Goal: Contribute content: Contribute content

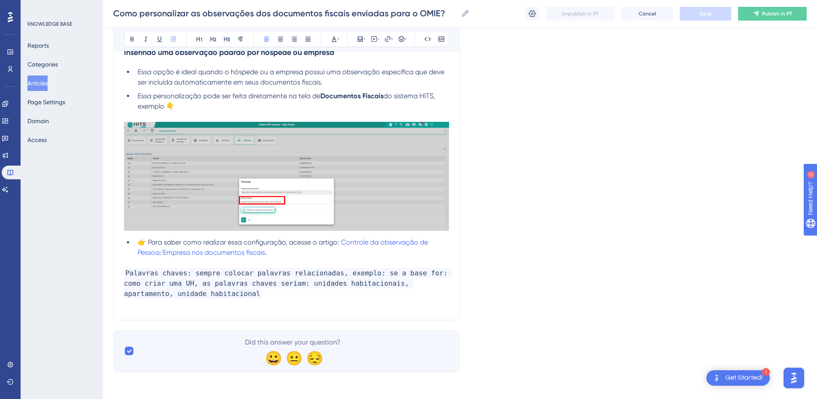
scroll to position [1256, 0]
click at [42, 82] on button "Articles" at bounding box center [37, 83] width 20 height 15
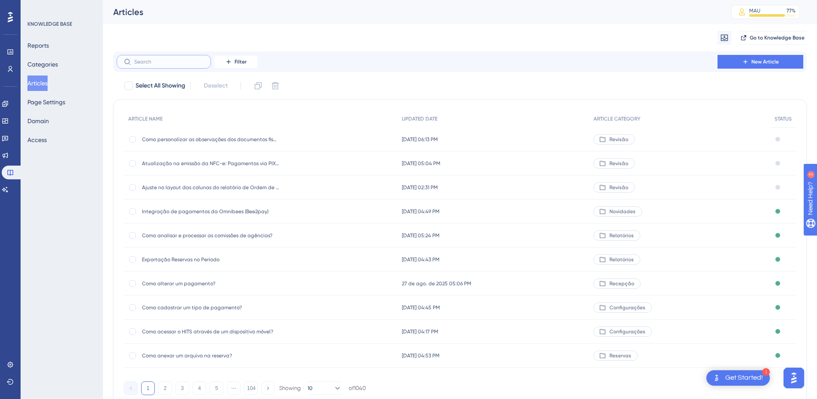
click at [170, 63] on input "text" at bounding box center [169, 62] width 70 height 6
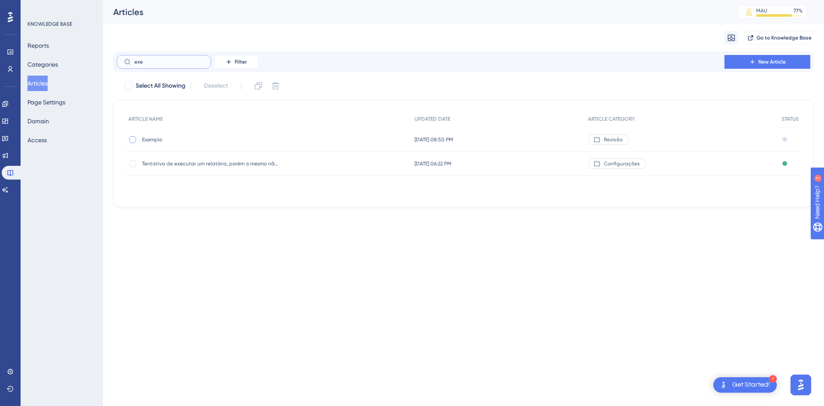
type input "exe"
click at [132, 141] on div at bounding box center [132, 139] width 7 height 7
click at [258, 84] on icon at bounding box center [258, 85] width 7 height 7
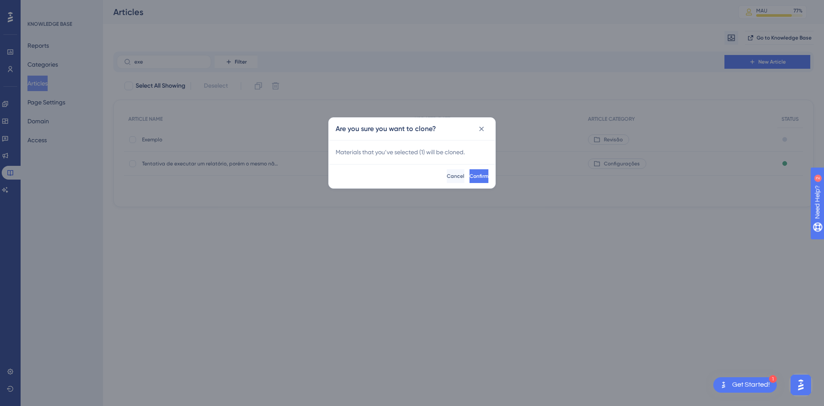
checkbox input "false"
click at [469, 179] on span "Confirm" at bounding box center [478, 176] width 19 height 7
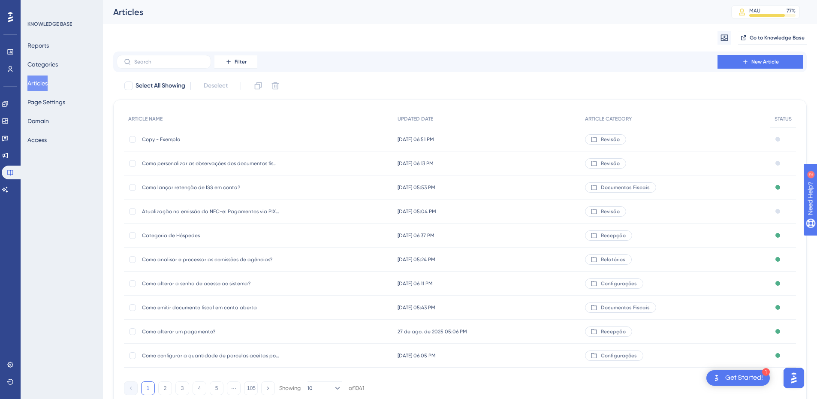
click at [194, 142] on span "Copy - Exemplo" at bounding box center [210, 139] width 137 height 7
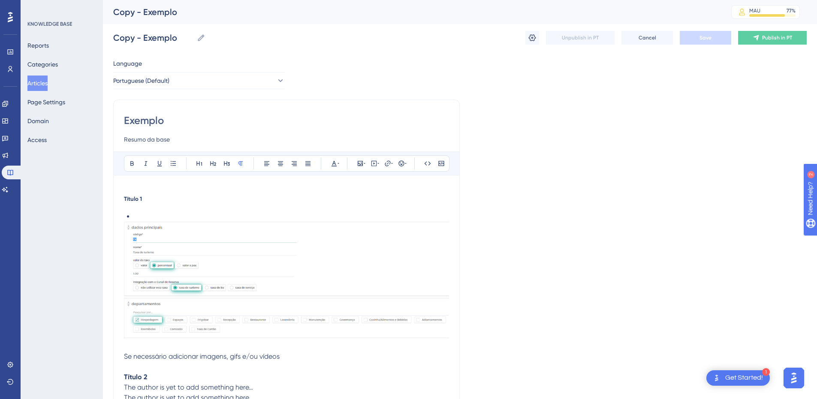
scroll to position [0, 0]
click at [124, 198] on strong "Título 1" at bounding box center [133, 198] width 18 height 7
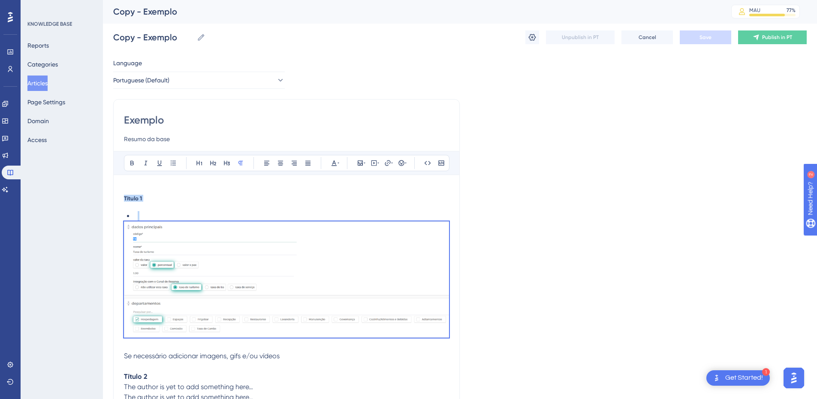
scroll to position [203, 0]
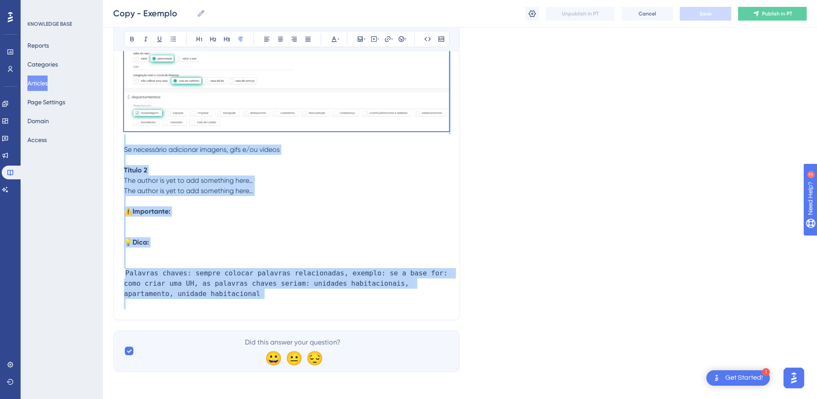
drag, startPoint x: 124, startPoint y: 198, endPoint x: 216, endPoint y: 313, distance: 146.6
click at [216, 313] on div "Título 1 Se necessário adicionar imagens, gifs e/ou vídeos Título 2 The author …" at bounding box center [286, 153] width 325 height 330
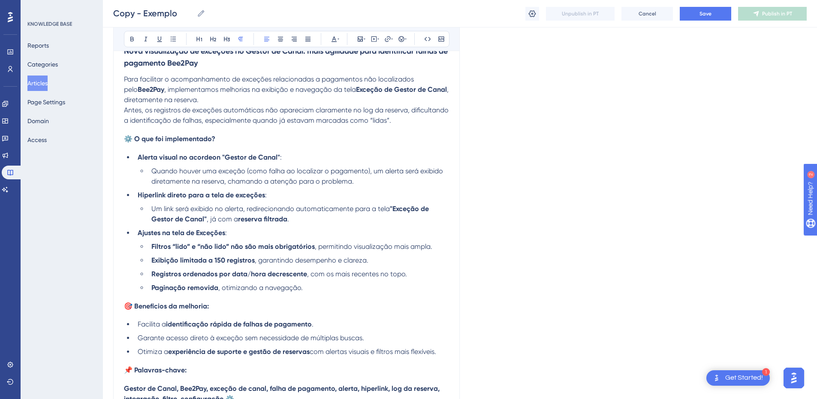
scroll to position [0, 0]
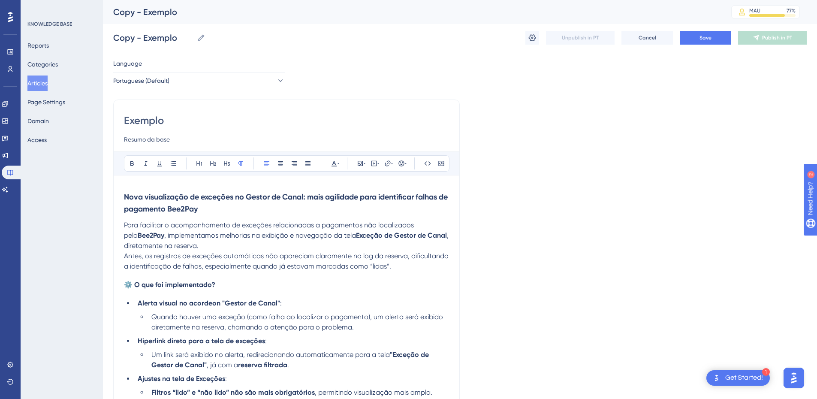
click at [166, 200] on strong "Nova visualização de exceções no Gestor de Canal: mais agilidade para identific…" at bounding box center [287, 202] width 326 height 21
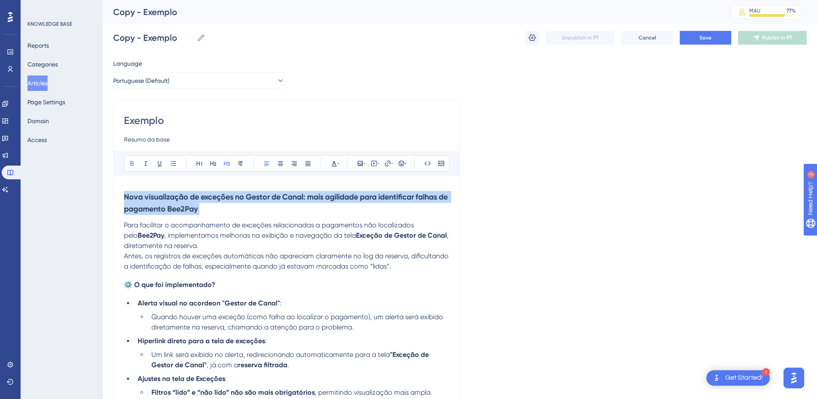
click at [166, 200] on strong "Nova visualização de exceções no Gestor de Canal: mais agilidade para identific…" at bounding box center [287, 202] width 326 height 21
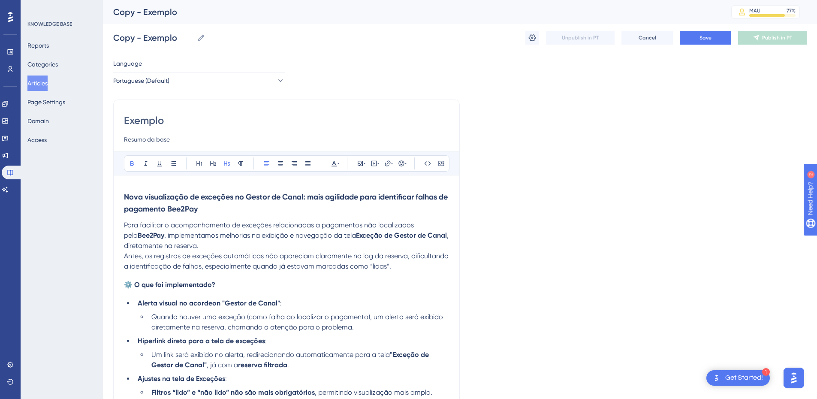
click at [141, 114] on input "Exemplo" at bounding box center [286, 121] width 325 height 14
paste input "Nova visualização de exceções no Gestor de Canal: mais agilidade para identific…"
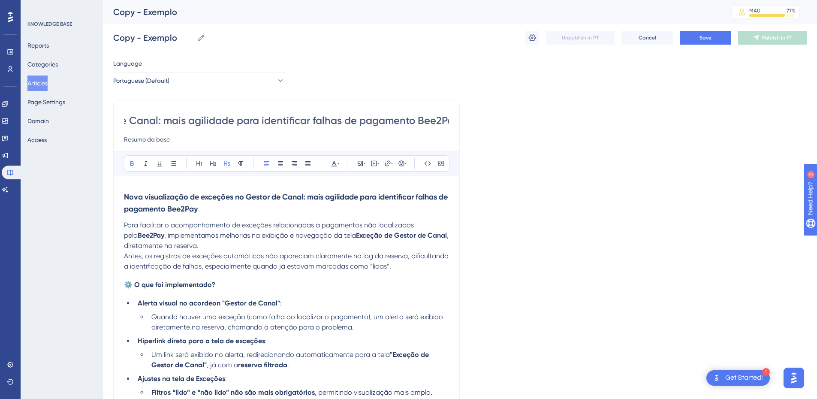
scroll to position [0, 219]
drag, startPoint x: 182, startPoint y: 121, endPoint x: 461, endPoint y: 125, distance: 279.0
click at [461, 125] on div "Language Portuguese (Default) Nova visualização de exceções no Gestor de Canal:…" at bounding box center [460, 335] width 694 height 554
type input "Nova visualização de exceções no Gestor de Canal: mais agilidade para identific…"
click at [232, 212] on h3 "Nova visualização de exceções no Gestor de Canal: mais agilidade para identific…" at bounding box center [286, 203] width 325 height 34
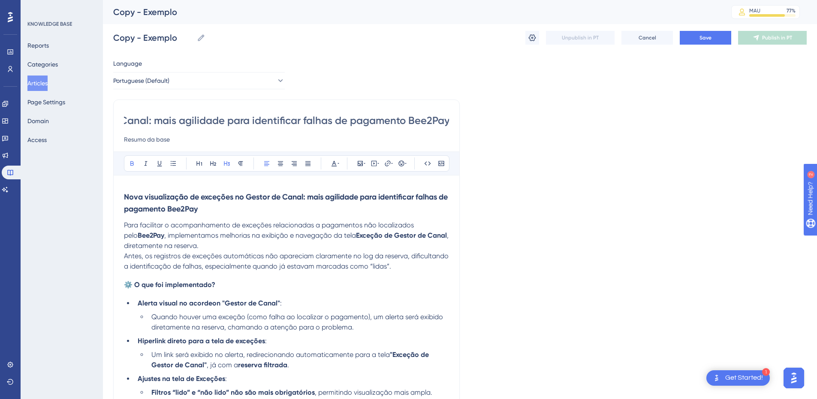
scroll to position [0, 0]
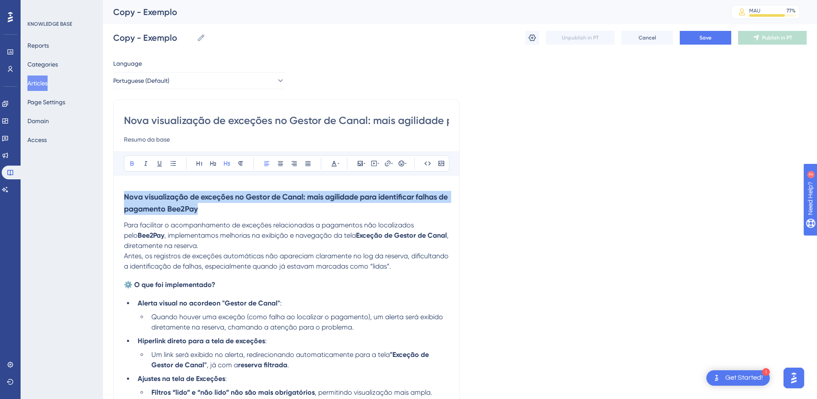
drag, startPoint x: 150, startPoint y: 195, endPoint x: 102, endPoint y: 187, distance: 48.3
click at [0, 0] on div "Performance Users Engagement Widgets Feedback Product Updates Knowledge Base AI…" at bounding box center [0, 0] width 0 height 0
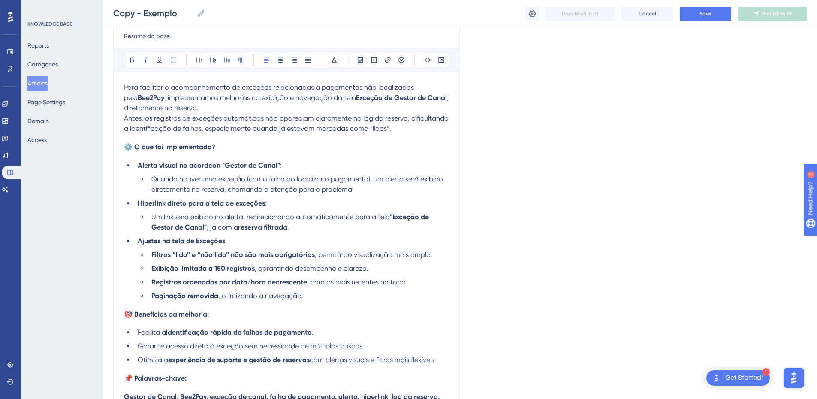
scroll to position [200, 0]
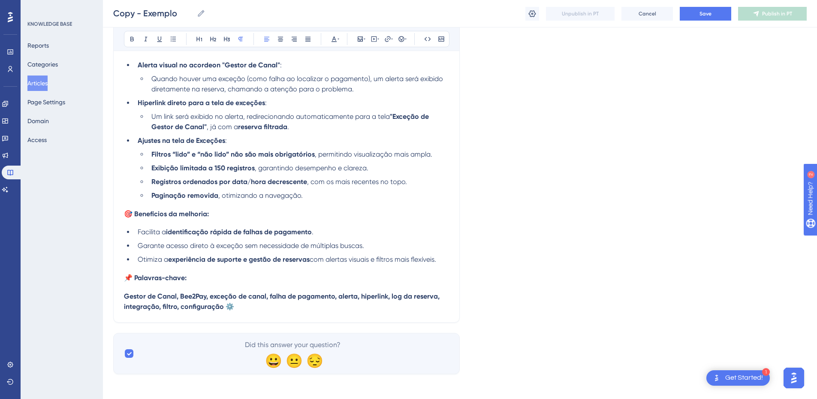
click at [243, 307] on p "Gestor de Canal, Bee2Pay, exceção de canal, falha de pagamento, alerta, hiperli…" at bounding box center [286, 301] width 325 height 21
click at [124, 302] on div "Nova visualização de exceções no Gestor de Canal: mais agilidade para identific…" at bounding box center [286, 109] width 347 height 427
click at [124, 299] on div "Nova visualização de exceções no Gestor de Canal: mais agilidade para identific…" at bounding box center [286, 109] width 347 height 427
click at [126, 299] on strong "Gestor de Canal, Bee2Pay, exceção de canal, falha de pagamento, alerta, hiperli…" at bounding box center [283, 301] width 318 height 18
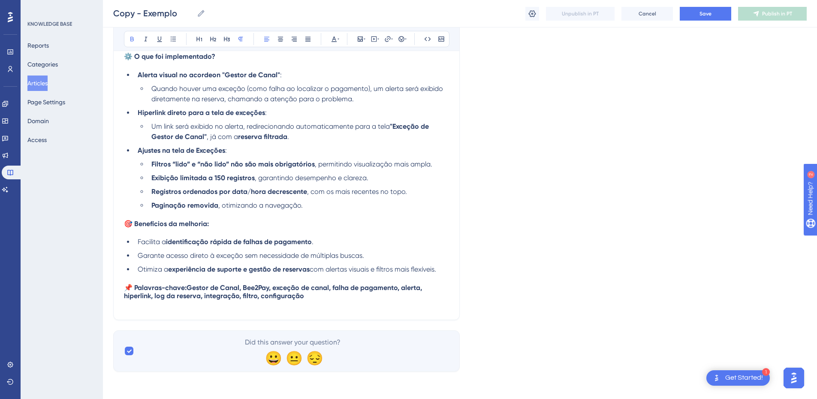
click at [135, 290] on span "📌 Palavras-chave:" at bounding box center [155, 288] width 63 height 8
click at [141, 290] on span "Palavras-chave:" at bounding box center [150, 288] width 52 height 8
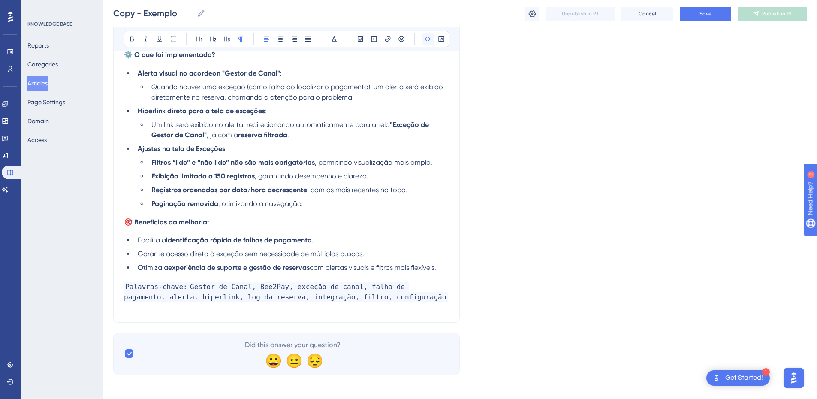
click at [428, 39] on icon at bounding box center [427, 39] width 7 height 7
click at [183, 307] on div "Para facilitar o acompanhamento de exceções relacionadas a pagamentos não local…" at bounding box center [286, 151] width 325 height 322
click at [135, 229] on div "Para facilitar o acompanhamento de exceções relacionadas a pagamentos não local…" at bounding box center [286, 151] width 325 height 322
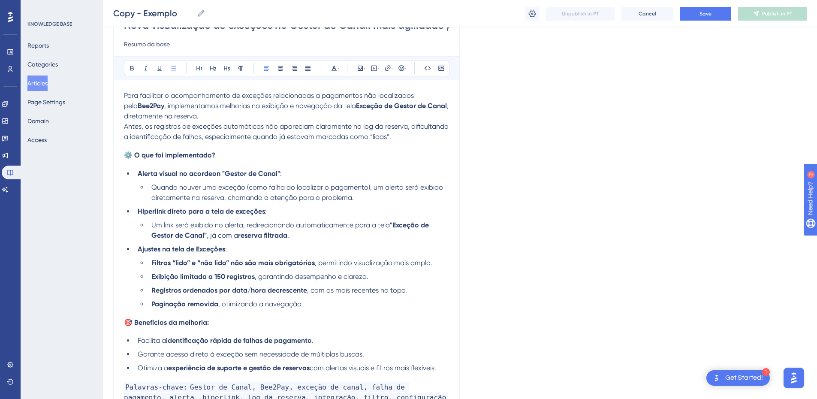
scroll to position [0, 0]
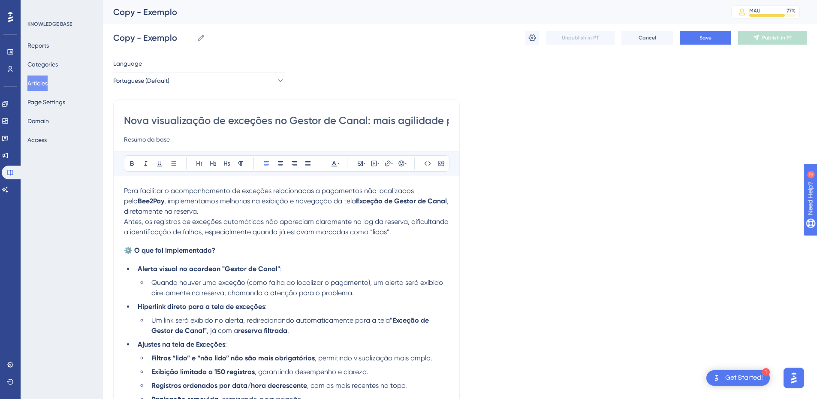
click at [141, 138] on input "Resumo da base" at bounding box center [286, 139] width 325 height 10
click at [207, 214] on p "Para facilitar o acompanhamento de exceções relacionadas a pagamentos não local…" at bounding box center [286, 201] width 325 height 31
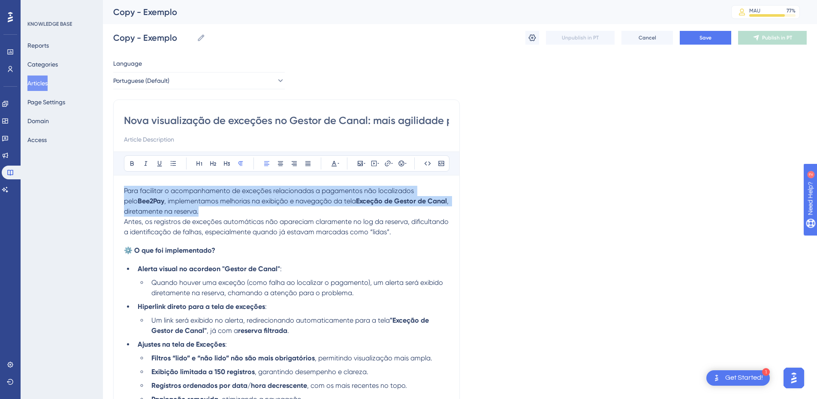
drag, startPoint x: 204, startPoint y: 209, endPoint x: 116, endPoint y: 191, distance: 89.8
click at [116, 191] on div "Nova visualização de exceções no Gestor de Canal: mais agilidade para identific…" at bounding box center [286, 309] width 347 height 419
copy p "Para facilitar o acompanhamento de exceções relacionadas a pagamentos não local…"
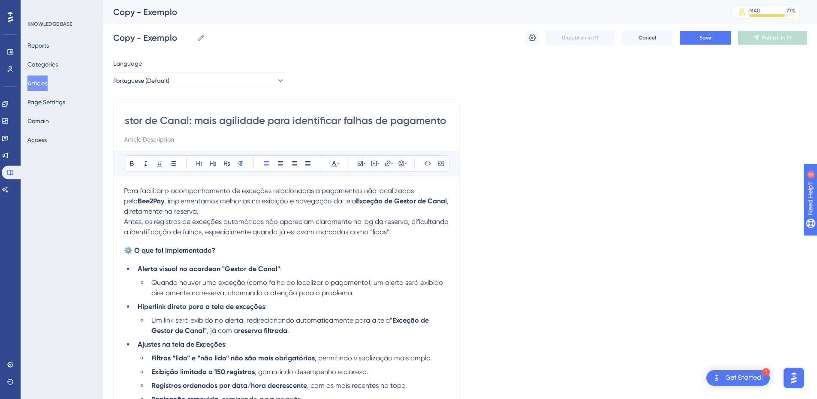
scroll to position [0, 219]
drag, startPoint x: 371, startPoint y: 118, endPoint x: 456, endPoint y: 107, distance: 85.6
click at [456, 107] on div "Nova visualização de exceções no Gestor de Canal: mais agilidade para identific…" at bounding box center [286, 309] width 347 height 419
click at [247, 122] on input "Nova visualização de exceções no Gestor de Canal: mais agilidade para identific…" at bounding box center [286, 121] width 325 height 14
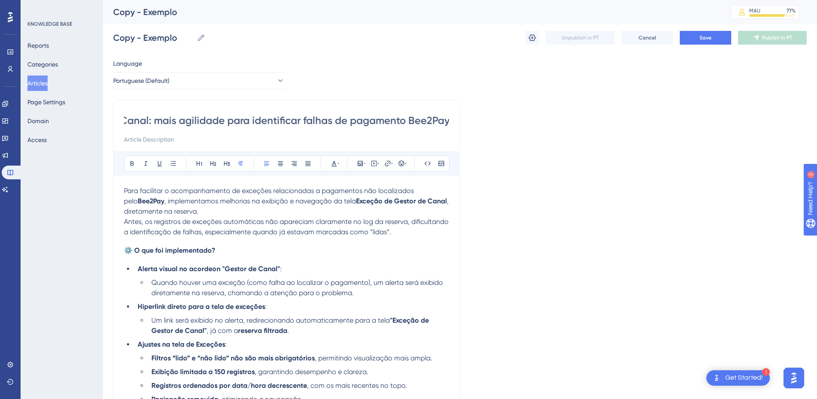
click at [247, 122] on input "Nova visualização de exceções no Gestor de Canal: mais agilidade para identific…" at bounding box center [286, 121] width 325 height 14
click at [291, 114] on input "Nova visualização de exceções no Gestor de Canal: mais agilidade para identific…" at bounding box center [286, 121] width 325 height 14
click at [312, 120] on input "Nova visualização de exceções no Gestor de Canal: mais agilidade para identific…" at bounding box center [286, 121] width 325 height 14
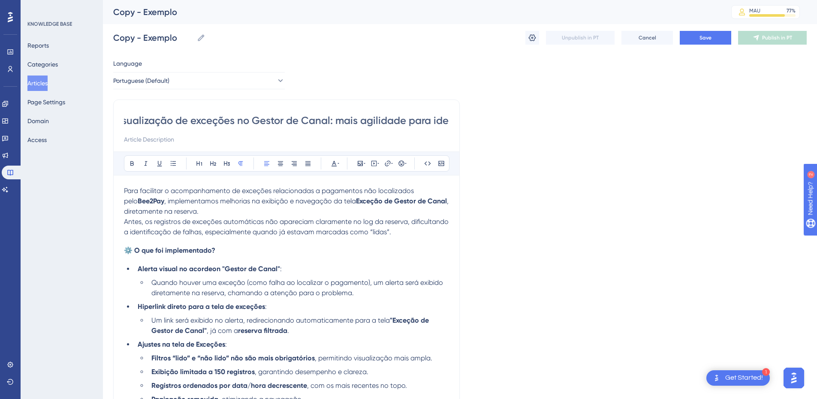
scroll to position [0, 0]
drag, startPoint x: 312, startPoint y: 120, endPoint x: 84, endPoint y: 118, distance: 228.7
click at [0, 0] on div "Performance Users Engagement Widgets Feedback Product Updates Knowledge Base AI…" at bounding box center [0, 0] width 0 height 0
type input "Nova visualização de exceções no Gestor de Canal: mais agilidade para identific…"
click at [154, 226] on p "Antes, os registros de exceções automáticas não apareciam claramente no log da …" at bounding box center [286, 227] width 325 height 21
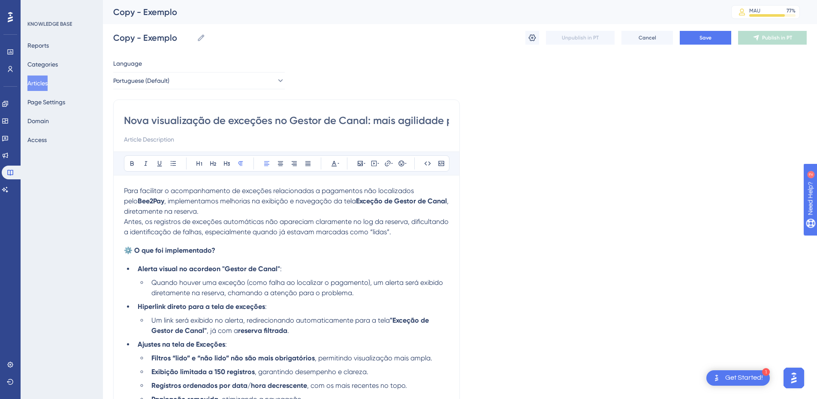
click at [155, 122] on input "Nova visualização de exceções no Gestor de Canal: mais agilidade para identific…" at bounding box center [286, 121] width 325 height 14
click at [133, 35] on input "Copy - Exemplo" at bounding box center [153, 38] width 80 height 12
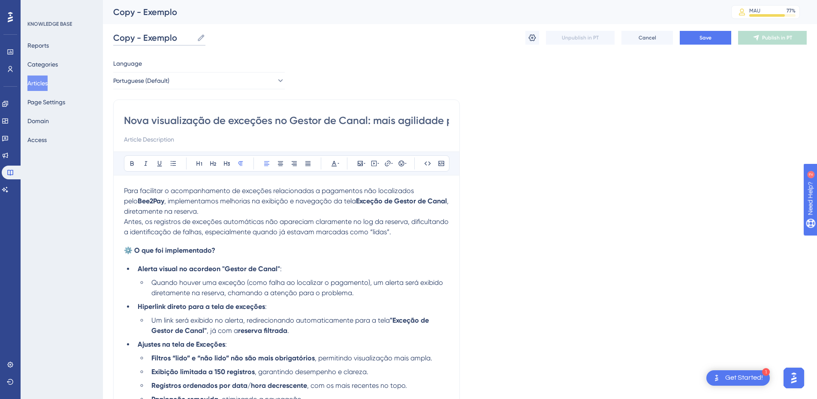
click at [133, 35] on input "Copy - Exemplo" at bounding box center [153, 38] width 80 height 12
paste input "Nova visualização de exceções no Gestor de Canal: mais agilidade para identific…"
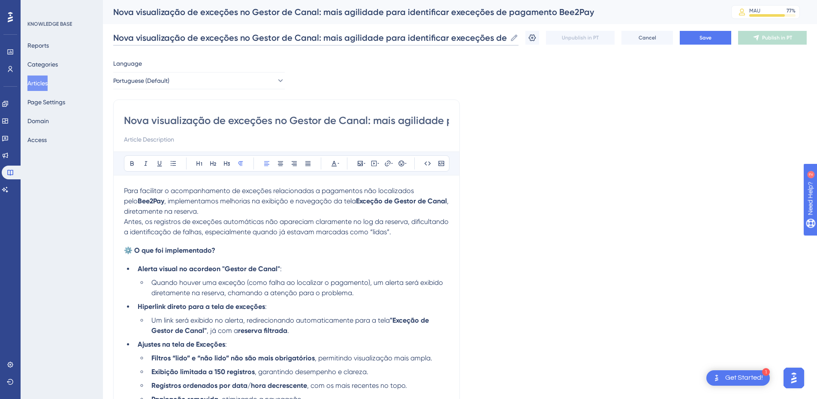
scroll to position [0, 72]
type input "Nova visualização de exceções no Gestor de Canal: mais agilidade para identific…"
click at [159, 206] on p "Para facilitar o acompanhamento de exceções relacionadas a pagamentos não local…" at bounding box center [286, 201] width 325 height 31
click at [188, 201] on span ", implementamos melhorias na exibição e navegação da tela" at bounding box center [260, 201] width 192 height 8
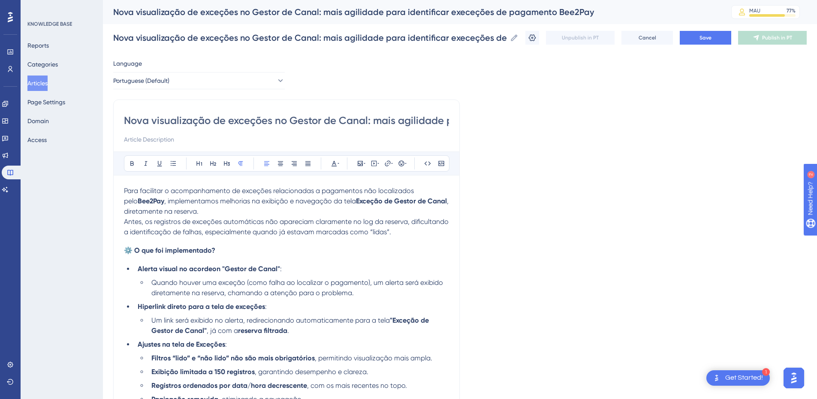
click at [48, 86] on button "Articles" at bounding box center [37, 83] width 20 height 15
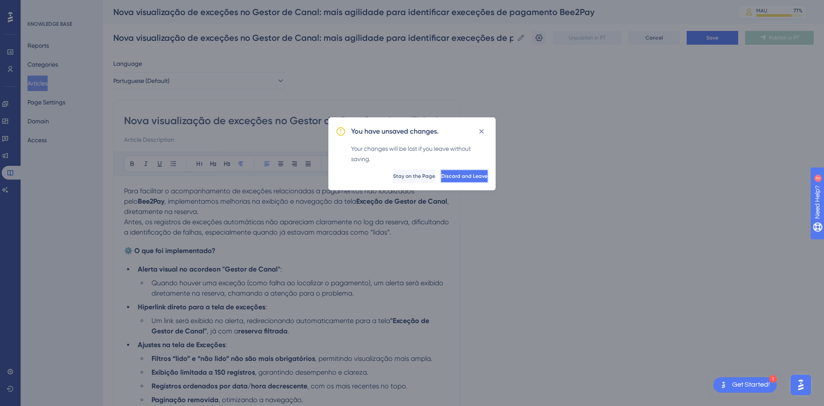
click at [451, 175] on span "Discard and Leave" at bounding box center [464, 176] width 46 height 7
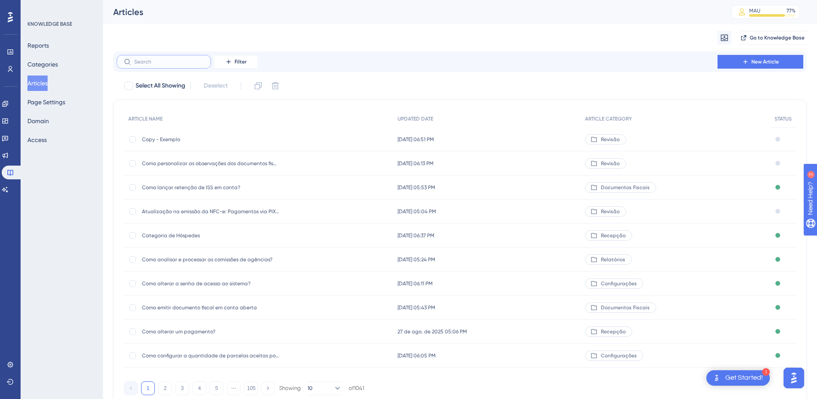
click at [151, 60] on input "text" at bounding box center [169, 62] width 70 height 6
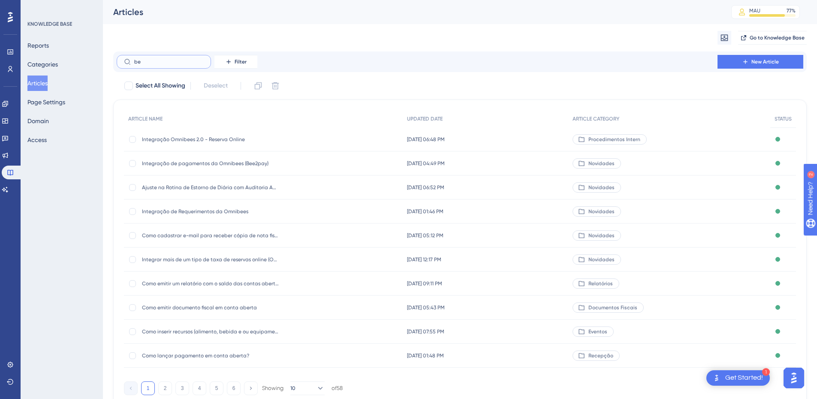
type input "b"
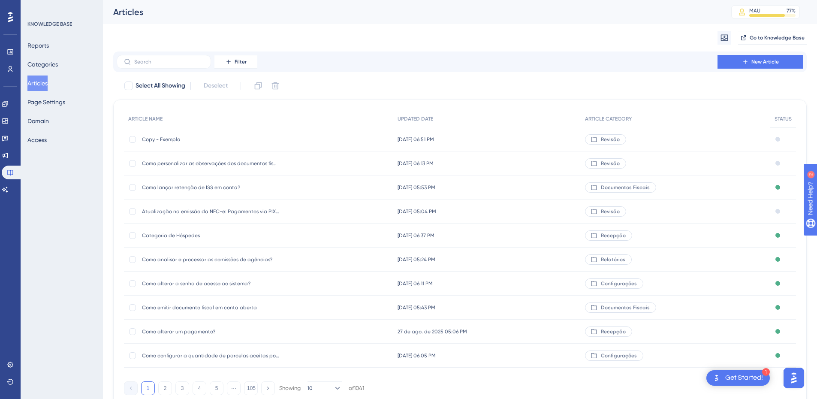
click at [265, 68] on div "Filter New Article" at bounding box center [460, 62] width 687 height 14
click at [252, 66] on button "Filter" at bounding box center [236, 62] width 43 height 14
click at [257, 137] on div "Category Category" at bounding box center [244, 137] width 35 height 17
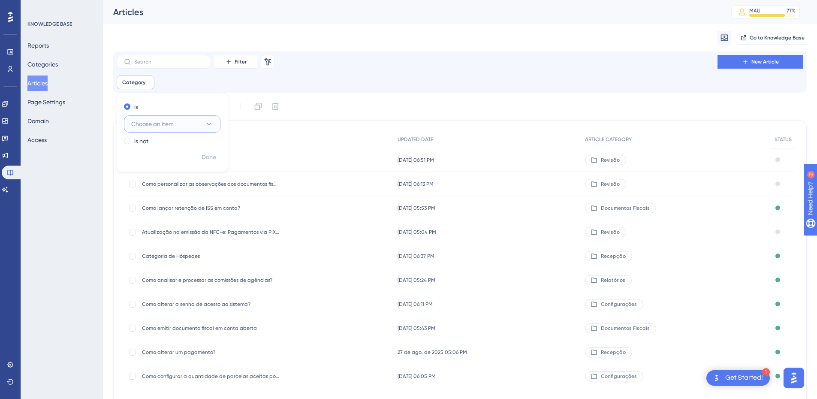
click at [141, 130] on button "Choose an item" at bounding box center [172, 123] width 97 height 17
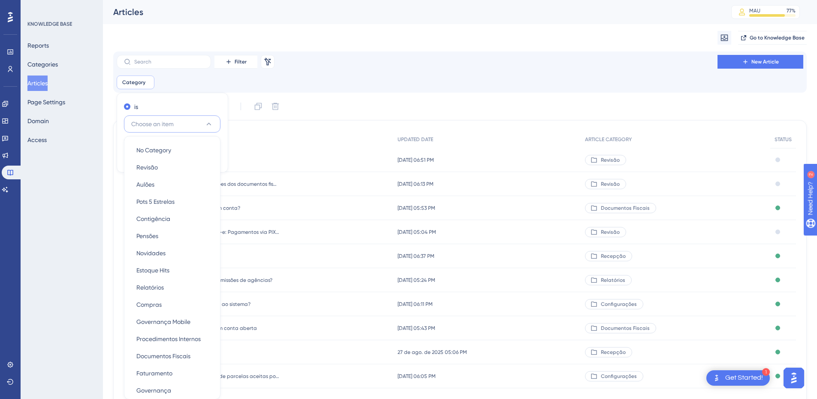
scroll to position [66, 0]
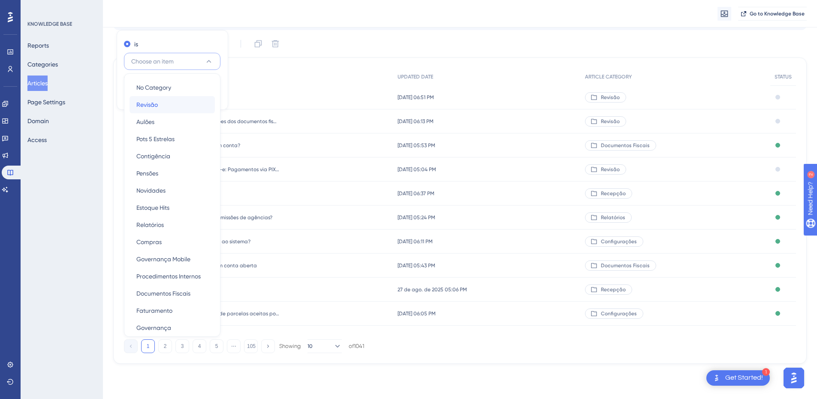
click at [154, 103] on span "Revisão" at bounding box center [146, 105] width 21 height 10
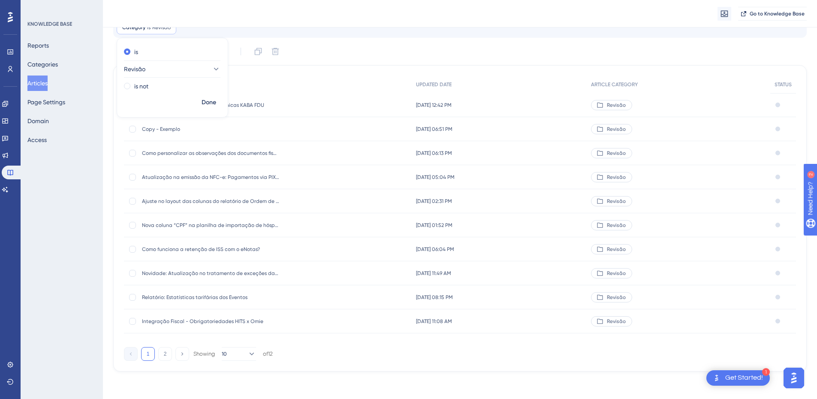
click at [309, 83] on div "ARTICLE NAME" at bounding box center [268, 85] width 288 height 18
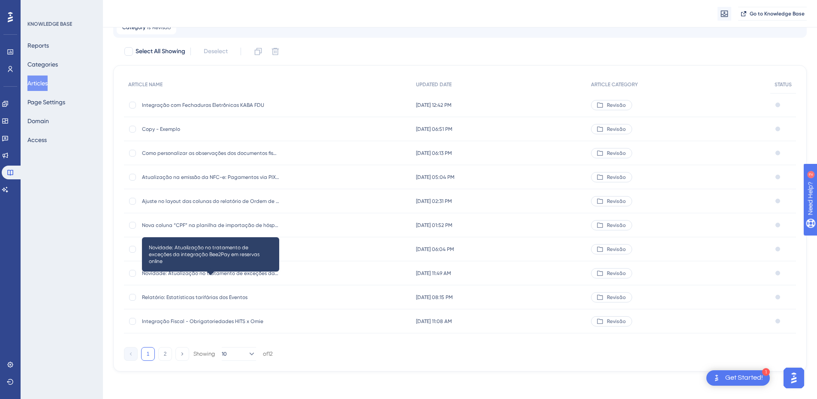
click at [170, 275] on span "Novidade: Atualização no tratamento de exceções da integração Bee2Pay em reserv…" at bounding box center [210, 273] width 137 height 7
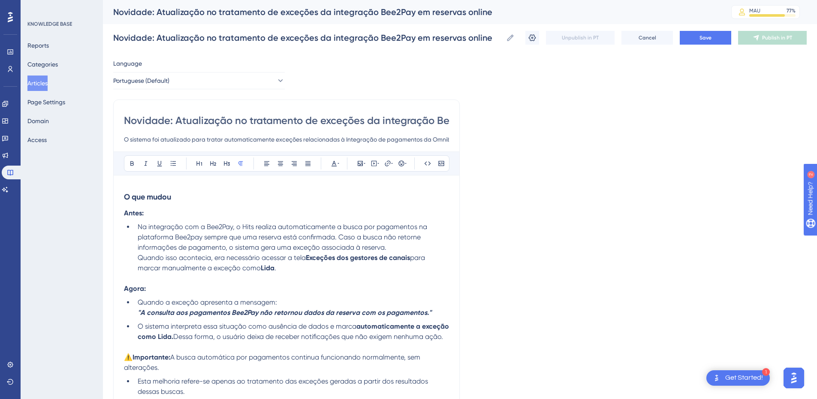
drag, startPoint x: 182, startPoint y: 121, endPoint x: 93, endPoint y: 119, distance: 88.4
click at [0, 0] on div "Performance Users Engagement Widgets Feedback Product Updates Knowledge Base AI…" at bounding box center [0, 0] width 0 height 0
click at [129, 116] on input "Novidade: Atualização no tratamento de exceções da integração Bee2Pay em reserv…" at bounding box center [286, 121] width 325 height 14
click at [136, 119] on input "Novidade: Atualização no tratamento de exceções da integração Bee2Pay em reserv…" at bounding box center [286, 121] width 325 height 14
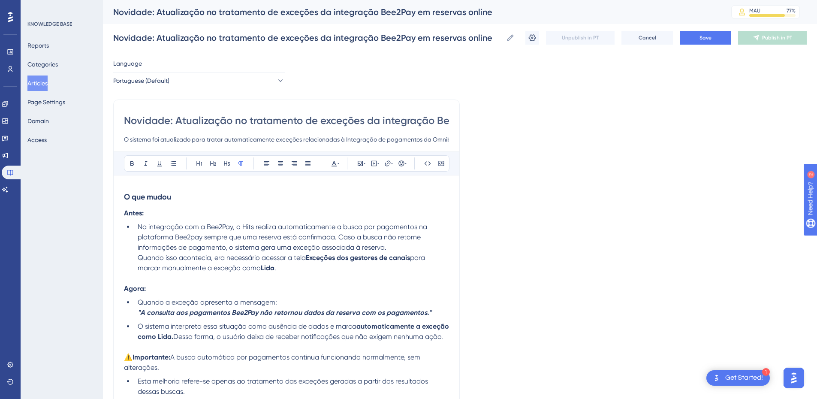
click at [206, 121] on input "Novidade: Atualização no tratamento de exceções da integração Bee2Pay em reserv…" at bounding box center [286, 121] width 325 height 14
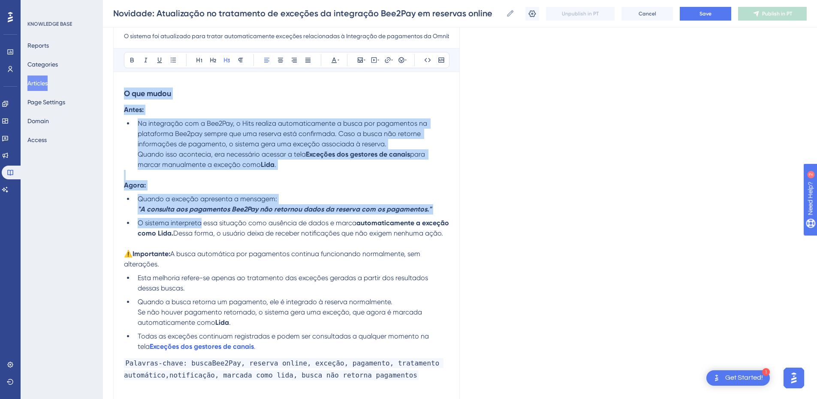
scroll to position [197, 0]
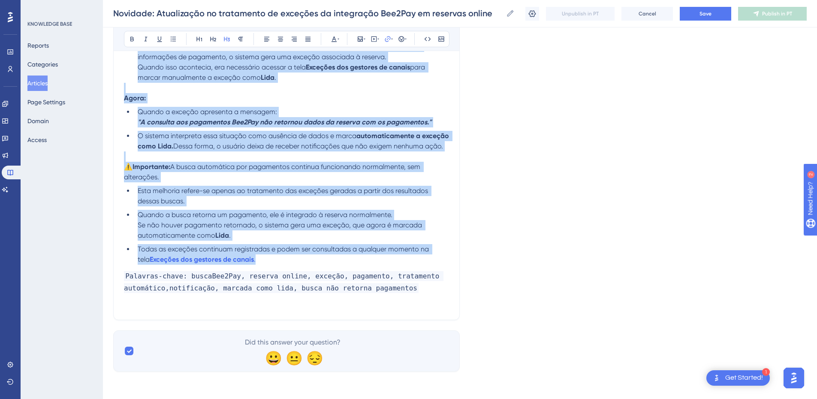
drag, startPoint x: 124, startPoint y: 92, endPoint x: 251, endPoint y: 258, distance: 209.1
click at [251, 258] on div "O que mudou Antes: Na integração com a Bee2Pay, o Hits realiza automaticamente …" at bounding box center [286, 152] width 325 height 314
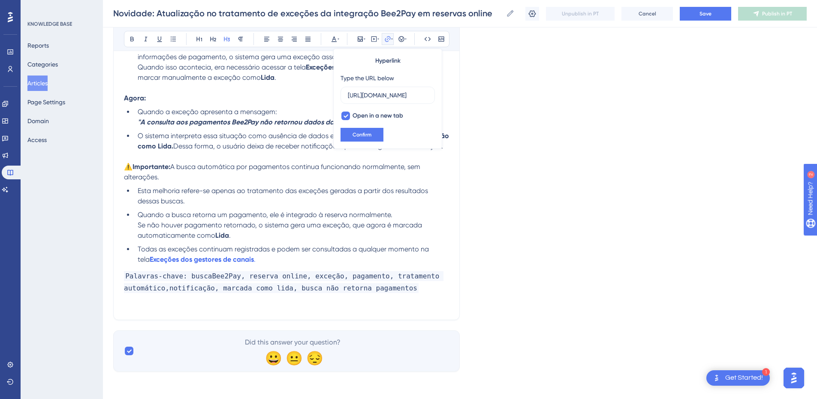
scroll to position [0, 240]
click at [250, 255] on li "Todas as exceções continuam registradas e podem ser consultadas a qualquer mome…" at bounding box center [291, 254] width 315 height 21
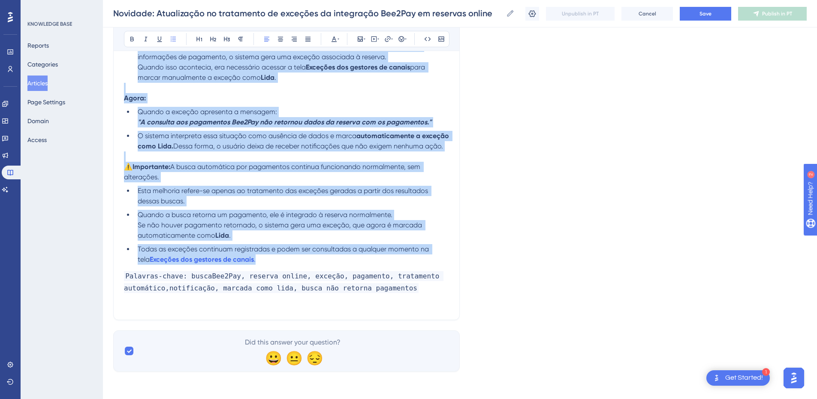
scroll to position [0, 0]
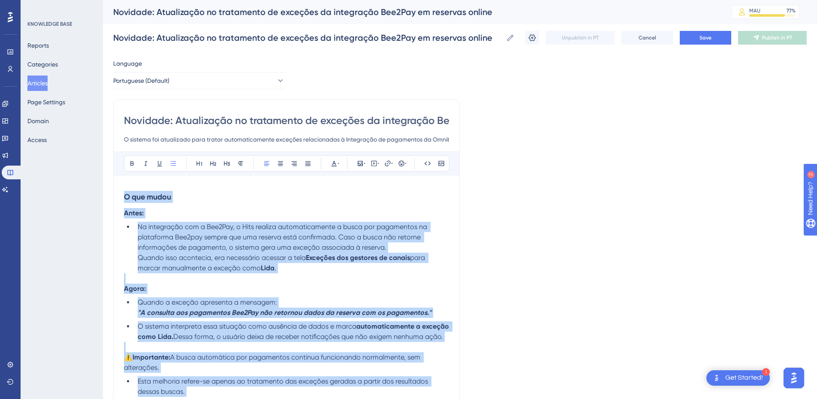
drag, startPoint x: 251, startPoint y: 257, endPoint x: 109, endPoint y: 192, distance: 156.5
click at [0, 0] on div "Performance Users Engagement Widgets Feedback Product Updates Knowledge Base AI…" at bounding box center [0, 0] width 0 height 0
click at [145, 213] on p "Antes:" at bounding box center [286, 213] width 325 height 10
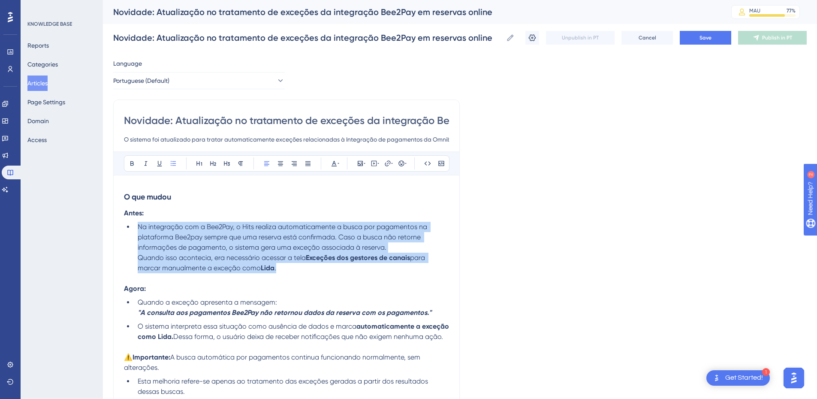
drag, startPoint x: 137, startPoint y: 229, endPoint x: 294, endPoint y: 268, distance: 161.0
click at [294, 268] on li "Na integração com a Bee2Pay, o Hits realiza automaticamente a busca por pagamen…" at bounding box center [291, 247] width 315 height 51
click at [292, 264] on li "Na integração com a Bee2Pay, o Hits realiza automaticamente a busca por pagamen…" at bounding box center [291, 247] width 315 height 51
drag, startPoint x: 152, startPoint y: 230, endPoint x: 112, endPoint y: 208, distance: 45.5
click at [0, 0] on div "Performance Users Engagement Widgets Feedback Product Updates Knowledge Base AI…" at bounding box center [0, 0] width 0 height 0
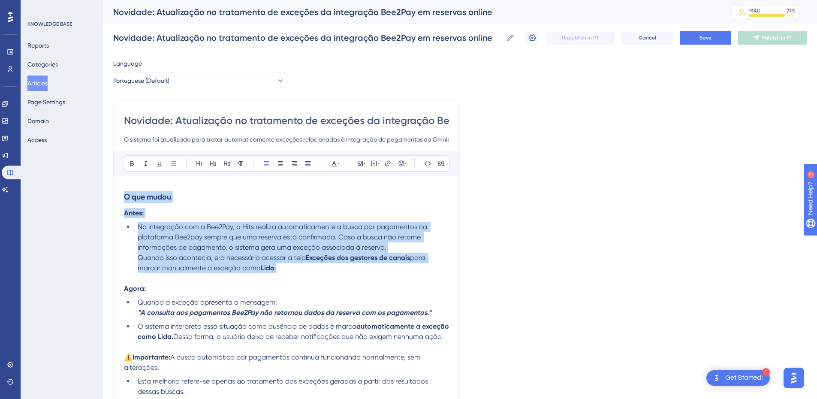
drag, startPoint x: 164, startPoint y: 245, endPoint x: 128, endPoint y: 197, distance: 59.8
click at [128, 197] on strong "O que mudou" at bounding box center [147, 196] width 47 height 9
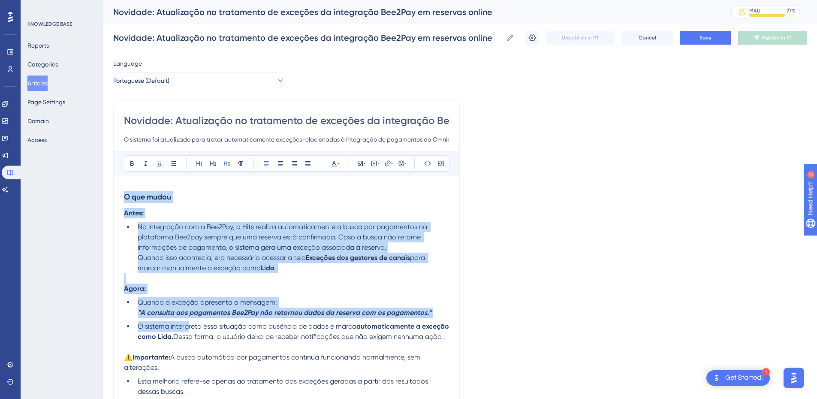
click at [188, 330] on div "O que mudou Antes: Na integração com a Bee2Pay, o Hits realiza automaticamente …" at bounding box center [286, 343] width 325 height 314
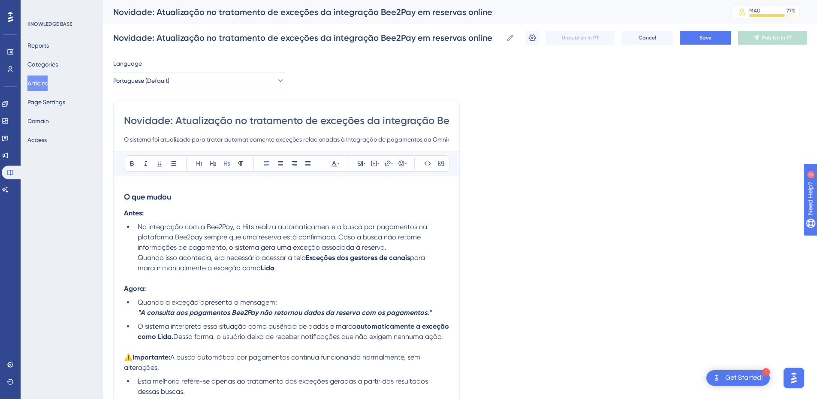
click at [189, 342] on li "O sistema interpreta essa situação como ausência de dados e marca automaticamen…" at bounding box center [291, 331] width 315 height 21
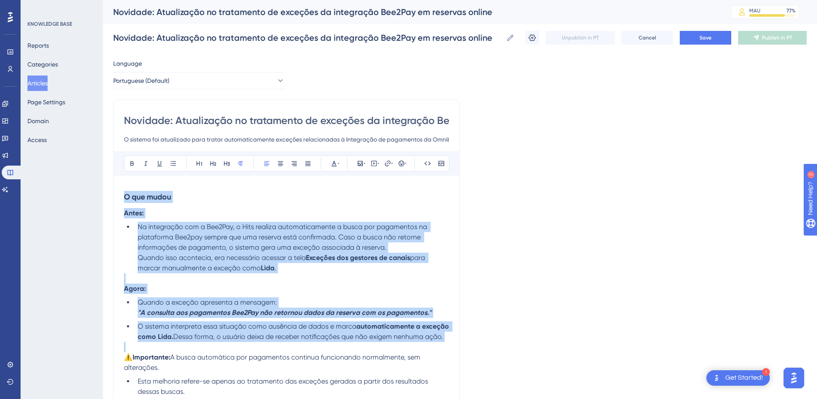
drag, startPoint x: 189, startPoint y: 346, endPoint x: 125, endPoint y: 200, distance: 159.5
click at [125, 200] on div "O que mudou Antes: Na integração com a Bee2Pay, o Hits realiza automaticamente …" at bounding box center [286, 343] width 325 height 314
copy div "O que mudou Antes: Na integração com a Bee2Pay, o Hits realiza automaticamente …"
click at [151, 269] on span "para marcar manualmente a exceção como" at bounding box center [282, 263] width 289 height 18
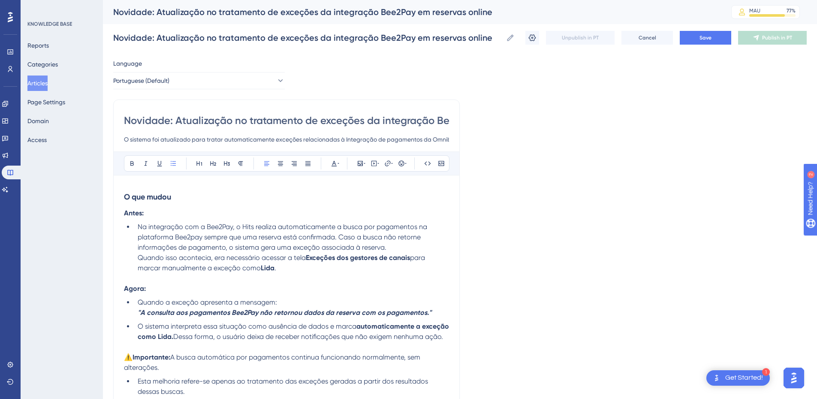
scroll to position [100, 0]
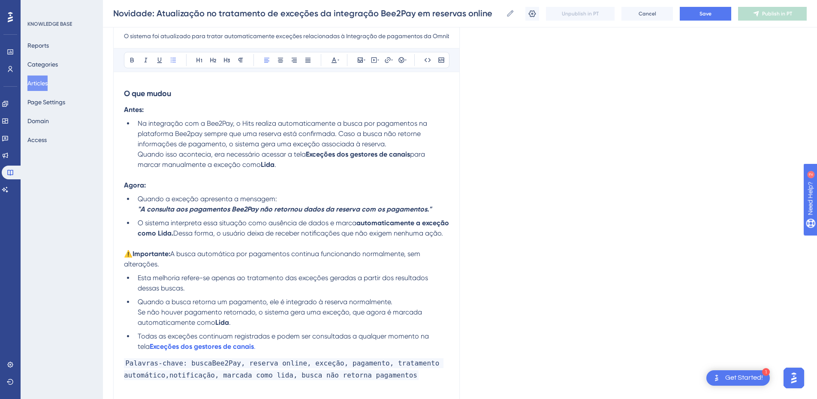
click at [205, 239] on li "O sistema interpreta essa situação como ausência de dados e marca automaticamen…" at bounding box center [291, 228] width 315 height 21
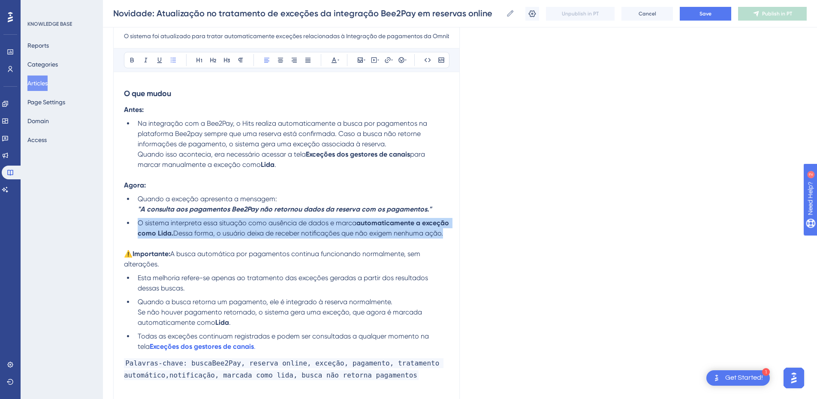
drag, startPoint x: 201, startPoint y: 245, endPoint x: 139, endPoint y: 226, distance: 65.6
click at [139, 226] on li "O sistema interpreta essa situação como ausência de dados e marca automaticamen…" at bounding box center [291, 228] width 315 height 21
click at [173, 237] on span "Dessa forma, o usuário deixa de receber notificações que não exigem nenhuma açã…" at bounding box center [308, 233] width 270 height 8
drag, startPoint x: 188, startPoint y: 245, endPoint x: 339, endPoint y: 226, distance: 151.3
click at [339, 226] on li "O sistema interpreta essa situação como ausência de dados e marca automaticamen…" at bounding box center [291, 228] width 315 height 21
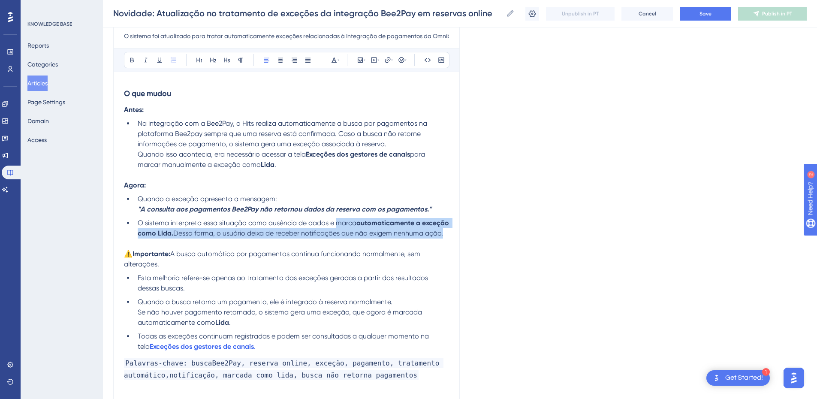
paste div
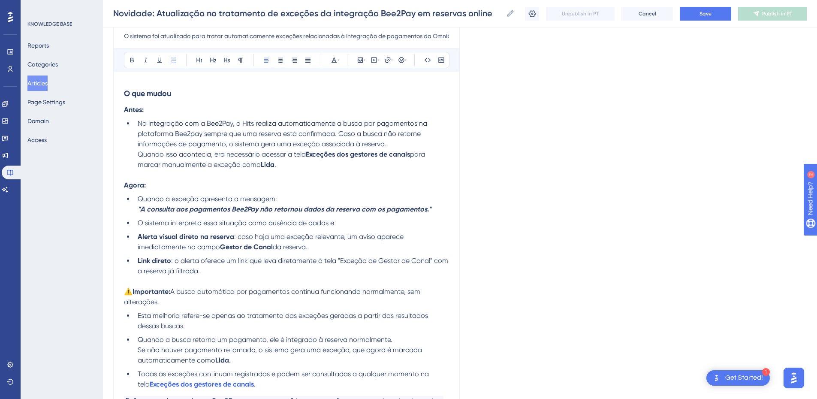
click at [369, 224] on li "O sistema interpreta essa situação como ausência de dados e" at bounding box center [291, 223] width 315 height 10
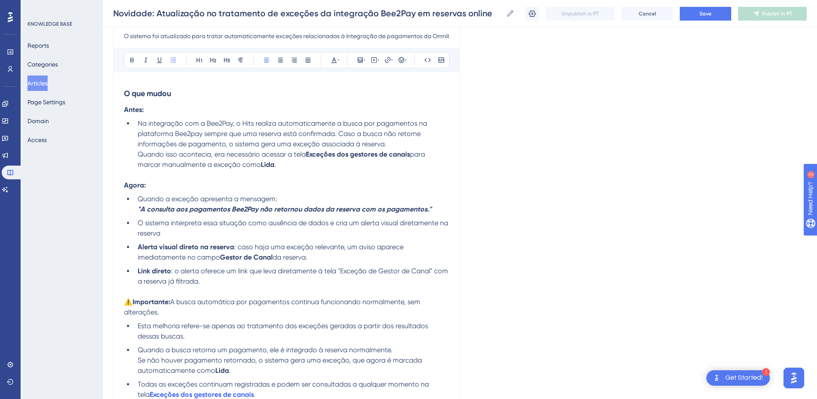
click at [319, 259] on li "Alerta visual direto na reserva : caso haja uma exceção relevante, um aviso apa…" at bounding box center [291, 252] width 315 height 21
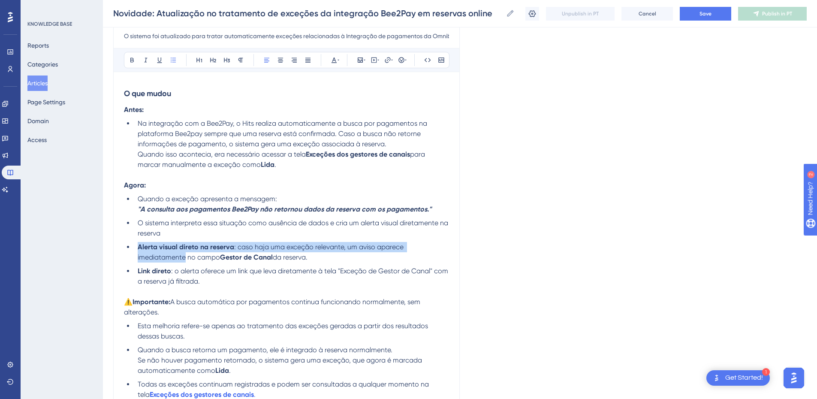
drag, startPoint x: 184, startPoint y: 259, endPoint x: 115, endPoint y: 245, distance: 70.0
click at [115, 245] on div "Novidade: Atualização no tratamento de exceções da integração Bee2Pay em reserv…" at bounding box center [286, 225] width 347 height 459
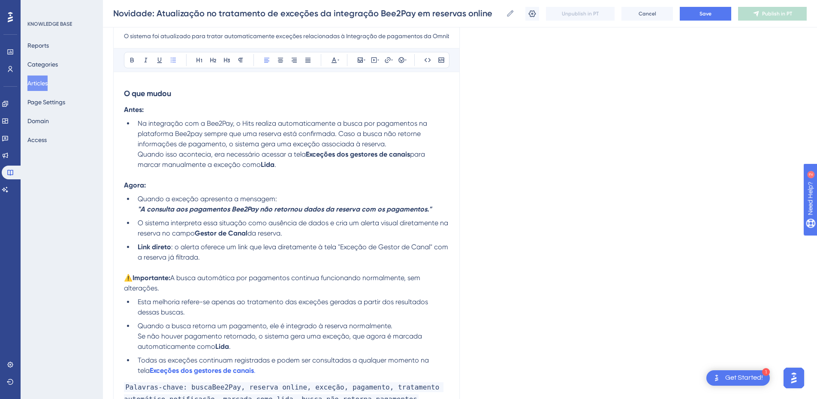
click at [308, 231] on li "O sistema interpreta essa situação como ausência de dados e cria um alerta visu…" at bounding box center [291, 228] width 315 height 21
drag, startPoint x: 173, startPoint y: 247, endPoint x: 199, endPoint y: 238, distance: 27.4
click at [132, 249] on ul "Quando a exceção apresenta a mensagem: "A consulta aos pagamentos Bee2Pay não r…" at bounding box center [286, 228] width 325 height 69
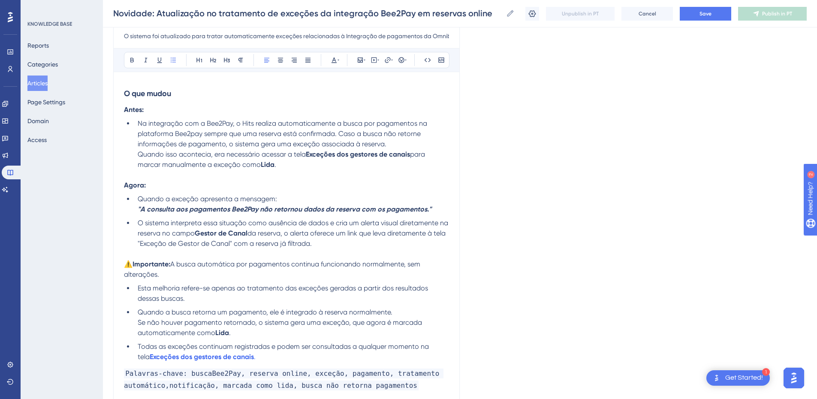
click at [334, 245] on li "O sistema interpreta essa situação como ausência de dados e cria um alerta visu…" at bounding box center [291, 233] width 315 height 31
click at [294, 332] on li "Quando a busca retorna um pagamento, ele é integrado à reserva normalmente. Se …" at bounding box center [291, 322] width 315 height 31
click at [393, 324] on span "Se não houver pagamento retornado, o sistema gera uma exceção, que agora é marc…" at bounding box center [281, 327] width 286 height 18
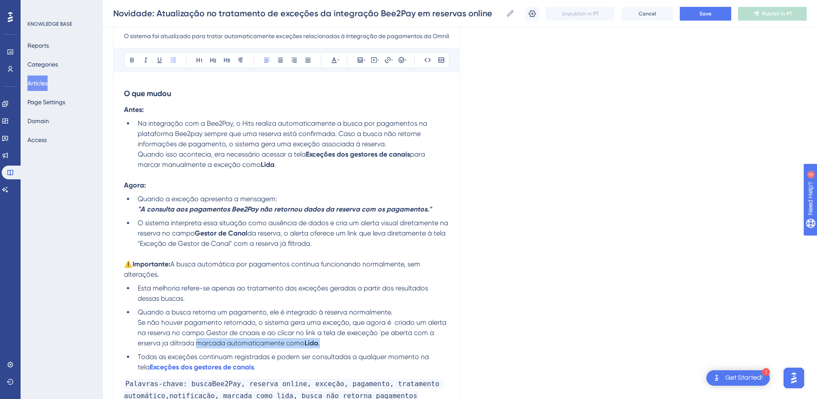
drag, startPoint x: 352, startPoint y: 342, endPoint x: 197, endPoint y: 345, distance: 155.0
click at [197, 345] on li "Quando a busca retorna um pagamento, ele é integrado à reserva normalmente. Se …" at bounding box center [291, 327] width 315 height 41
drag, startPoint x: 200, startPoint y: 345, endPoint x: 136, endPoint y: 314, distance: 71.6
click at [136, 314] on li "Quando a busca retorna um pagamento, ele é integrado à reserva normalmente. Se …" at bounding box center [291, 327] width 315 height 41
copy li "Quando a busca retorna um pagamento, ele é integrado à reserva normalmente. Se …"
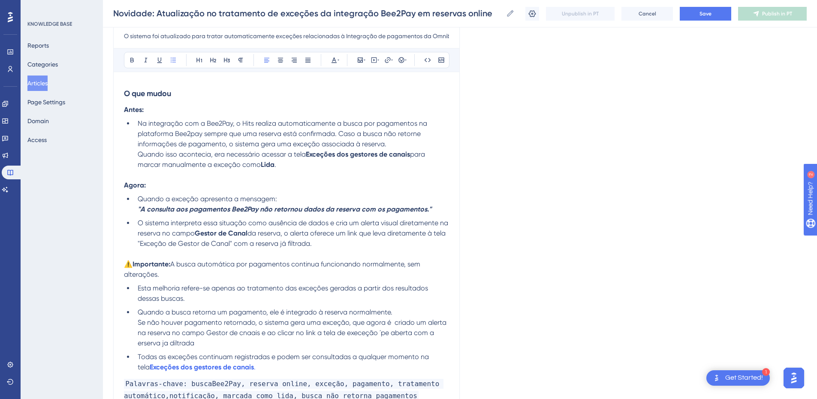
click at [207, 349] on ul "Esta melhoria refere-se apenas ao tratamento das exceções geradas a partir dos …" at bounding box center [286, 327] width 325 height 89
drag, startPoint x: 206, startPoint y: 345, endPoint x: 131, endPoint y: 312, distance: 81.8
click at [131, 312] on ul "Esta melhoria refere-se apenas ao tratamento das exceções geradas a partir dos …" at bounding box center [286, 327] width 325 height 89
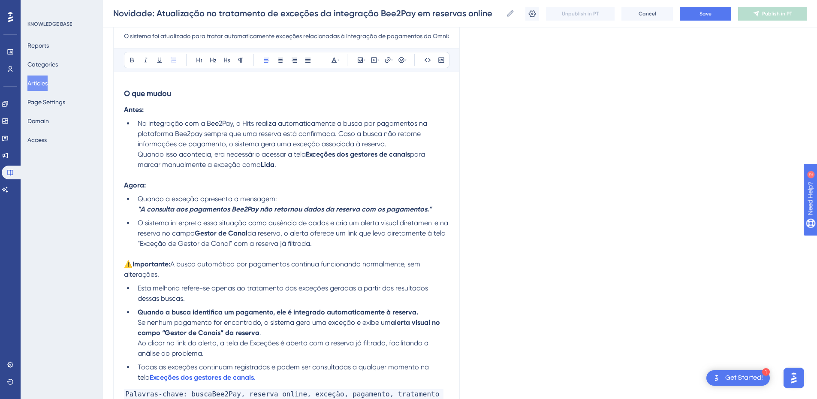
click at [136, 346] on li "Quando a busca identifica um pagamento, ele é integrado automaticamente à reser…" at bounding box center [291, 332] width 315 height 51
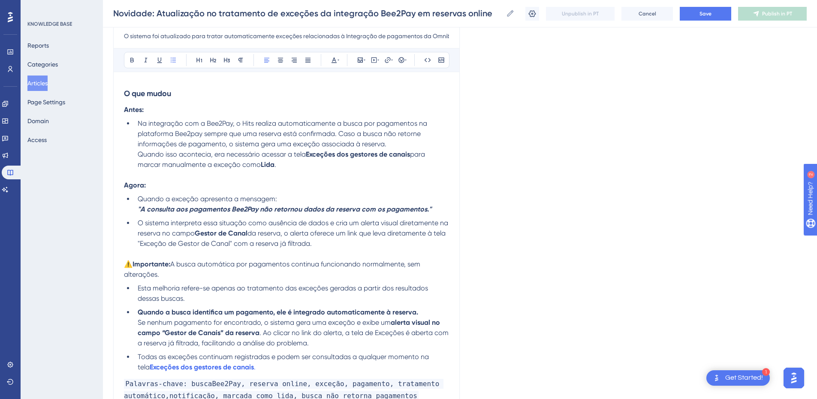
scroll to position [200, 0]
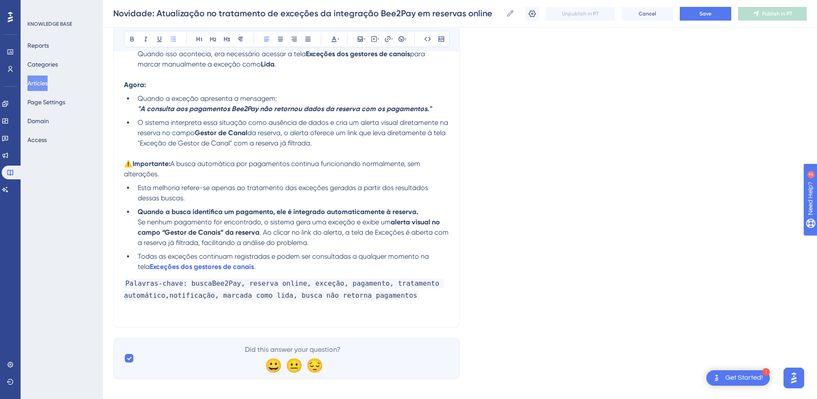
click at [287, 266] on li "Todas as exceções continuam registradas e podem ser consultadas a qualquer mome…" at bounding box center [291, 261] width 315 height 21
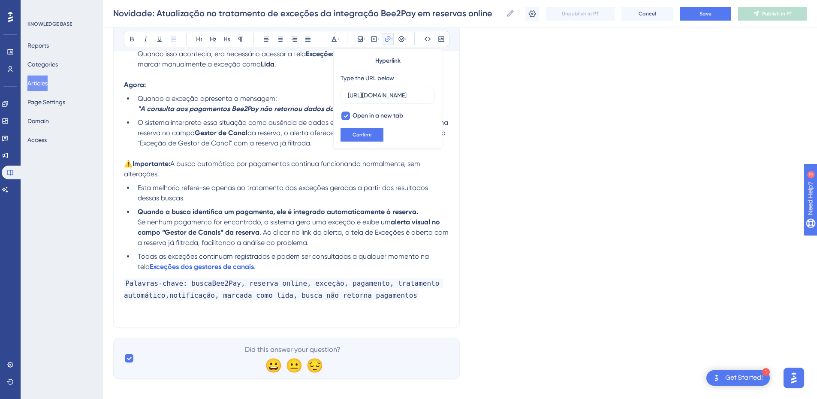
scroll to position [0, 240]
click at [287, 266] on li "Todas as exceções continuam registradas e podem ser consultadas a qualquer mome…" at bounding box center [291, 261] width 315 height 21
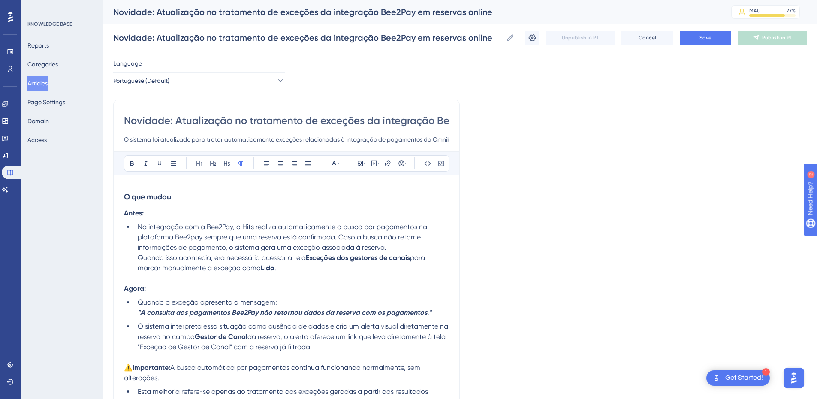
scroll to position [100, 0]
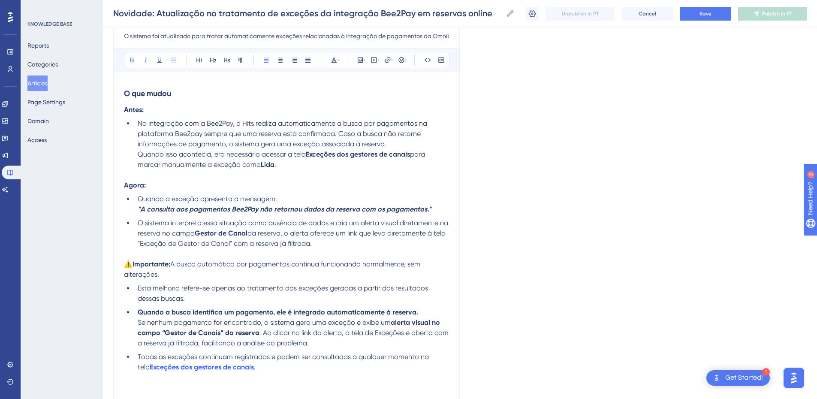
click at [133, 207] on ul "Quando a exceção apresenta a mensagem: "A consulta aos pagamentos Bee2Pay não r…" at bounding box center [286, 221] width 325 height 55
click at [328, 222] on span "O sistema interpreta essa situação como ausência de dados e cria um alerta visu…" at bounding box center [294, 228] width 312 height 18
drag, startPoint x: 335, startPoint y: 244, endPoint x: 132, endPoint y: 221, distance: 204.2
click at [132, 221] on ul "Quando a exceção apresenta a mensagem: "A consulta aos pagamentos Bee2Pay não r…" at bounding box center [286, 221] width 325 height 55
copy li "O sistema interpreta essa situação como ausência de dados e cria um alerta visu…"
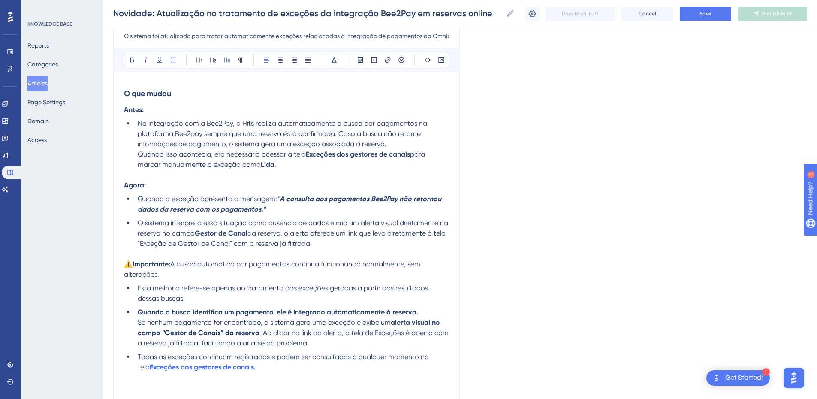
click at [191, 238] on li "O sistema interpreta essa situação como ausência de dados e cria um alerta visu…" at bounding box center [291, 233] width 315 height 31
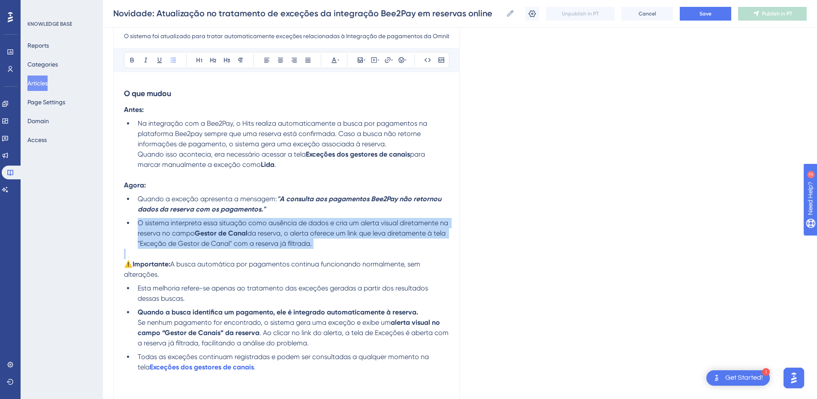
click at [191, 238] on li "O sistema interpreta essa situação como ausência de dados e cria um alerta visu…" at bounding box center [291, 233] width 315 height 31
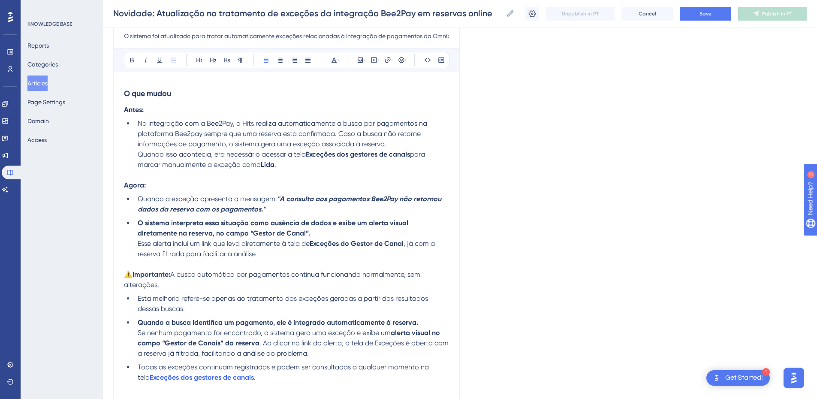
scroll to position [200, 0]
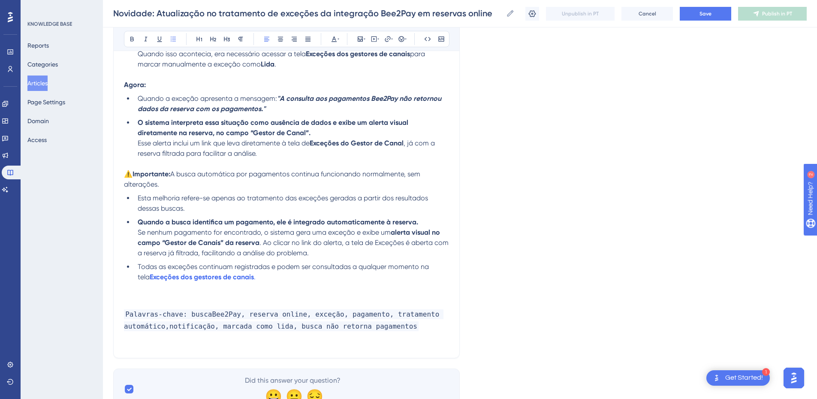
click at [152, 297] on p at bounding box center [286, 298] width 325 height 10
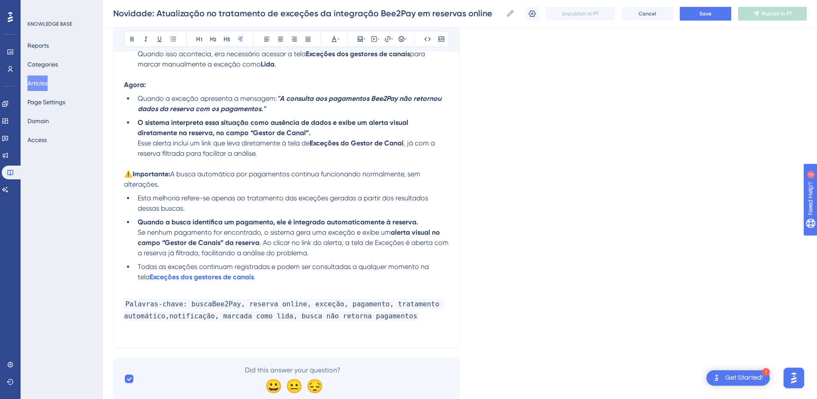
scroll to position [0, 0]
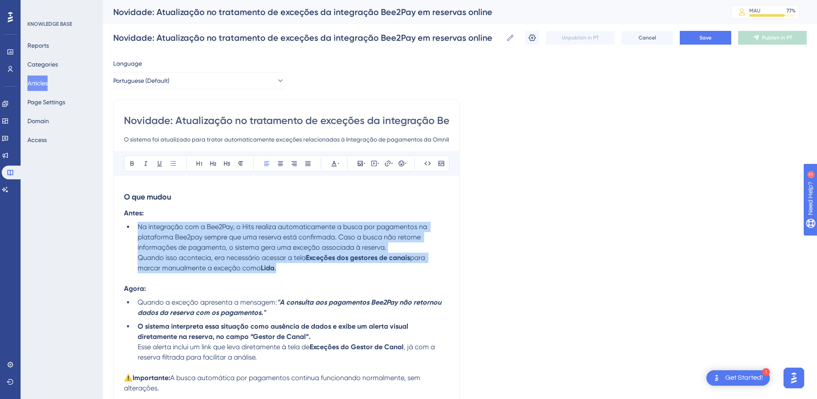
drag, startPoint x: 135, startPoint y: 228, endPoint x: 282, endPoint y: 269, distance: 152.3
click at [282, 269] on li "Na integração com a Bee2Pay, o Hits realiza automaticamente a busca por pagamen…" at bounding box center [291, 247] width 315 height 51
copy li "Na integração com a Bee2Pay, o Hits realiza automaticamente a busca por pagamen…"
click at [274, 261] on span "Quando isso acontecia, era necessário acessar a tela" at bounding box center [222, 258] width 168 height 8
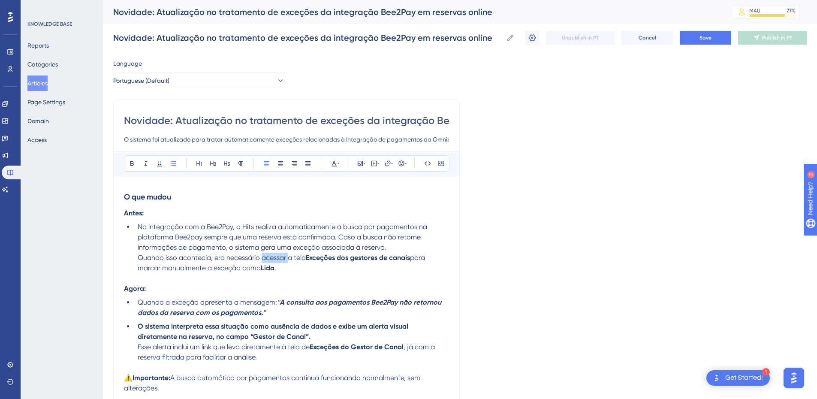
click at [274, 261] on span "Quando isso acontecia, era necessário acessar a tela" at bounding box center [222, 258] width 168 height 8
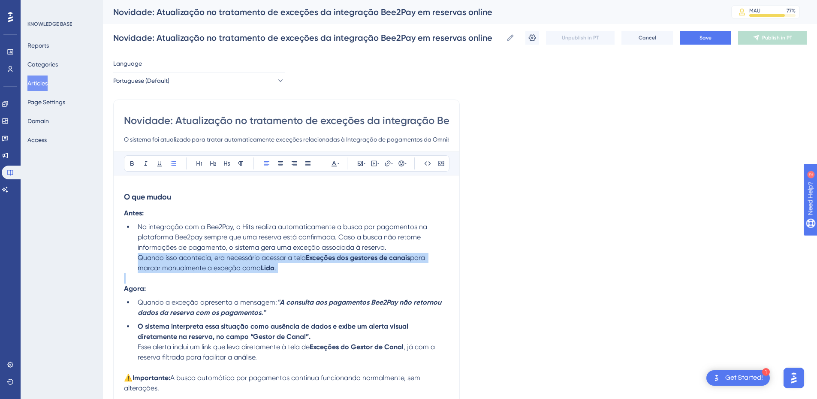
click at [274, 261] on span "Quando isso acontecia, era necessário acessar a tela" at bounding box center [222, 258] width 168 height 8
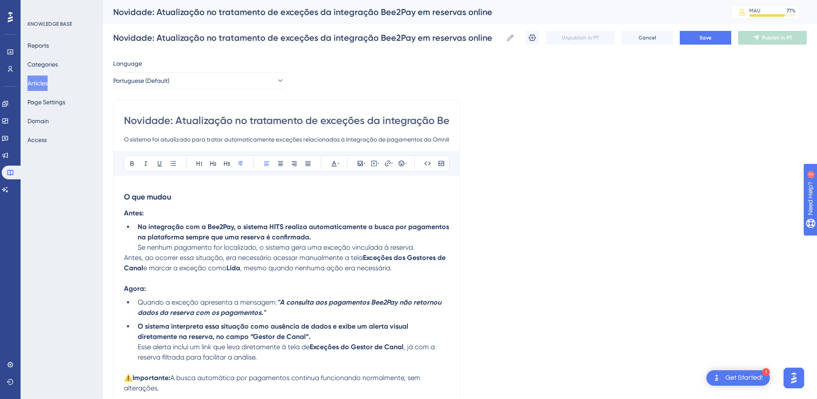
click at [124, 259] on span "Antes, ao ocorrer essa situação, era necessário acessar manualmente a tela" at bounding box center [243, 258] width 239 height 8
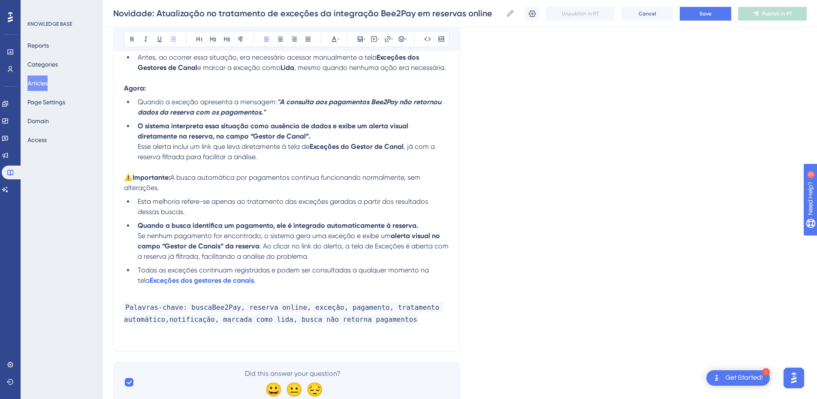
scroll to position [100, 0]
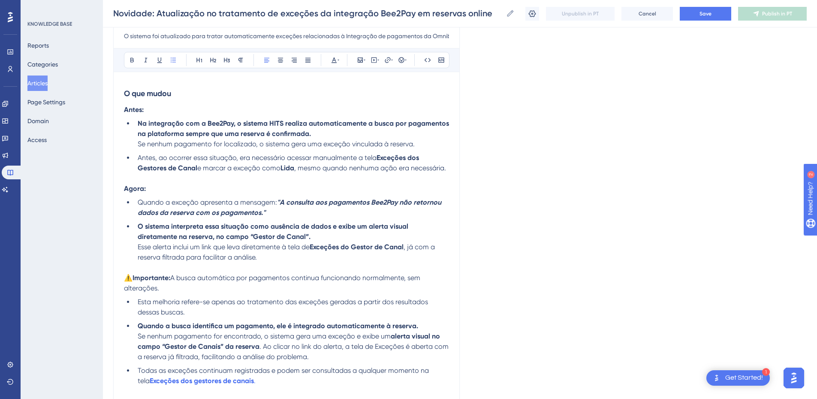
click at [276, 260] on li "O sistema interpreta essa situação como ausência de dados e exibe um alerta vis…" at bounding box center [291, 241] width 315 height 41
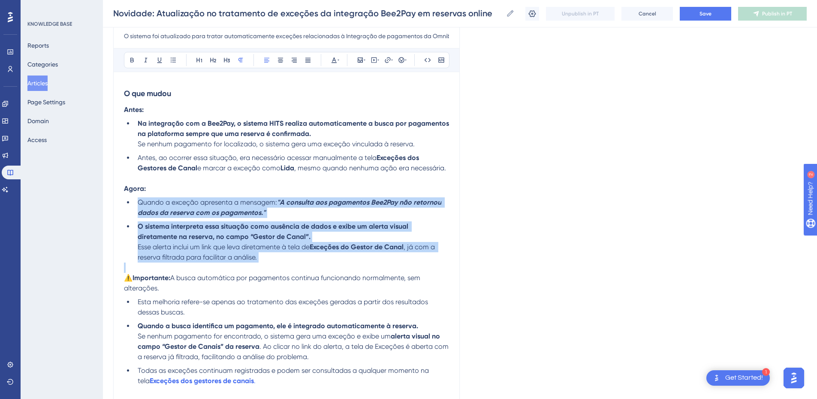
drag, startPoint x: 276, startPoint y: 260, endPoint x: 140, endPoint y: 207, distance: 145.8
click at [140, 207] on ul "Quando a exceção apresenta a mensagem: "A consulta aos pagamentos Bee2Pay não r…" at bounding box center [286, 229] width 325 height 65
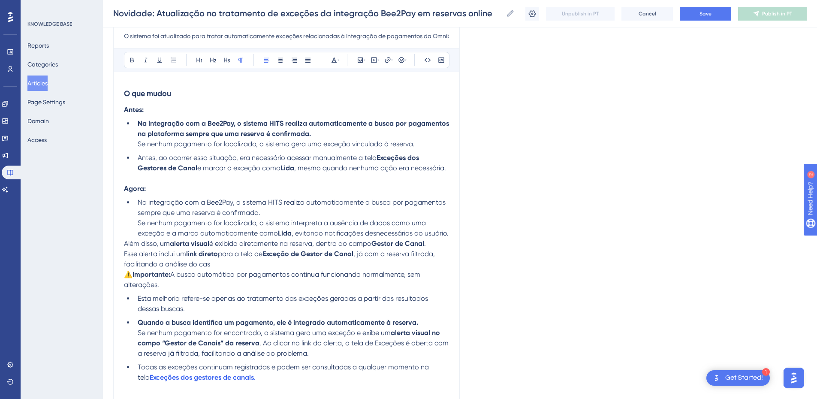
click at [123, 253] on div "Novidade: Atualização no tratamento de exceções da integração Bee2Pay em reserv…" at bounding box center [286, 222] width 347 height 452
click at [124, 290] on p "⚠️ Importante: A busca automática por pagamentos continua funcionando normalmen…" at bounding box center [286, 279] width 325 height 21
click at [124, 279] on span "⚠️" at bounding box center [128, 274] width 9 height 8
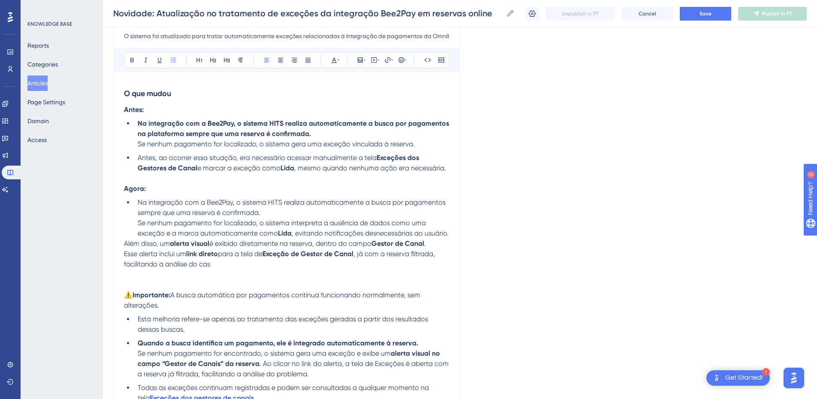
click at [134, 226] on li "Na integração com a Bee2Pay, o sistema HITS realiza automaticamente a busca por…" at bounding box center [291, 217] width 315 height 41
click at [122, 243] on div "Novidade: Atualização no tratamento de exceções da integração Bee2Pay em reserv…" at bounding box center [286, 232] width 347 height 473
click at [126, 244] on span "Além disso, um" at bounding box center [147, 243] width 46 height 8
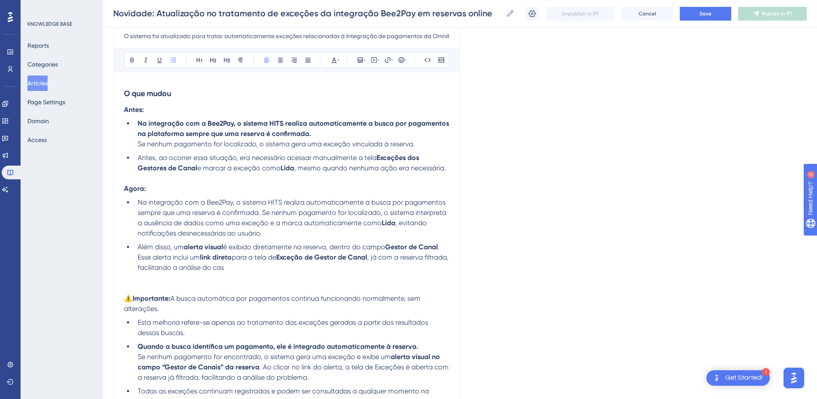
click at [269, 263] on li "Além disso, um alerta visual é exibido diretamente na reserva, dentro do campo …" at bounding box center [291, 257] width 315 height 31
click at [272, 231] on li "Na integração com a Bee2Pay, o sistema HITS realiza automaticamente a busca por…" at bounding box center [291, 217] width 315 height 41
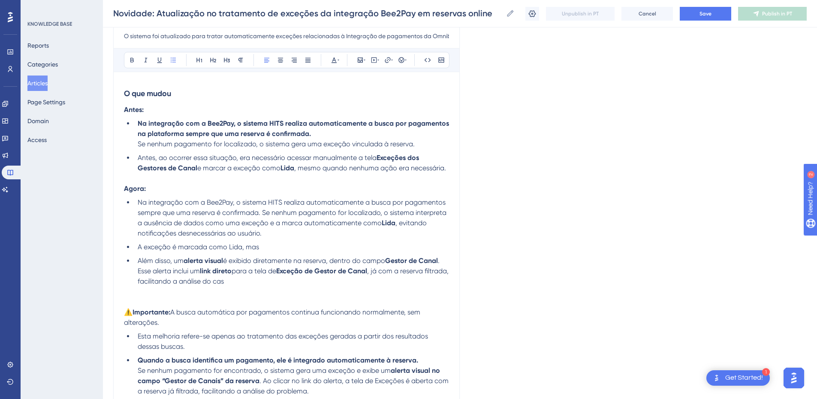
click at [449, 167] on li "Antes, ao ocorrer essa situação, era necessário acessar manualmente a tela Exce…" at bounding box center [291, 163] width 315 height 21
click at [270, 231] on li "Na integração com a Bee2Pay, o sistema HITS realiza automaticamente a busca por…" at bounding box center [291, 217] width 315 height 41
click at [275, 246] on li "A exceção é marcada como Lida, mas" at bounding box center [291, 247] width 315 height 10
drag, startPoint x: 173, startPoint y: 260, endPoint x: 137, endPoint y: 248, distance: 37.5
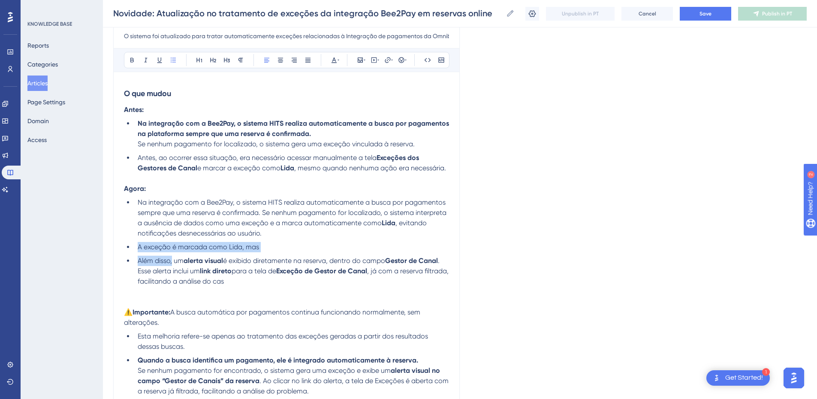
click at [137, 248] on ul "Na integração com a Bee2Pay, o sistema HITS realiza automaticamente a busca por…" at bounding box center [286, 241] width 325 height 89
click at [446, 166] on span ", mesmo quando nenhuma ação era necessária." at bounding box center [370, 168] width 152 height 8
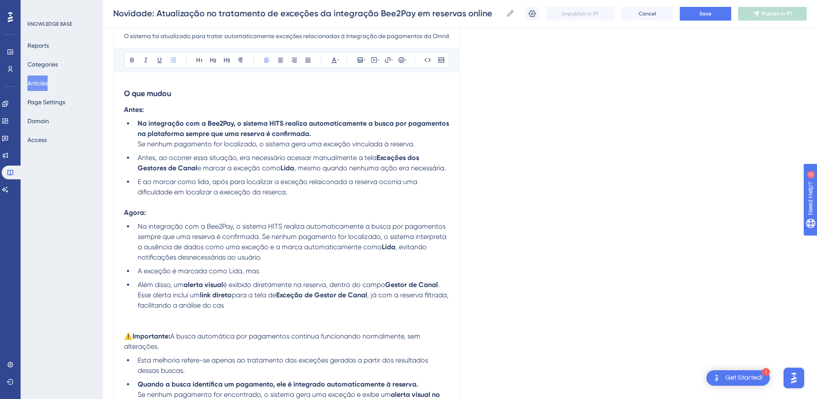
click at [169, 180] on span "E ao marcar como lida, após para localizar a exceção relaiconada a reserva ocor…" at bounding box center [279, 187] width 282 height 18
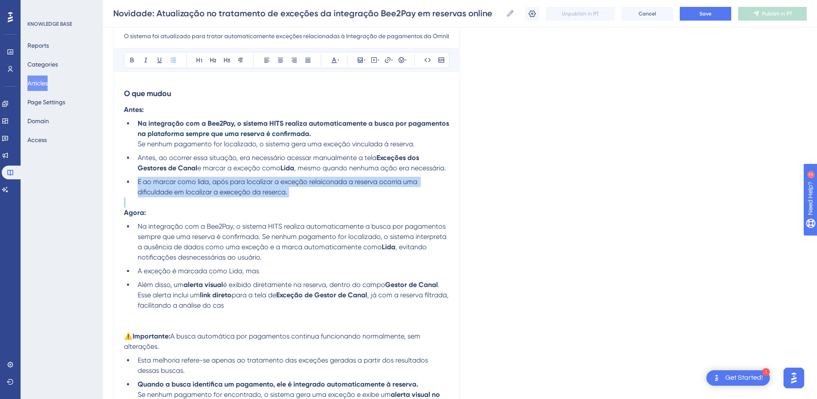
click at [169, 180] on span "E ao marcar como lida, após para localizar a exceção relaiconada a reserva ocor…" at bounding box center [279, 187] width 282 height 18
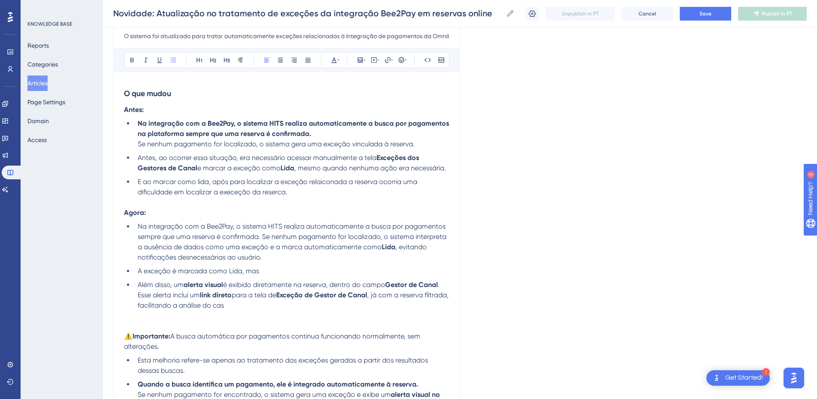
click at [164, 180] on span "E ao marcar como lida, após para localizar a exceção relaiconada a reserva ocor…" at bounding box center [279, 187] width 282 height 18
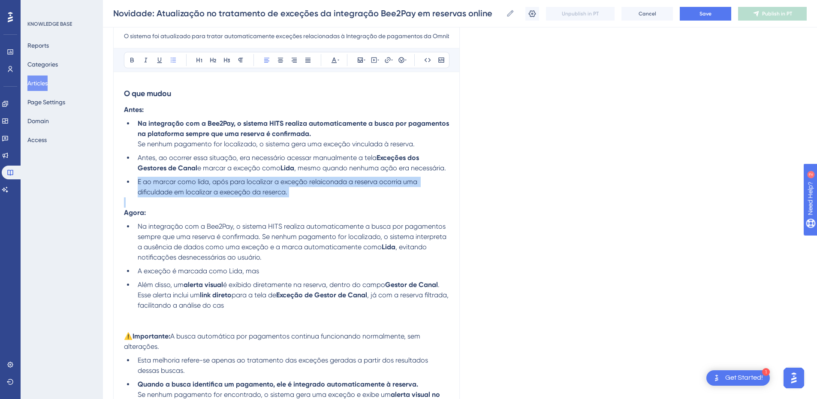
click at [164, 180] on span "E ao marcar como lida, após para localizar a exceção relaiconada a reserva ocor…" at bounding box center [279, 187] width 282 height 18
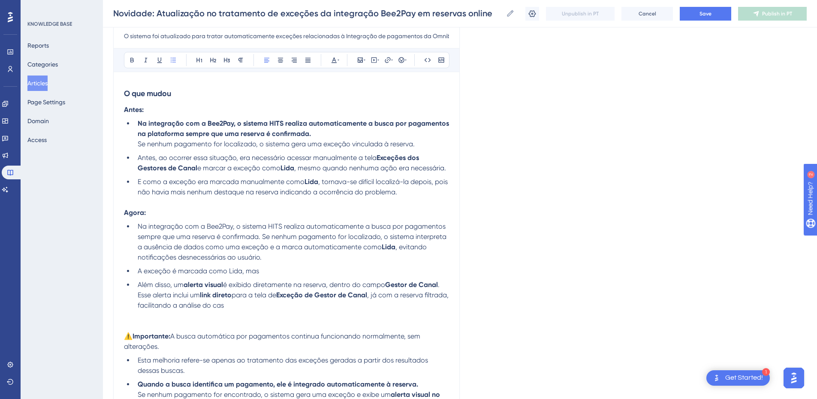
click at [164, 184] on span "E como a exceção era marcada manualmente como" at bounding box center [221, 182] width 167 height 8
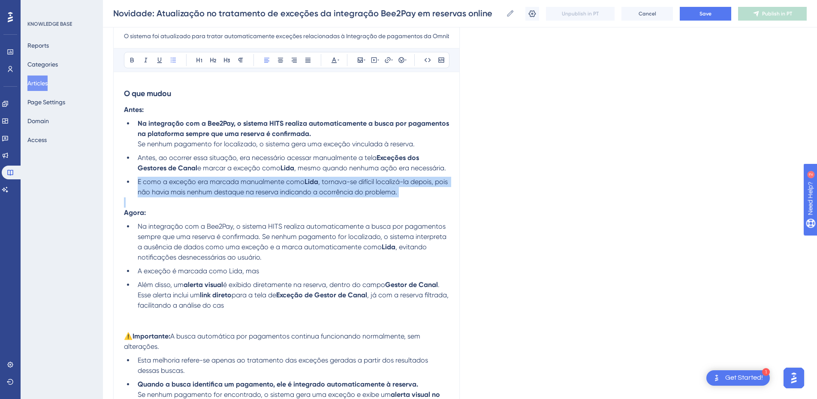
click at [164, 184] on span "E como a exceção era marcada manualmente como" at bounding box center [221, 182] width 167 height 8
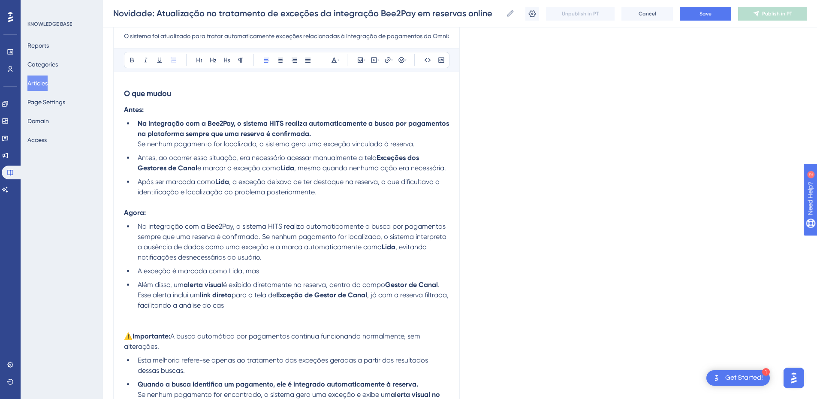
drag, startPoint x: 273, startPoint y: 272, endPoint x: 126, endPoint y: 274, distance: 147.2
click at [126, 274] on ul "Na integração com a Bee2Pay, o sistema HITS realiza automaticamente a busca por…" at bounding box center [286, 265] width 325 height 89
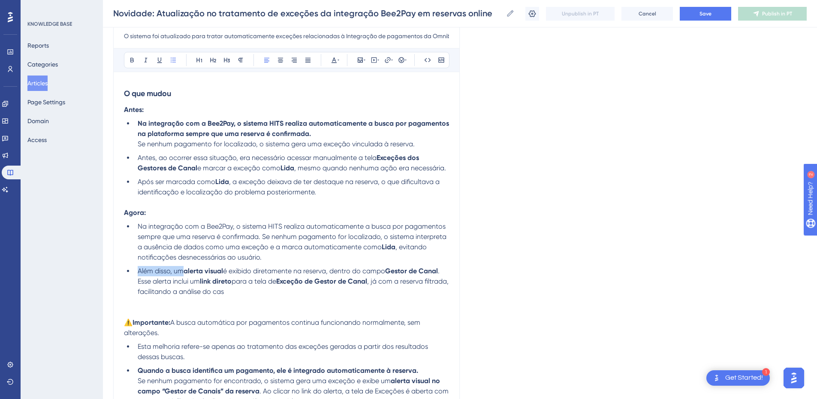
drag, startPoint x: 183, startPoint y: 272, endPoint x: 138, endPoint y: 272, distance: 45.5
click at [138, 272] on span "Além disso, um" at bounding box center [161, 271] width 46 height 8
click at [291, 260] on li "Na integração com a Bee2Pay, o sistema HITS realiza automaticamente a busca por…" at bounding box center [291, 241] width 315 height 41
click at [133, 224] on ul "Na integração com a Bee2Pay, o sistema HITS realiza automaticamente a busca por…" at bounding box center [286, 259] width 325 height 76
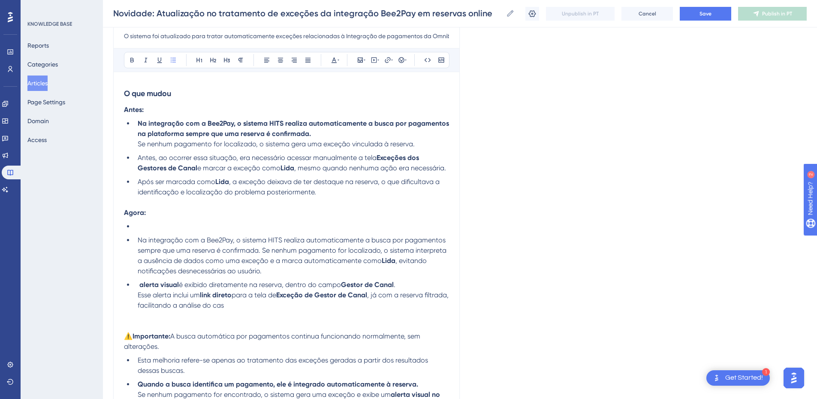
click at [143, 225] on li at bounding box center [291, 226] width 315 height 10
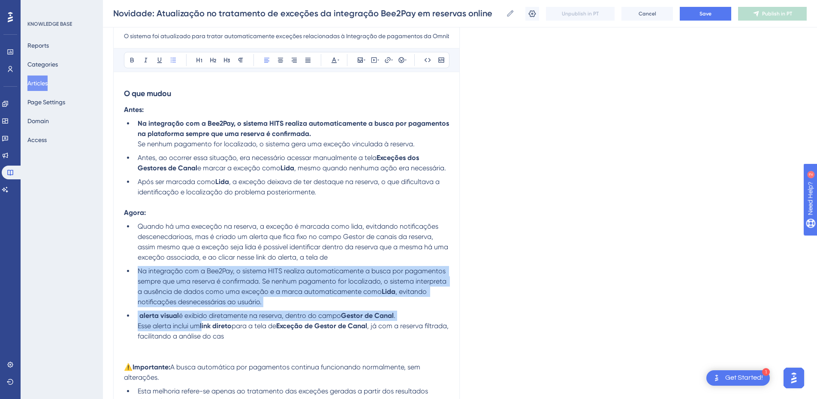
drag, startPoint x: 191, startPoint y: 324, endPoint x: 127, endPoint y: 269, distance: 84.6
click at [127, 269] on ul "Quando há uma execeção na reserva, a exceção é marcada como lida, evitdando not…" at bounding box center [286, 281] width 325 height 120
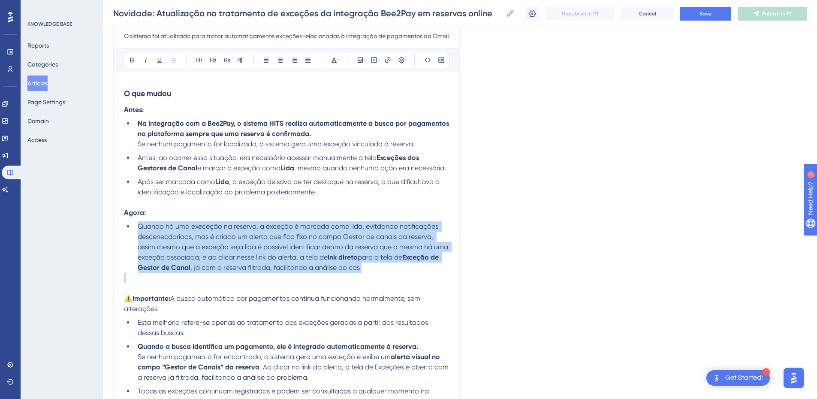
drag, startPoint x: 135, startPoint y: 226, endPoint x: 415, endPoint y: 273, distance: 284.6
click at [415, 273] on div "O que mudou Antes: Na integração com a Bee2Pay, o sistema HITS realiza automati…" at bounding box center [286, 271] width 325 height 379
copy li "Quando há uma execeção na reserva, a exceção é marcada como lida, evitdando not…"
click at [188, 235] on span "Quando há uma execeção na reserva, a exceção é marcada como lida, evitdando not…" at bounding box center [294, 241] width 312 height 39
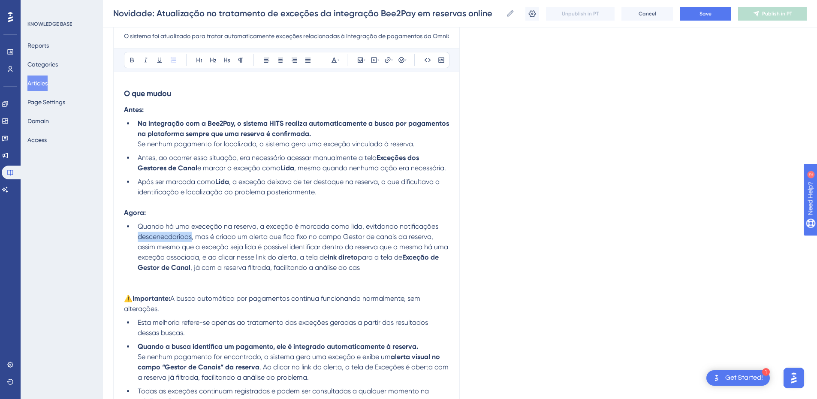
click at [188, 235] on span "Quando há uma execeção na reserva, a exceção é marcada como lida, evitdando not…" at bounding box center [294, 241] width 312 height 39
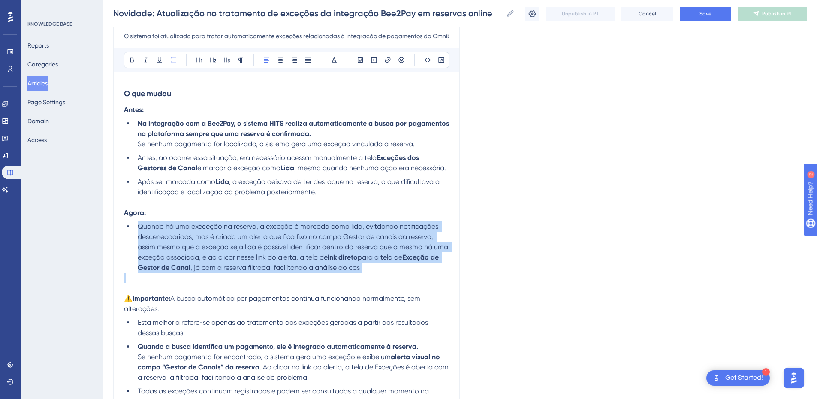
click at [188, 235] on span "Quando há uma execeção na reserva, a exceção é marcada como lida, evitdando not…" at bounding box center [294, 241] width 312 height 39
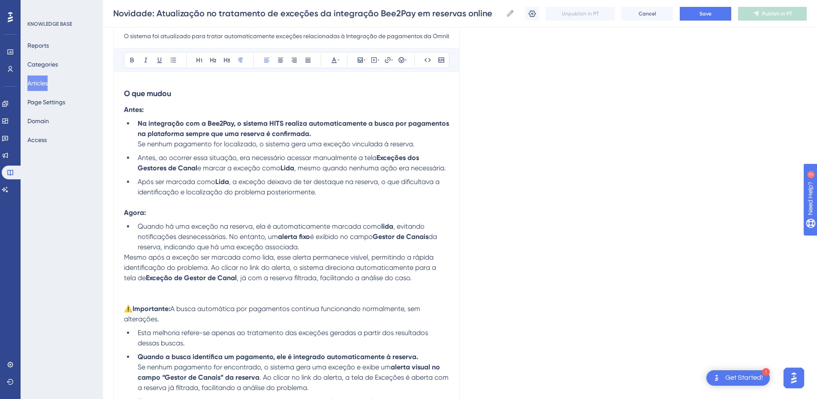
click at [125, 256] on span "Mesmo após a exceção ser marcada como lida, esse alerta permanece visível, perm…" at bounding box center [281, 267] width 314 height 29
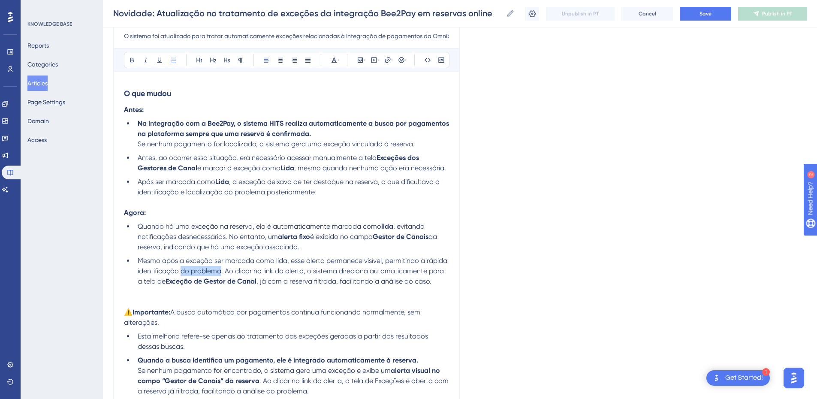
drag, startPoint x: 182, startPoint y: 271, endPoint x: 221, endPoint y: 271, distance: 38.6
click at [221, 271] on span "Mesmo após a exceção ser marcada como lida, esse alerta permanece visível, perm…" at bounding box center [294, 271] width 312 height 29
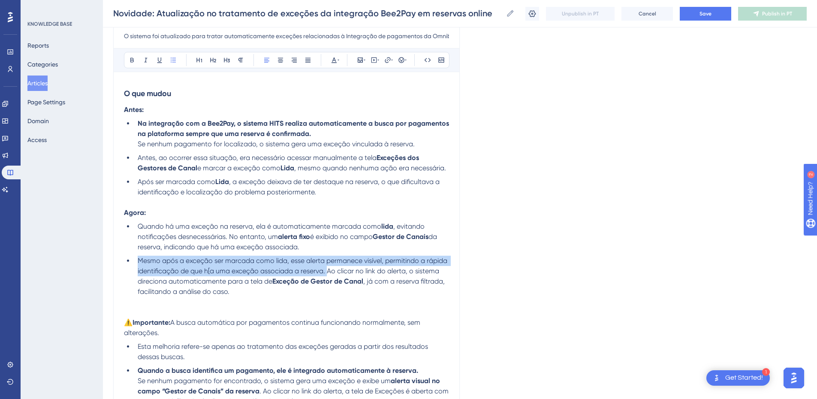
drag, startPoint x: 327, startPoint y: 269, endPoint x: 123, endPoint y: 256, distance: 204.2
click at [123, 256] on div "Novidade: Atualização no tratamento de exceções da integração Bee2Pay em reserv…" at bounding box center [286, 246] width 347 height 500
copy span "Mesmo após a exceção ser marcada como lida, esse alerta permanece visível, perm…"
click at [185, 262] on span "Mesmo após a exceção ser marcada como lida, esse alerta permanece visível, perm…" at bounding box center [294, 271] width 312 height 29
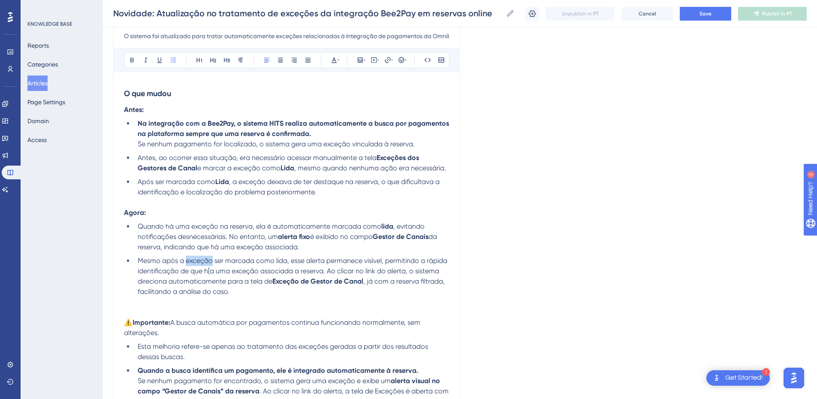
click at [185, 262] on span "Mesmo após a exceção ser marcada como lida, esse alerta permanece visível, perm…" at bounding box center [294, 271] width 312 height 29
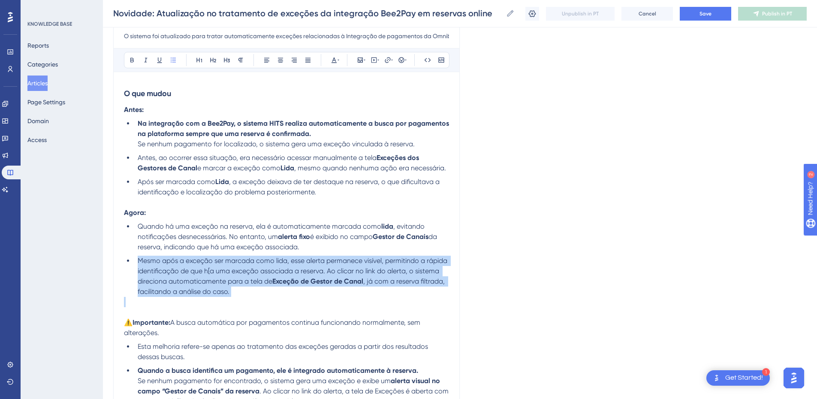
click at [185, 262] on span "Mesmo após a exceção ser marcada como lida, esse alerta permanece visível, perm…" at bounding box center [294, 271] width 312 height 29
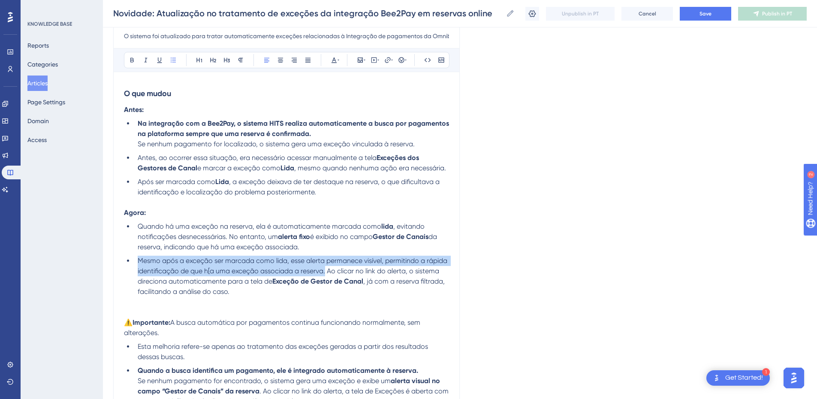
drag, startPoint x: 327, startPoint y: 269, endPoint x: 137, endPoint y: 260, distance: 190.3
click at [137, 260] on li "Mesmo após a exceção ser marcada como lida, esse alerta permanece visível, perm…" at bounding box center [291, 276] width 315 height 41
drag, startPoint x: 301, startPoint y: 272, endPoint x: 136, endPoint y: 261, distance: 165.5
click at [136, 261] on li "Mesmo após a exceção ser marcada como lida, o alerta permanece visível na reser…" at bounding box center [291, 276] width 315 height 41
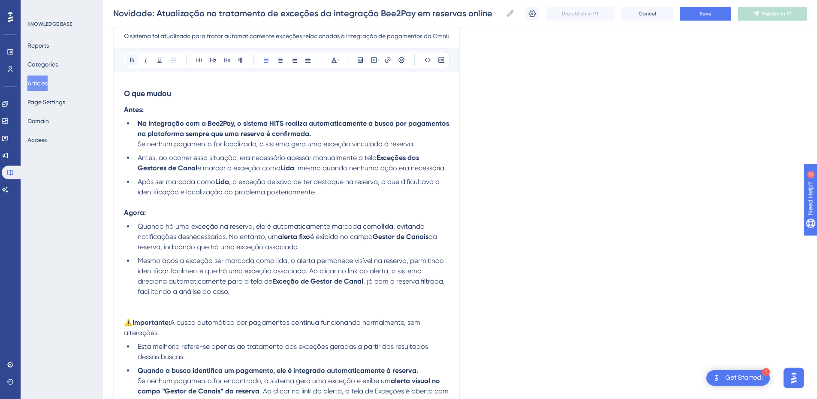
click at [132, 60] on icon at bounding box center [132, 60] width 7 height 7
click at [329, 288] on li "Mesmo após a exceção ser marcada como lida, o alerta permanece visível na reser…" at bounding box center [291, 276] width 315 height 41
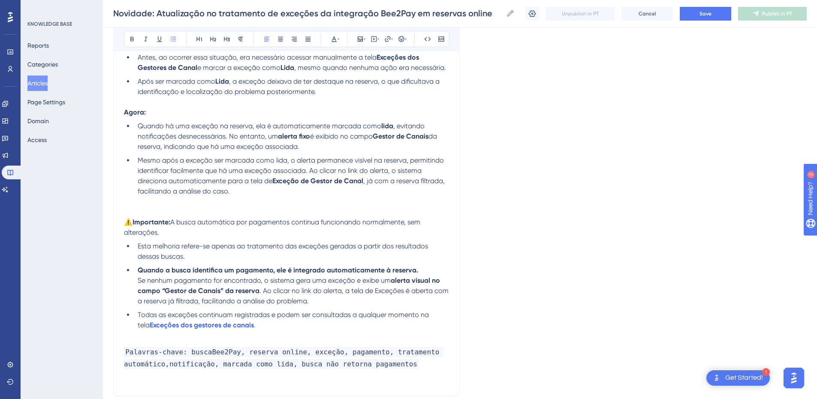
click at [141, 206] on p at bounding box center [286, 202] width 325 height 10
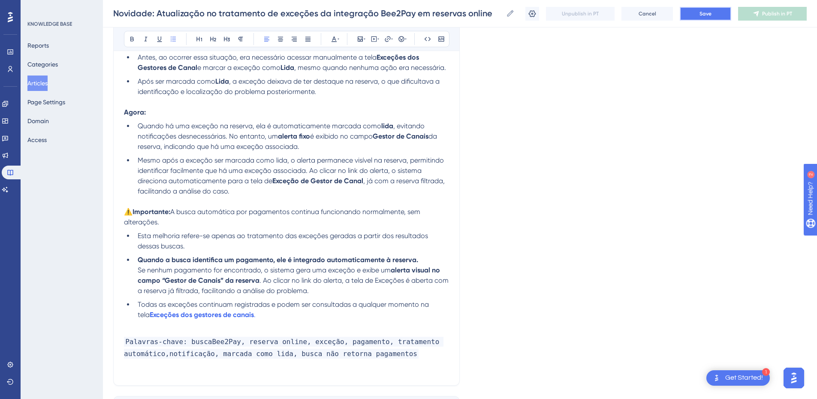
click at [696, 19] on button "Save" at bounding box center [705, 14] width 51 height 14
click at [136, 272] on li "Quando a busca identifica um pagamento, ele é integrado automaticamente à reser…" at bounding box center [291, 275] width 315 height 41
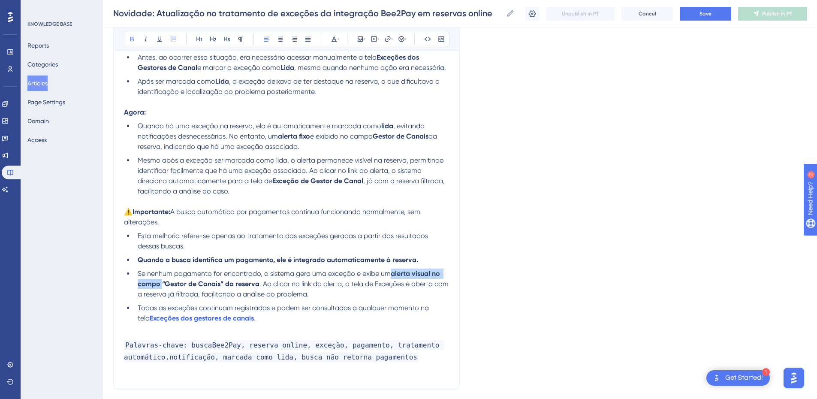
drag, startPoint x: 161, startPoint y: 286, endPoint x: 392, endPoint y: 275, distance: 231.6
click at [392, 275] on strong "alerta visual no campo “Gestor de Canais” da reserva" at bounding box center [290, 278] width 304 height 18
click at [129, 37] on icon at bounding box center [132, 39] width 7 height 7
click at [164, 303] on li "Todas as exceções continuam registradas e podem ser consultadas a qualquer mome…" at bounding box center [291, 313] width 315 height 21
click at [166, 283] on strong "“Gestor de Canais” da reserva" at bounding box center [208, 284] width 97 height 8
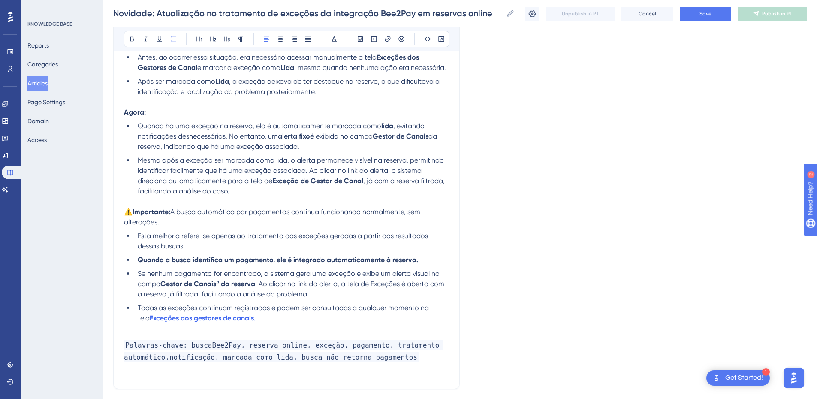
click at [221, 283] on strong "Gestor de Canais” da reserva" at bounding box center [207, 284] width 95 height 8
drag, startPoint x: 254, startPoint y: 285, endPoint x: 221, endPoint y: 288, distance: 33.2
click at [221, 288] on li "Se nenhum pagamento for encontrado, o sistema gera uma exceção e exibe um alert…" at bounding box center [291, 284] width 315 height 31
click at [131, 41] on icon at bounding box center [131, 39] width 3 height 5
click at [320, 289] on li "Se nenhum pagamento for encontrado, o sistema gera uma exceção e exibe um alert…" at bounding box center [291, 284] width 315 height 31
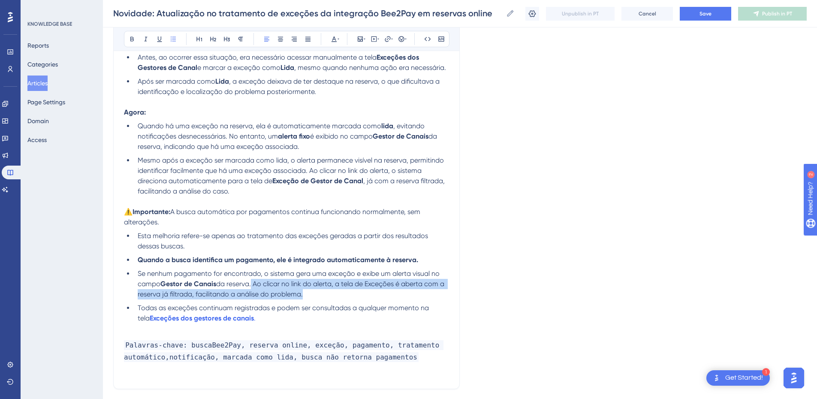
drag, startPoint x: 340, startPoint y: 292, endPoint x: 254, endPoint y: 285, distance: 86.5
click at [254, 285] on li "Se nenhum pagamento for encontrado, o sistema gera uma exceção e exibe um alert…" at bounding box center [291, 284] width 315 height 31
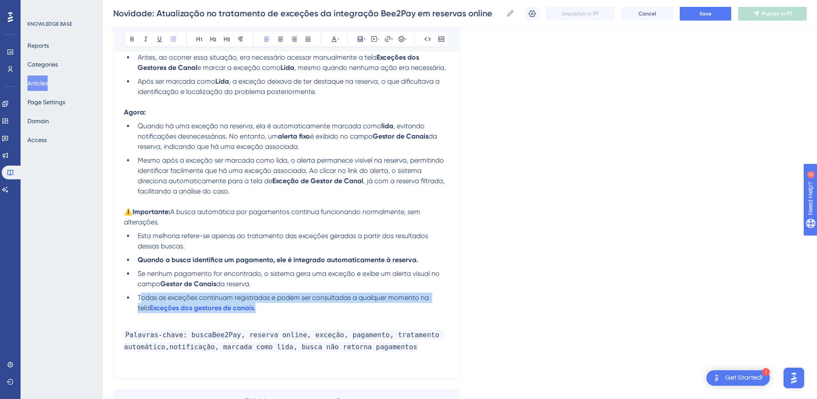
drag, startPoint x: 256, startPoint y: 309, endPoint x: 141, endPoint y: 294, distance: 115.9
click at [141, 294] on li "Todas as exceções continuam registradas e podem ser consultadas a qualquer mome…" at bounding box center [291, 303] width 315 height 21
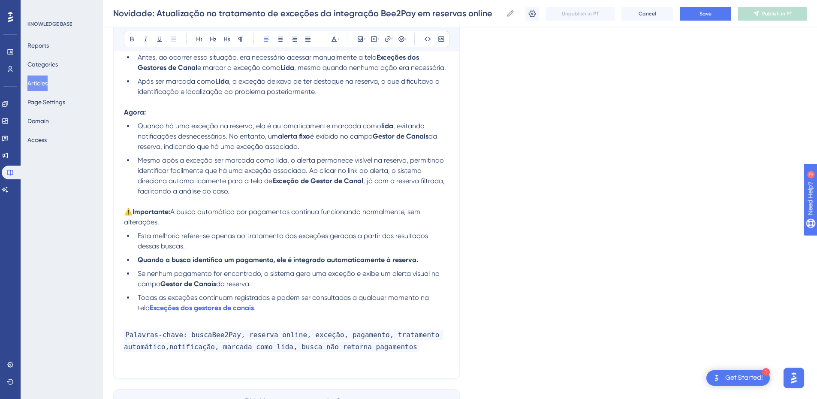
click at [285, 280] on li "Se nenhum pagamento for encontrado, o sistema gera uma exceção e exibe um alert…" at bounding box center [291, 279] width 315 height 21
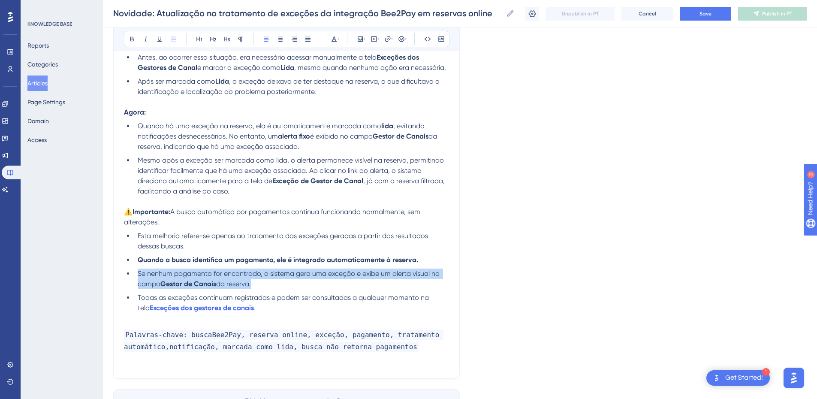
drag, startPoint x: 268, startPoint y: 284, endPoint x: 135, endPoint y: 271, distance: 133.7
click at [135, 271] on li "Se nenhum pagamento for encontrado, o sistema gera uma exceção e exibe um alert…" at bounding box center [291, 279] width 315 height 21
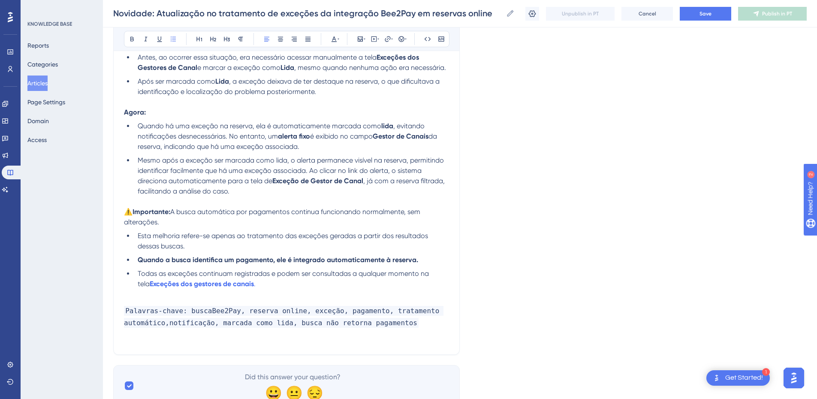
click at [196, 296] on p at bounding box center [286, 294] width 325 height 10
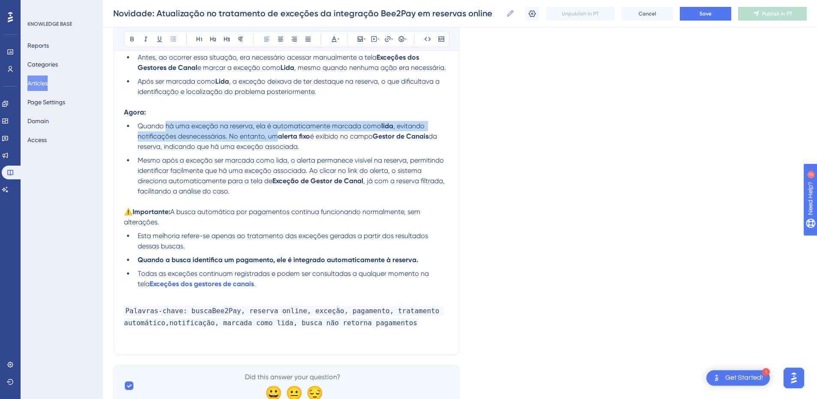
drag, startPoint x: 276, startPoint y: 136, endPoint x: 344, endPoint y: 128, distance: 68.2
click at [132, 127] on ul "Quando há uma exceção na reserva, ela é automaticamente marcada como lida , evi…" at bounding box center [286, 159] width 325 height 76
click at [344, 128] on span "Quando há uma exceção na reserva, ela é automaticamente marcada como" at bounding box center [260, 126] width 244 height 8
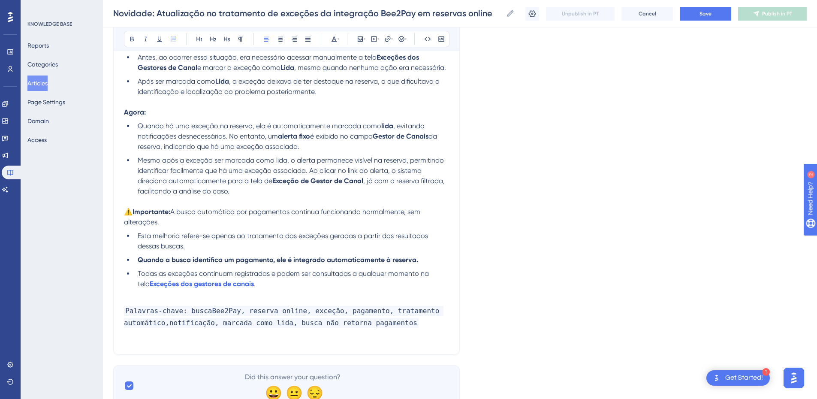
drag, startPoint x: 279, startPoint y: 136, endPoint x: 136, endPoint y: 128, distance: 142.3
click at [136, 128] on li "Quando há uma exceção na reserva, ela é automaticamente marcada como lida , evi…" at bounding box center [291, 136] width 315 height 31
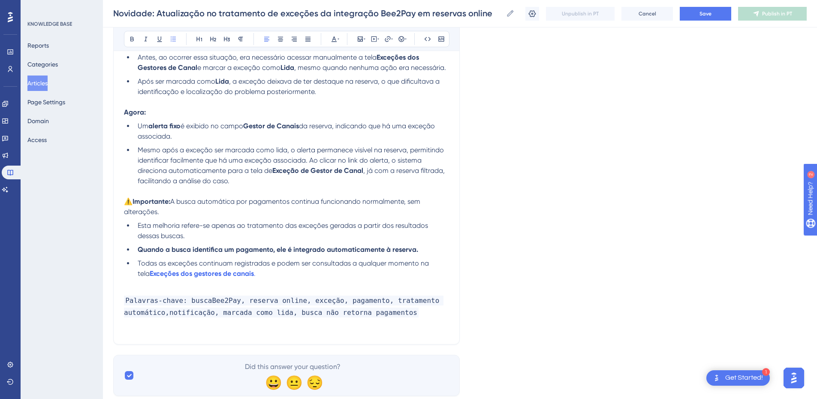
click at [139, 128] on span "Um" at bounding box center [143, 126] width 11 height 8
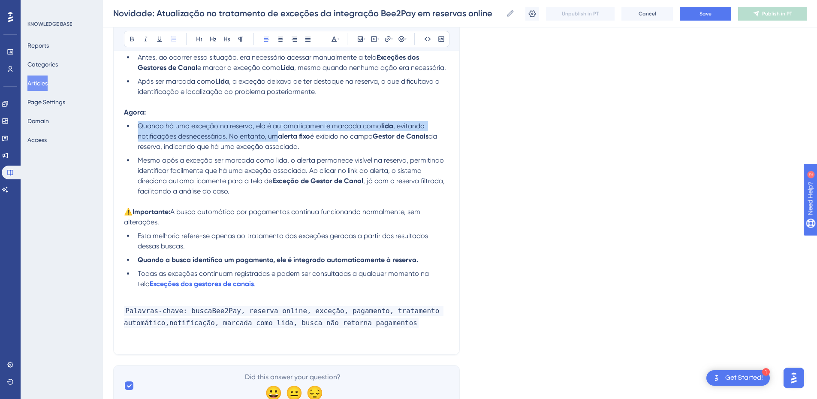
click at [133, 124] on ul "Quando há uma exceção na reserva, ela é automaticamente marcada como lida , evi…" at bounding box center [286, 159] width 325 height 76
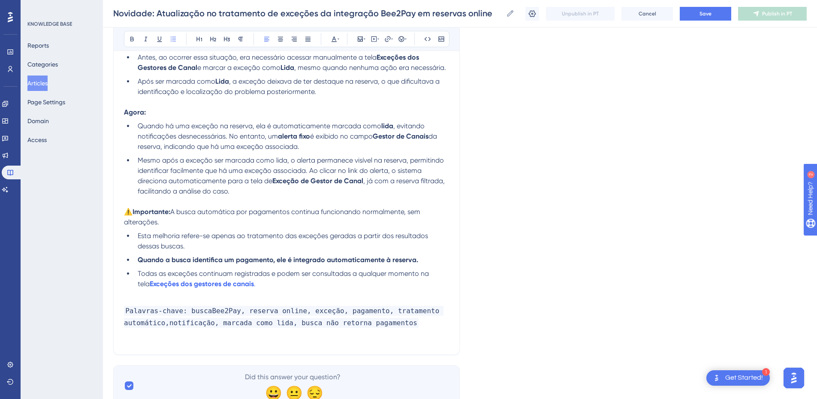
scroll to position [100, 0]
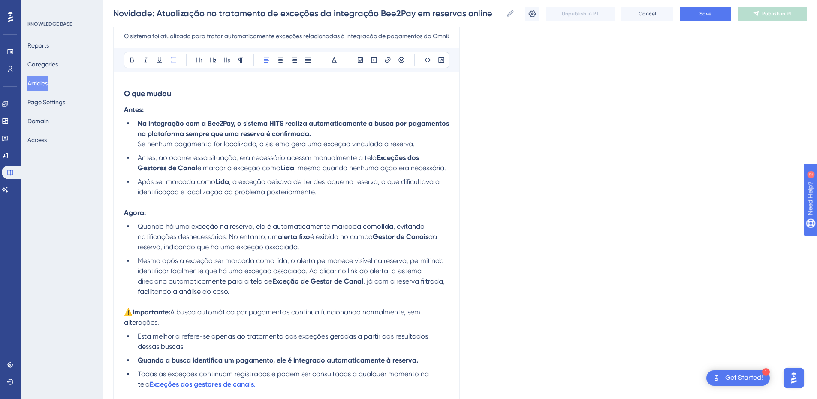
click at [282, 297] on p at bounding box center [286, 302] width 325 height 10
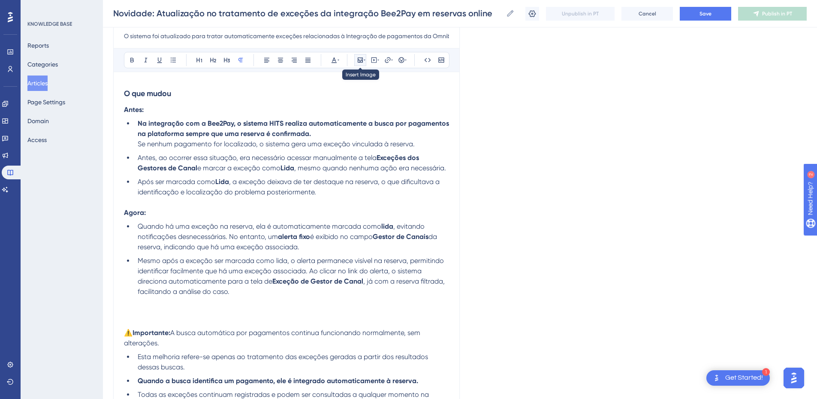
click at [355, 55] on button at bounding box center [360, 60] width 12 height 12
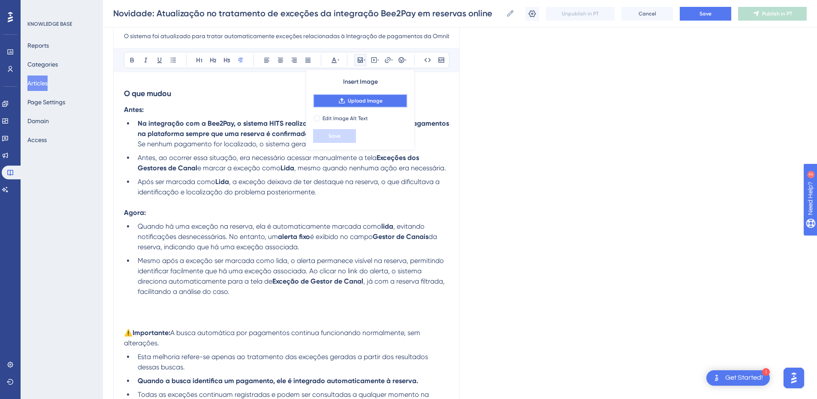
click at [346, 100] on button "Upload Image" at bounding box center [360, 101] width 94 height 14
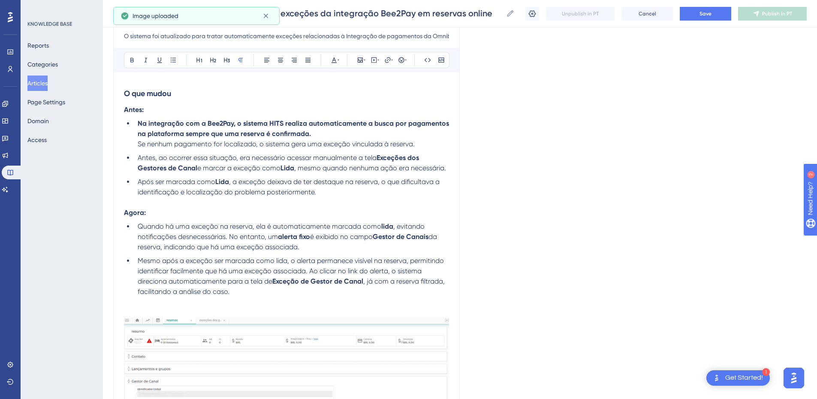
click at [145, 309] on p at bounding box center [286, 312] width 325 height 10
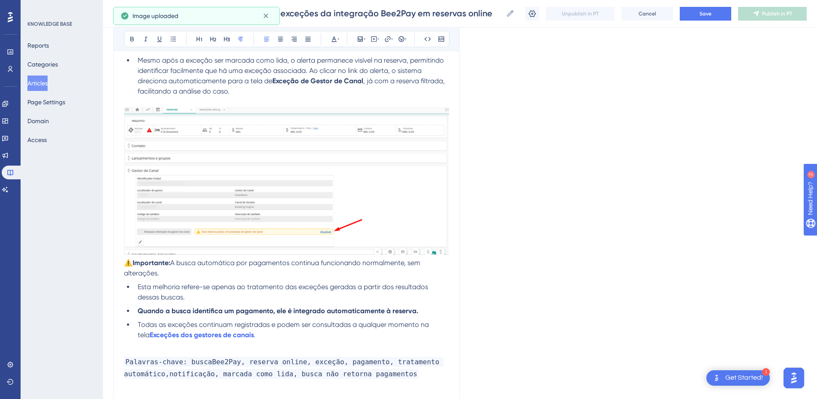
click at [128, 264] on span "⚠️" at bounding box center [128, 263] width 9 height 8
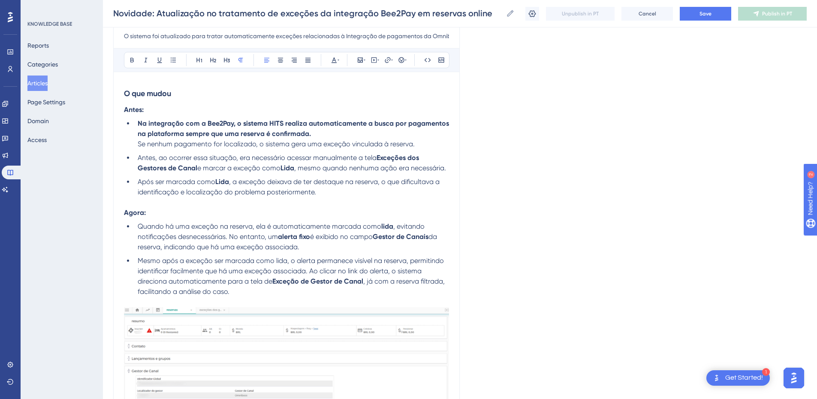
scroll to position [200, 0]
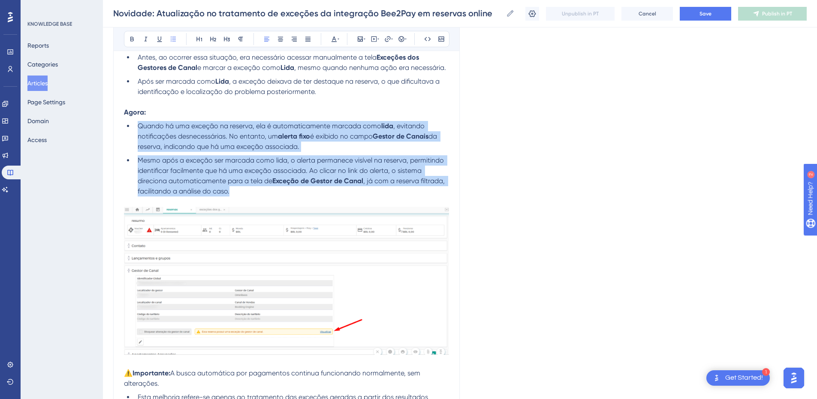
drag, startPoint x: 238, startPoint y: 187, endPoint x: 139, endPoint y: 124, distance: 117.5
click at [139, 124] on ul "Quando há uma exceção na reserva, ela é automaticamente marcada como lida , evi…" at bounding box center [286, 159] width 325 height 76
copy ul "Quando há uma exceção na reserva, ela é automaticamente marcada como lida , evi…"
click at [307, 136] on strong "alerta fixo" at bounding box center [294, 136] width 32 height 8
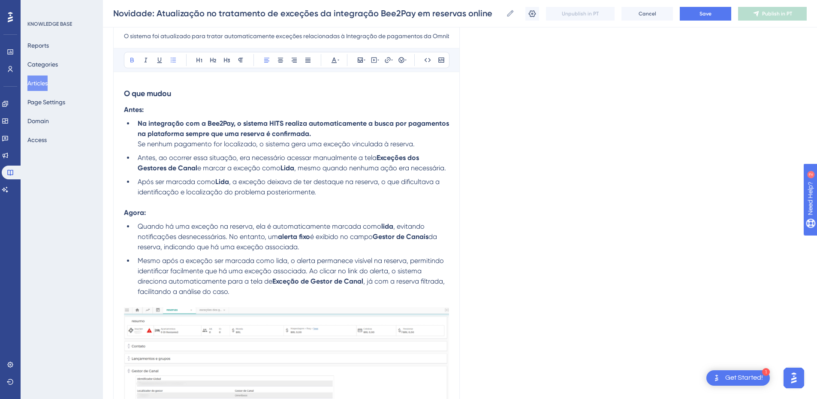
scroll to position [0, 0]
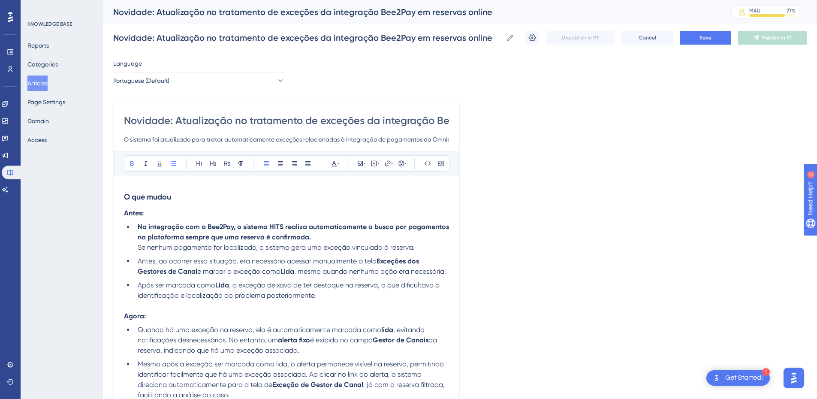
click at [126, 200] on strong "O que mudou" at bounding box center [147, 196] width 47 height 9
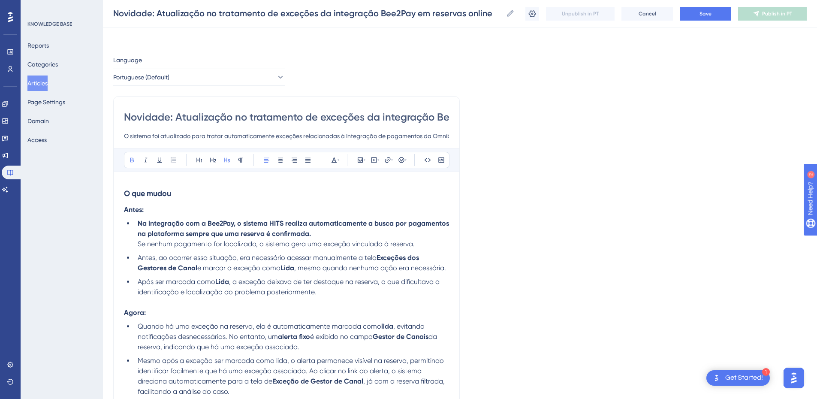
scroll to position [100, 0]
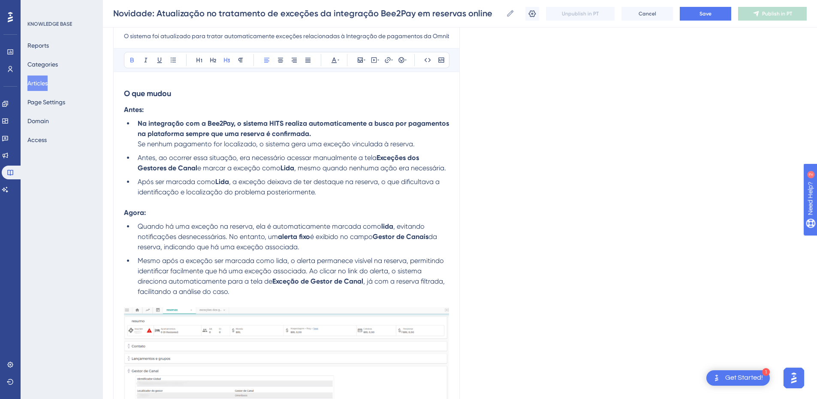
click at [137, 230] on li "Quando há uma exceção na reserva, ela é automaticamente marcada como lida , evi…" at bounding box center [291, 236] width 315 height 31
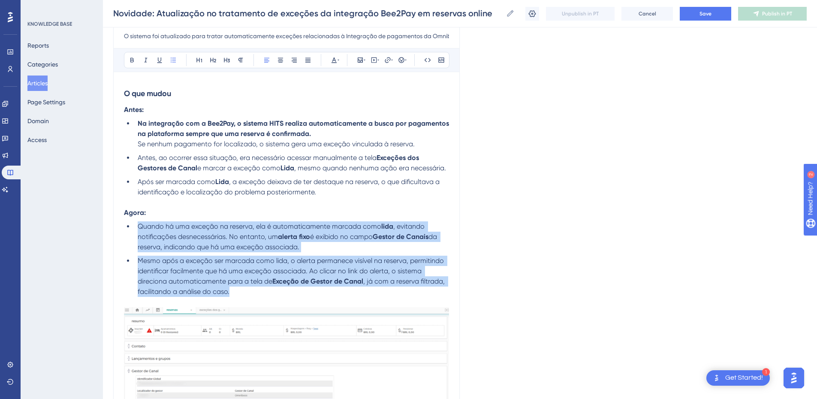
drag, startPoint x: 237, startPoint y: 292, endPoint x: 136, endPoint y: 224, distance: 122.2
click at [136, 224] on ul "Quando há uma exceção na reserva, ela é automaticamente marcada como lida , evi…" at bounding box center [286, 259] width 325 height 76
copy ul "Quando há uma exceção na reserva, ela é automaticamente marcada como lida , evi…"
click at [222, 279] on span "Mesmo após a exceção ser marcada como lida, o alerta permanece visível na reser…" at bounding box center [292, 271] width 308 height 29
drag, startPoint x: 238, startPoint y: 290, endPoint x: 136, endPoint y: 231, distance: 117.5
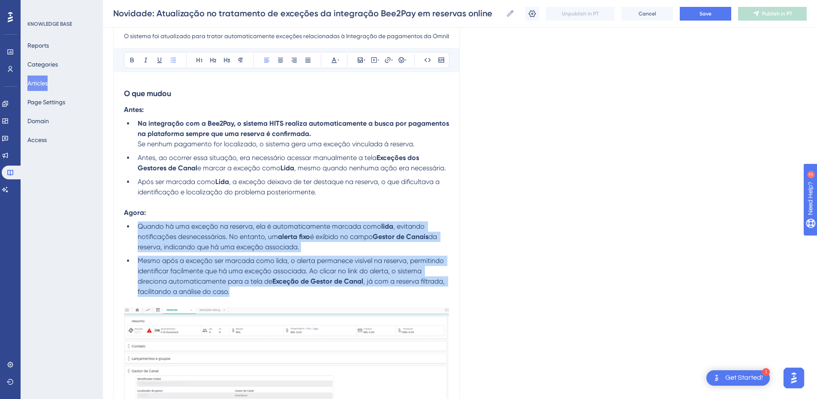
click at [136, 231] on ul "Quando há uma exceção na reserva, ela é automaticamente marcada como lida , evi…" at bounding box center [286, 259] width 325 height 76
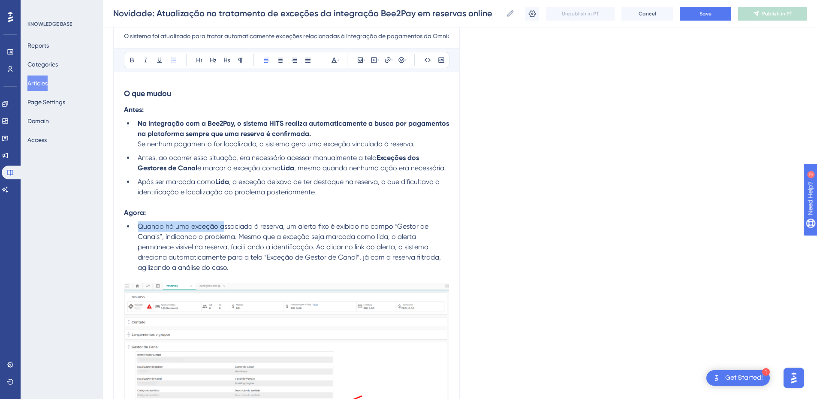
drag, startPoint x: 136, startPoint y: 226, endPoint x: 226, endPoint y: 228, distance: 89.7
click at [224, 228] on li "Quando há uma exceção associada à reserva, um alerta fixo é exibido no campo “G…" at bounding box center [291, 246] width 315 height 51
click at [400, 225] on span "Quando há uma exceção associada à reserva, um alerta fixo é exibido no campo “G…" at bounding box center [290, 246] width 305 height 49
click at [163, 235] on span "Quando há uma exceção associada à reserva, um alerta fixo é exibido no campo Ge…" at bounding box center [290, 246] width 305 height 49
drag, startPoint x: 160, startPoint y: 236, endPoint x: 396, endPoint y: 227, distance: 236.2
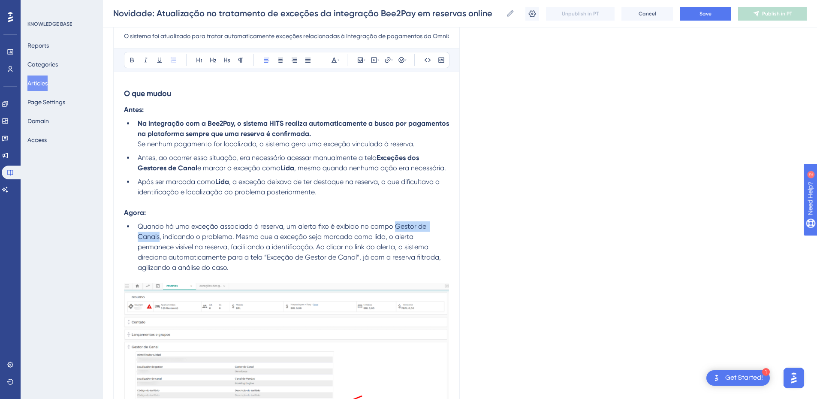
click at [396, 227] on span "Quando há uma exceção associada à reserva, um alerta fixo é exibido no campo Ge…" at bounding box center [290, 246] width 305 height 49
click at [134, 54] on button at bounding box center [132, 60] width 12 height 12
click at [152, 254] on span ", indicando o problema. Mesmo que a exceção seja marcada como lida, o alerta pe…" at bounding box center [290, 252] width 305 height 39
click at [139, 227] on span "Quando há uma exceção associada à reserva, um alerta fixo é exibido no campo" at bounding box center [266, 226] width 256 height 8
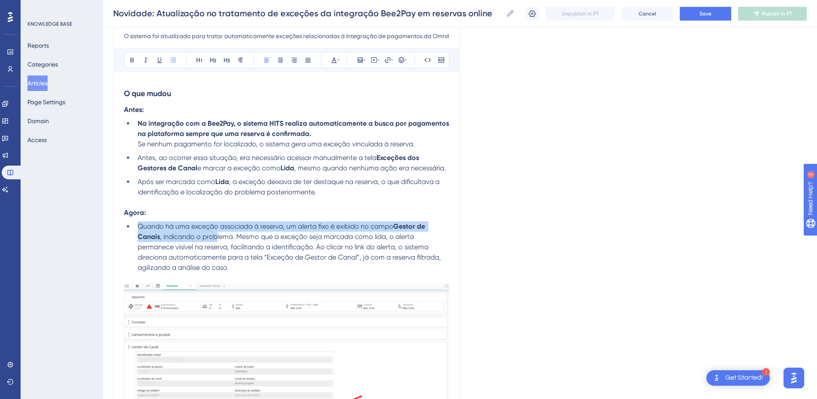
drag, startPoint x: 139, startPoint y: 227, endPoint x: 216, endPoint y: 239, distance: 77.2
click at [216, 239] on li "Quando há uma exceção associada à reserva, um alerta fixo é exibido no campo Ge…" at bounding box center [291, 246] width 315 height 51
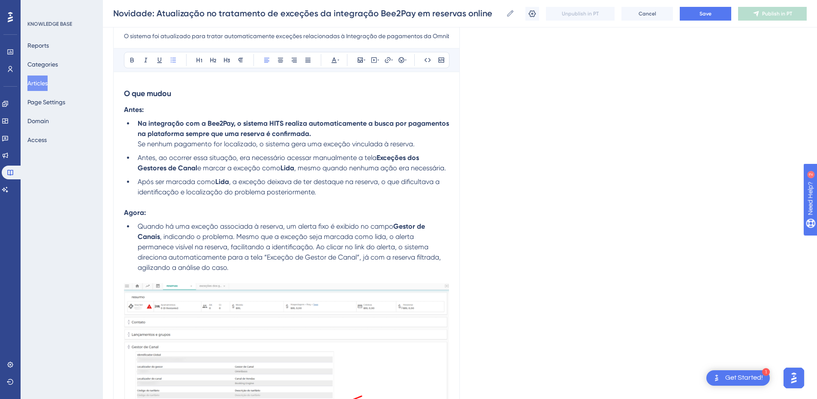
click at [206, 245] on span ", indicando o problema. Mesmo que a exceção seja marcada como lida, o alerta pe…" at bounding box center [290, 252] width 305 height 39
drag, startPoint x: 202, startPoint y: 236, endPoint x: 233, endPoint y: 239, distance: 31.0
click at [233, 239] on span ", indicando o problema. Mesmo que a exceção seja marcada como lida, o alerta pe…" at bounding box center [290, 252] width 305 height 39
click at [269, 192] on span ", a exceção deixava de ter destaque na reserva, o que dificultava a identificaç…" at bounding box center [290, 187] width 304 height 18
drag, startPoint x: 269, startPoint y: 192, endPoint x: 293, endPoint y: 191, distance: 24.1
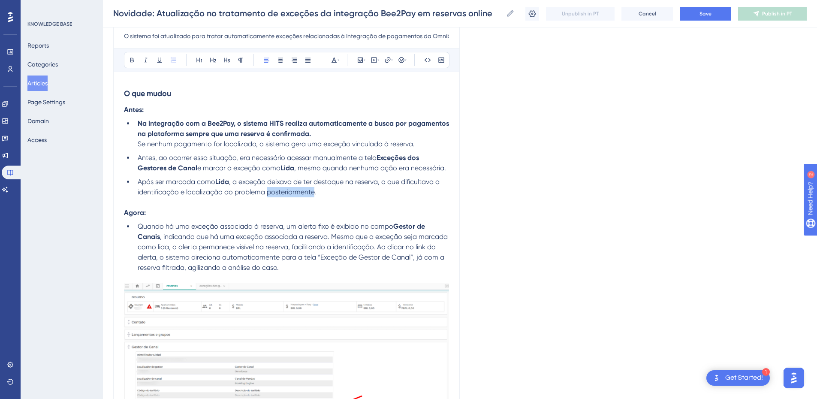
click at [293, 191] on span ", a exceção deixava de ter destaque na reserva, o que dificultava a identificaç…" at bounding box center [290, 187] width 304 height 18
click at [272, 239] on span ", indicando que há uma exceção associada a reserva. Mesmo que a exceção seja ma…" at bounding box center [294, 252] width 312 height 39
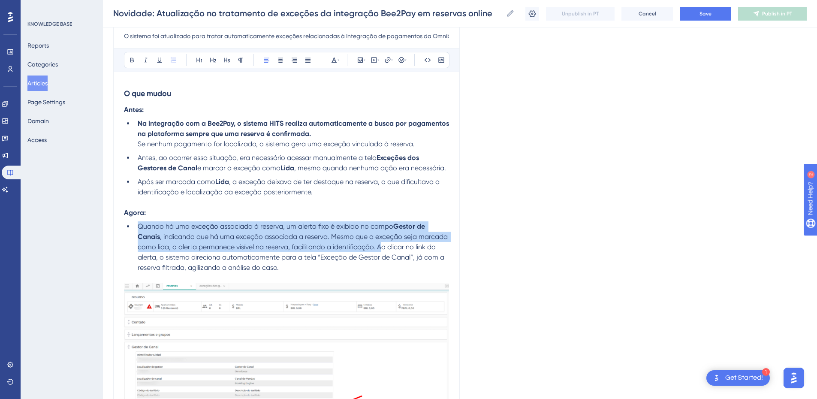
drag, startPoint x: 136, startPoint y: 225, endPoint x: 381, endPoint y: 249, distance: 246.2
click at [381, 249] on li "Quando há uma exceção associada à reserva, um alerta fixo é exibido no campo Ge…" at bounding box center [291, 246] width 315 height 51
click at [370, 249] on span ", indicando que há uma exceção associada a reserva. Mesmo que a exceção seja ma…" at bounding box center [294, 252] width 312 height 39
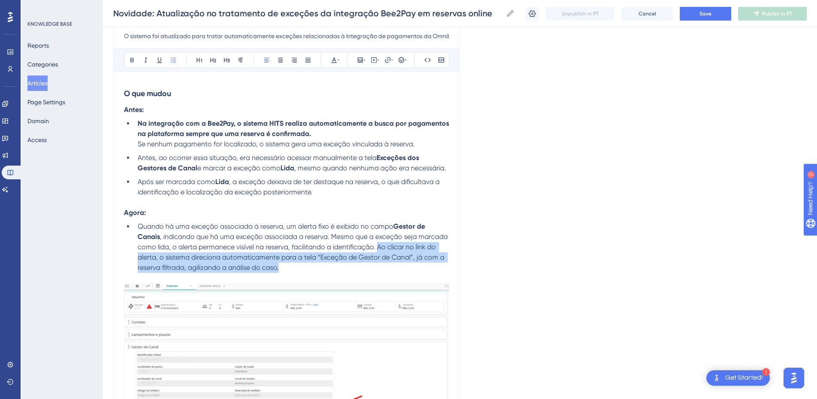
drag, startPoint x: 378, startPoint y: 250, endPoint x: 382, endPoint y: 267, distance: 17.1
click at [382, 267] on li "Quando há uma exceção associada à reserva, um alerta fixo é exibido no campo Ge…" at bounding box center [291, 246] width 315 height 51
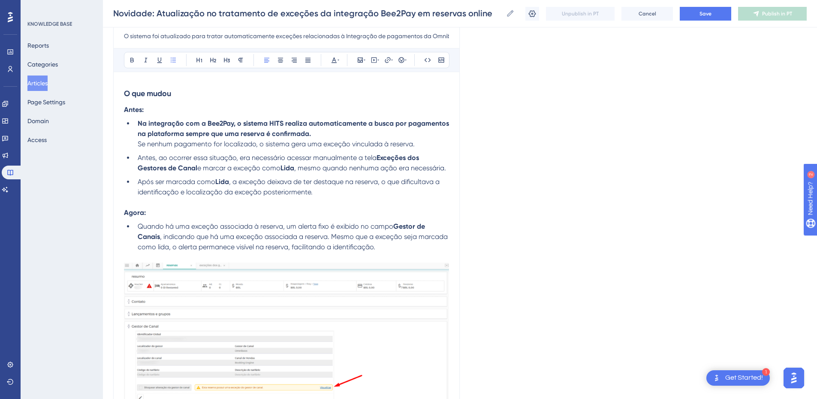
scroll to position [300, 0]
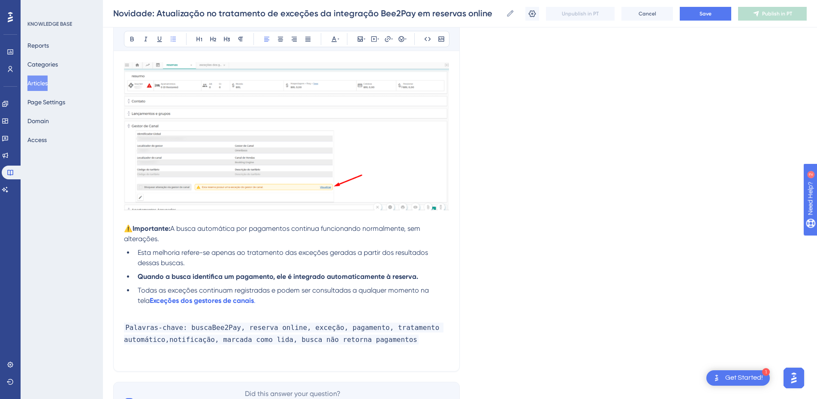
click at [122, 230] on div "Novidade: Atualização no tratamento de exceções da integração Bee2Pay em reserv…" at bounding box center [286, 84] width 347 height 576
click at [126, 230] on span "⚠️" at bounding box center [128, 228] width 9 height 8
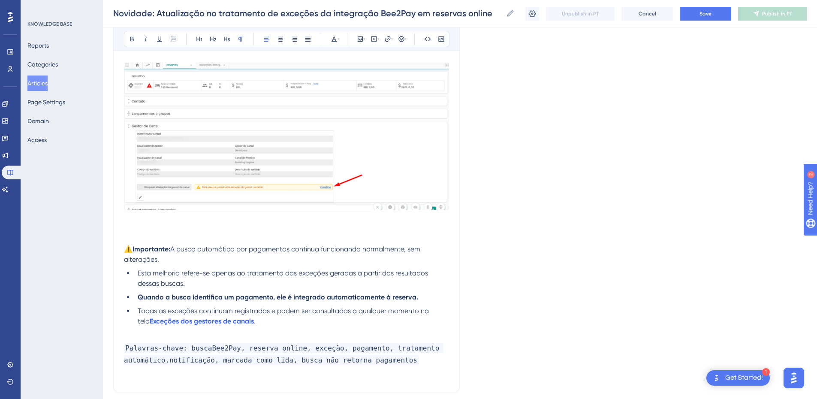
click at [140, 228] on p at bounding box center [286, 229] width 325 height 10
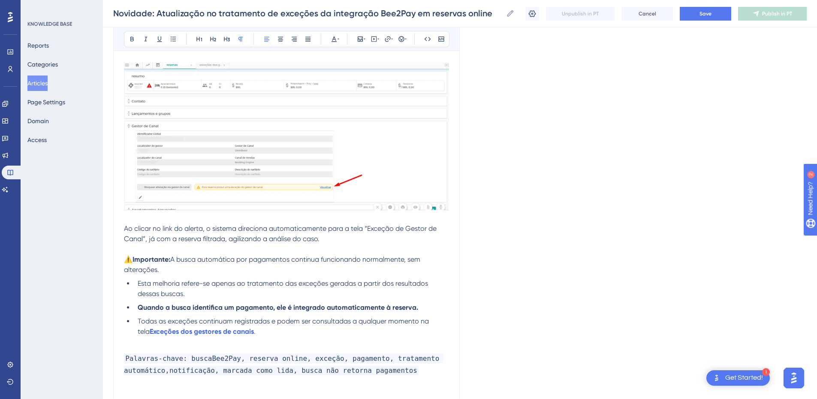
click at [165, 241] on span "Ao clicar no link do alerta, o sistema direciona automaticamente para a tela “E…" at bounding box center [281, 233] width 315 height 18
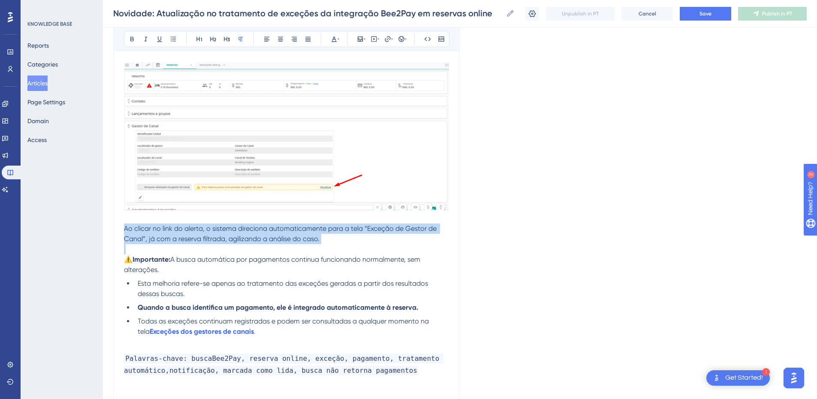
click at [165, 241] on span "Ao clicar no link do alerta, o sistema direciona automaticamente para a tela “E…" at bounding box center [281, 233] width 315 height 18
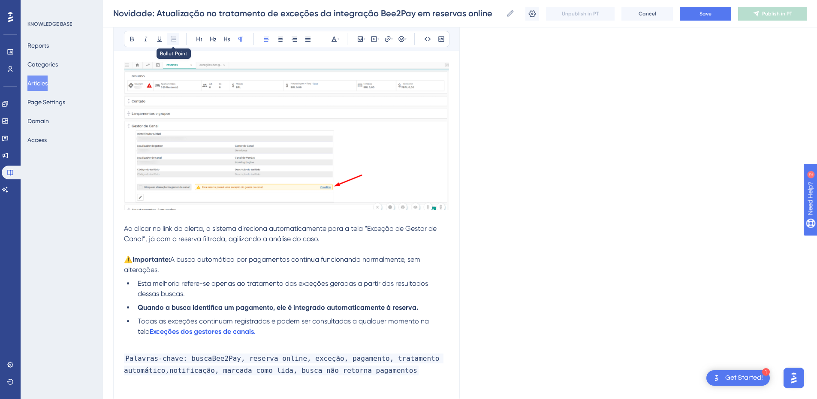
click at [173, 42] on icon at bounding box center [173, 39] width 7 height 7
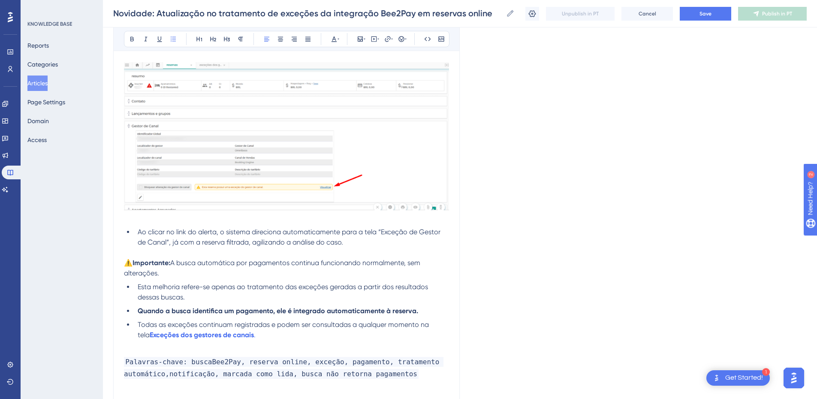
click at [180, 232] on span "Ao clicar no link do alerta, o sistema direciona automaticamente para a tela “E…" at bounding box center [290, 237] width 305 height 18
click at [267, 234] on span "Ao clicar no link do alerta, o sistema direciona automaticamente para a tela “E…" at bounding box center [290, 237] width 305 height 18
click at [371, 242] on li "Ao clicar no link do alerta, o sistema direciona automaticamente para a tela “E…" at bounding box center [291, 237] width 315 height 21
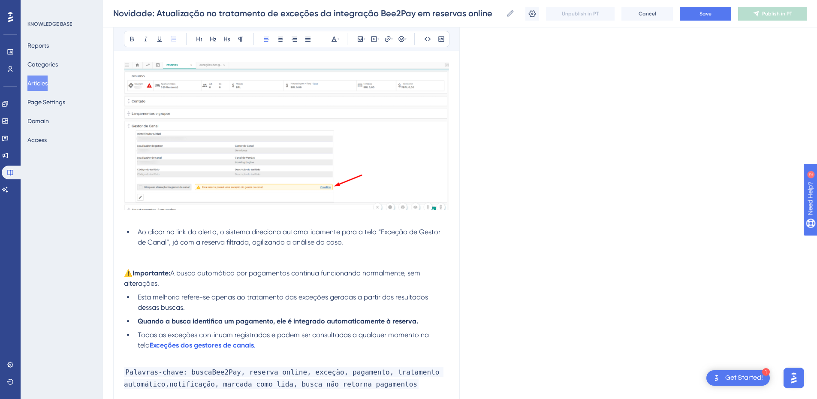
click at [265, 244] on span "Ao clicar no link do alerta, o sistema direciona automaticamente para a tela “E…" at bounding box center [290, 237] width 305 height 18
click at [151, 262] on p at bounding box center [286, 263] width 325 height 10
click at [360, 39] on icon at bounding box center [360, 39] width 7 height 7
click at [339, 81] on icon at bounding box center [342, 79] width 7 height 7
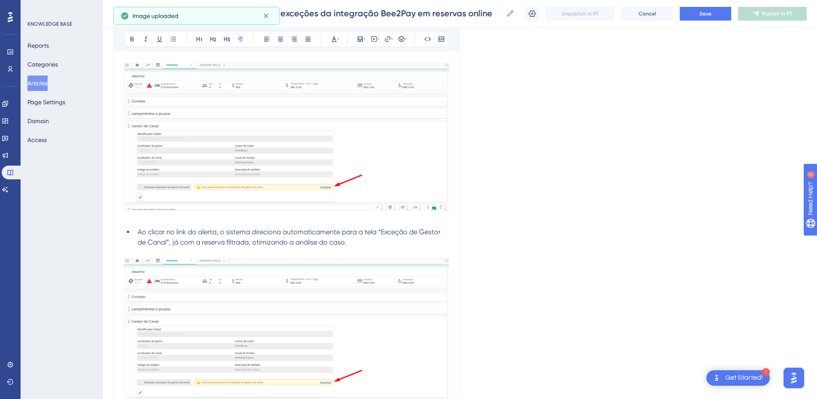
click at [257, 352] on img at bounding box center [286, 332] width 325 height 148
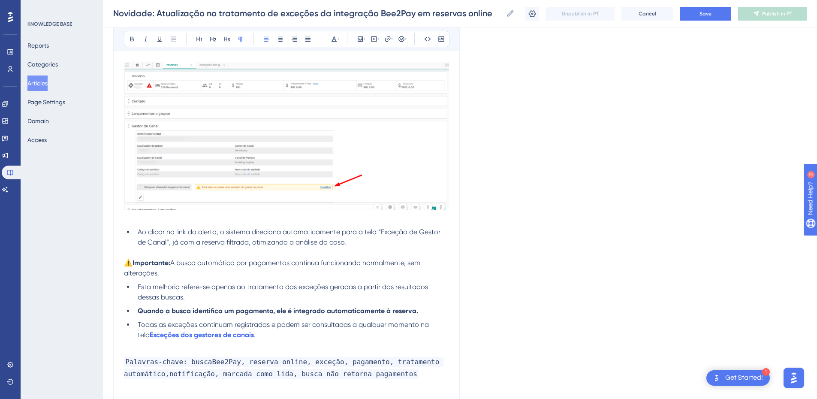
click at [151, 259] on strong "Importante:" at bounding box center [152, 263] width 38 height 8
click at [146, 250] on p at bounding box center [286, 253] width 325 height 10
click at [154, 250] on p at bounding box center [286, 253] width 325 height 10
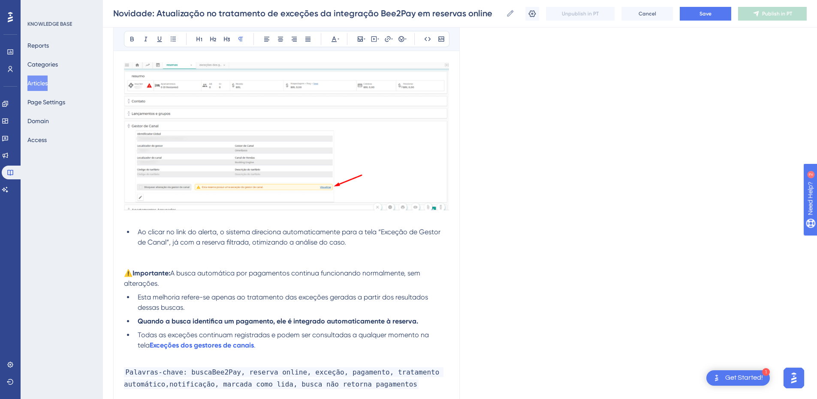
click at [351, 38] on div "Bold Italic Underline Bullet Point Heading 1 Heading 2 Heading 3 Normal Align L…" at bounding box center [287, 39] width 326 height 16
click at [359, 39] on icon at bounding box center [360, 39] width 7 height 7
click at [343, 83] on icon at bounding box center [342, 79] width 7 height 7
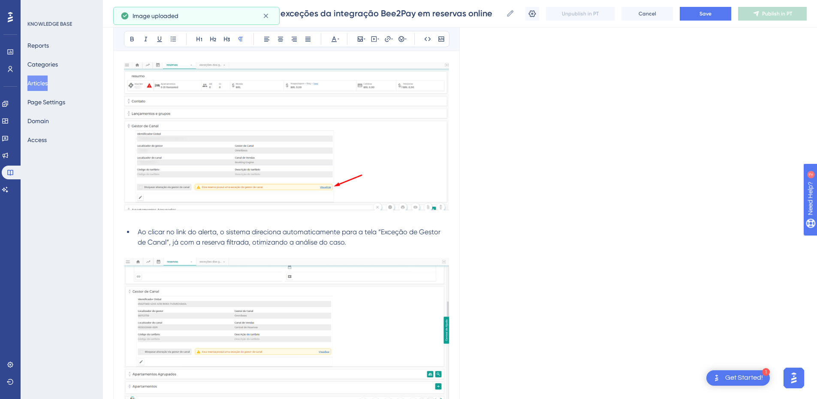
scroll to position [400, 0]
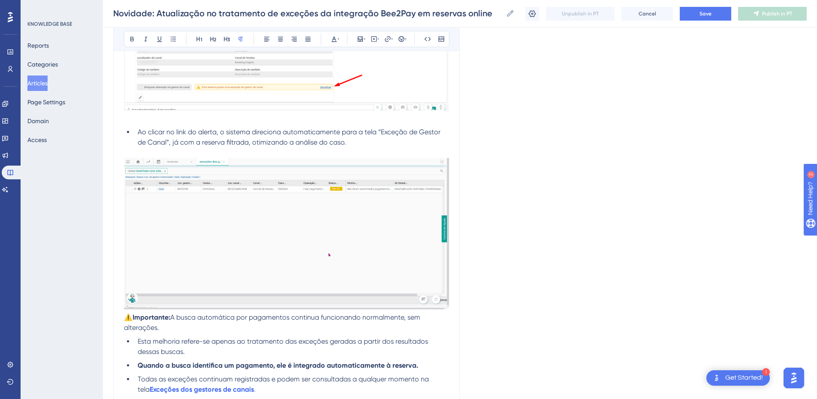
click at [125, 320] on span "⚠️" at bounding box center [128, 317] width 9 height 8
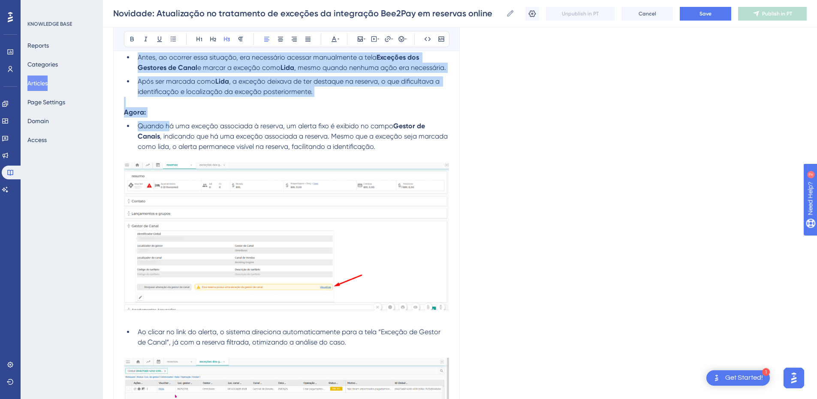
scroll to position [300, 0]
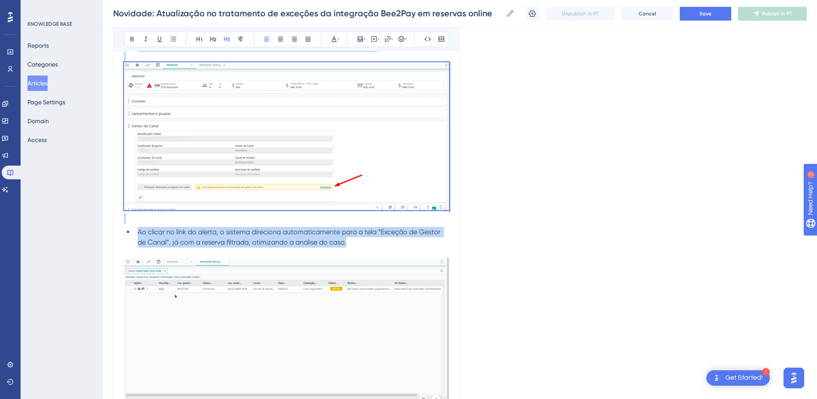
drag, startPoint x: 125, startPoint y: 194, endPoint x: 398, endPoint y: 244, distance: 278.0
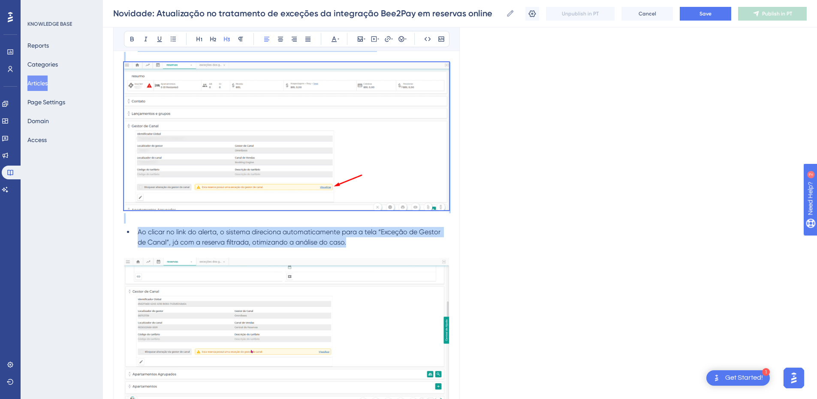
click at [398, 244] on div "O que mudou Antes: Na integração com a Bee2Pay, o sistema HITS realiza automati…" at bounding box center [286, 221] width 325 height 678
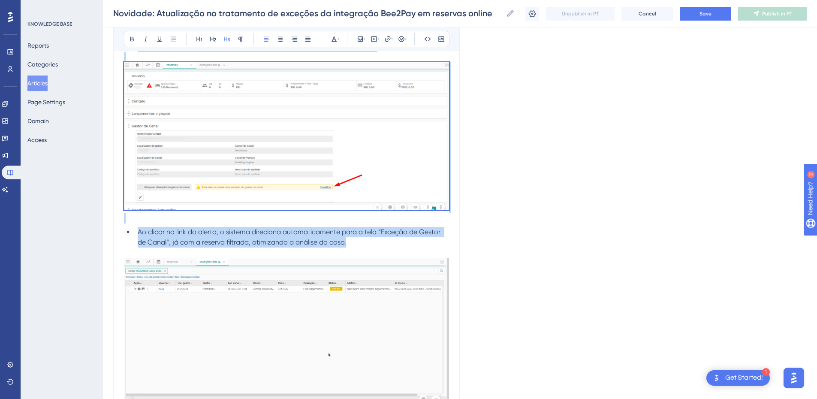
click at [369, 247] on li "Ao clicar no link do alerta, o sistema direciona automaticamente para a tela “E…" at bounding box center [291, 237] width 315 height 21
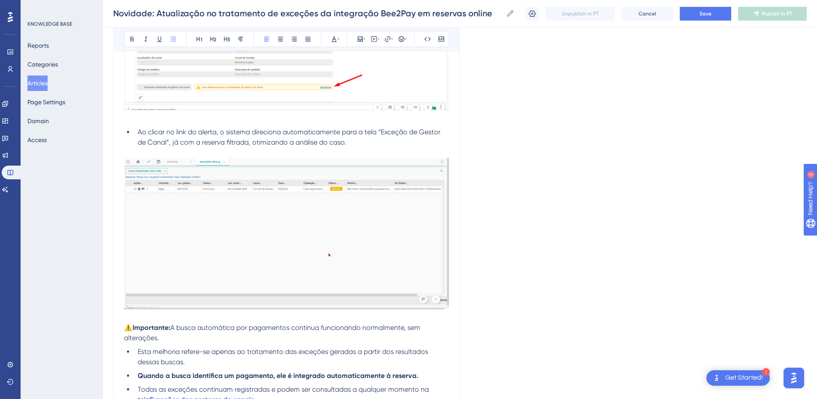
scroll to position [501, 0]
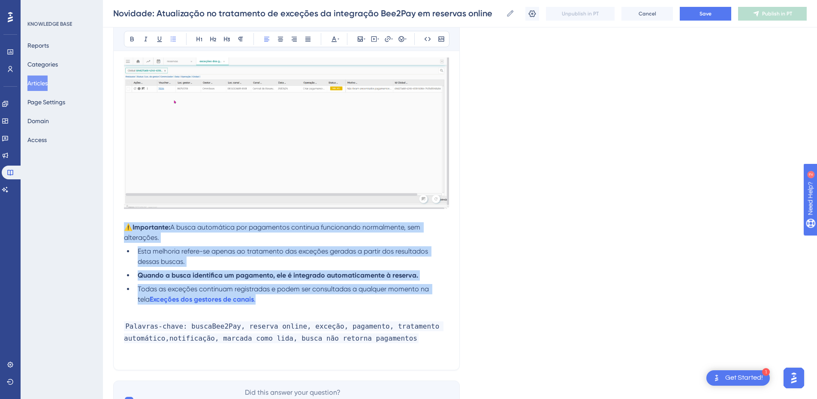
drag, startPoint x: 264, startPoint y: 303, endPoint x: 119, endPoint y: 230, distance: 162.2
click at [185, 227] on span "A busca automática por pagamentos continua funcionando normalmente, sem alteraç…" at bounding box center [273, 232] width 298 height 18
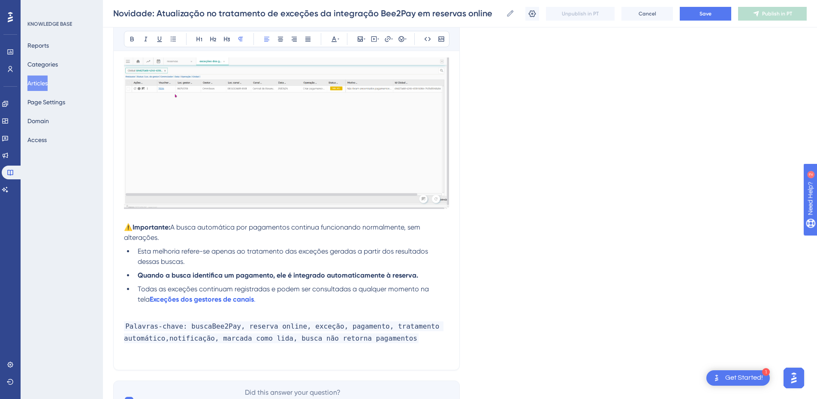
click at [127, 228] on span "⚠️" at bounding box center [128, 227] width 9 height 8
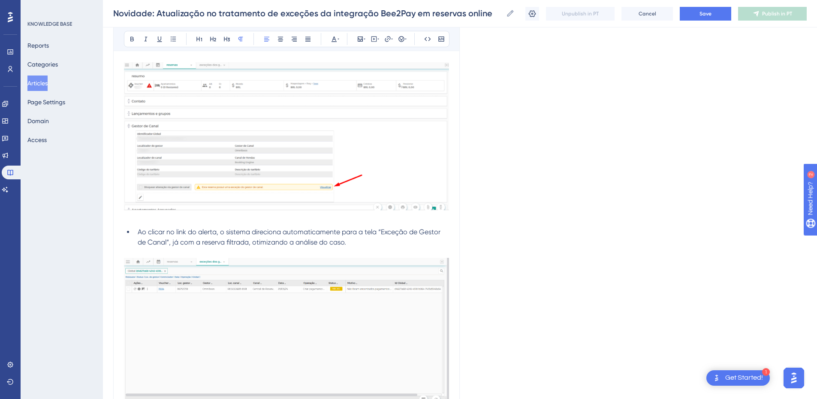
scroll to position [0, 0]
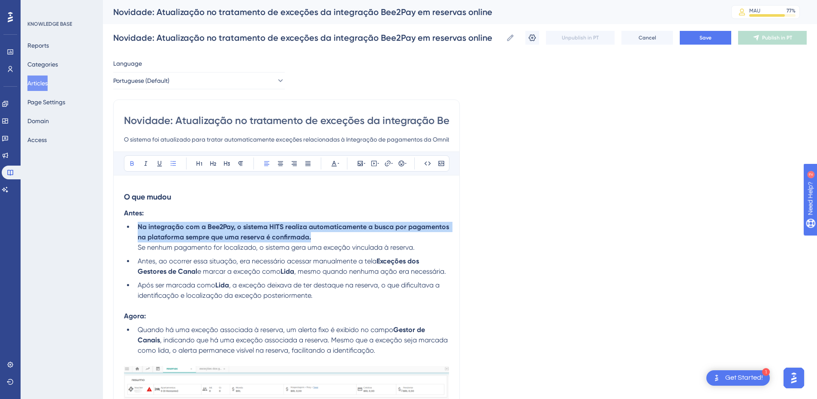
drag, startPoint x: 133, startPoint y: 227, endPoint x: 318, endPoint y: 234, distance: 184.2
click at [318, 234] on ul "Na integração com a Bee2Pay, o sistema HITS realiza automaticamente a busca por…" at bounding box center [286, 261] width 325 height 79
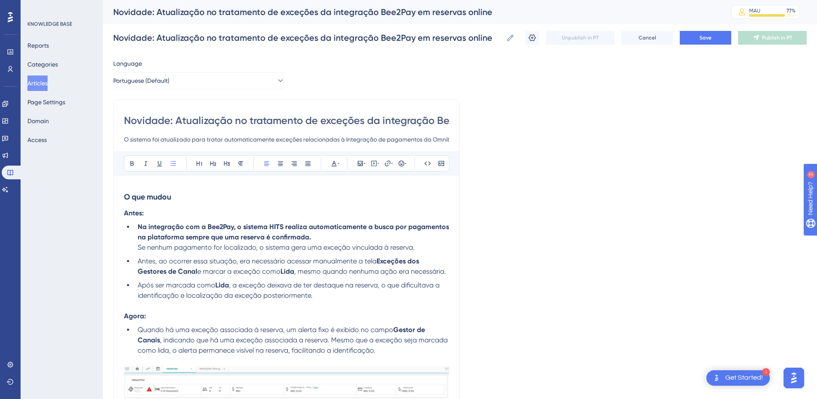
click at [292, 253] on ul "Na integração com a Bee2Pay, o sistema HITS realiza automaticamente a busca por…" at bounding box center [286, 261] width 325 height 79
click at [131, 245] on ul "Na integração com a Bee2Pay, o sistema HITS realiza automaticamente a busca por…" at bounding box center [286, 261] width 325 height 79
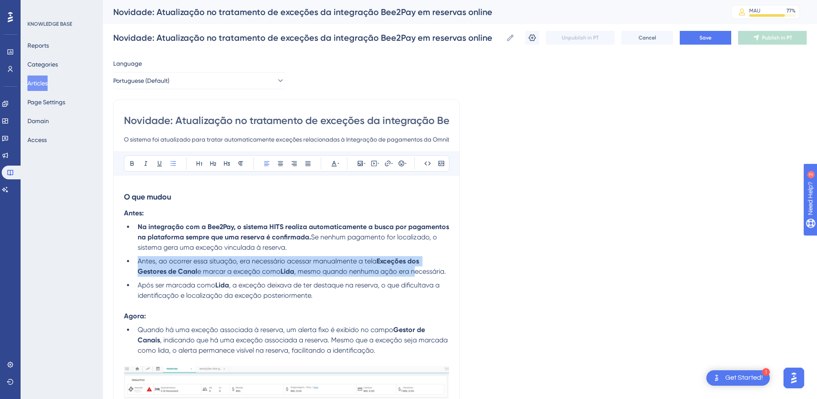
drag, startPoint x: 136, startPoint y: 263, endPoint x: 417, endPoint y: 267, distance: 280.7
click at [417, 267] on li "Antes, ao ocorrer essa situação, era necessário acessar manualmente a tela Exce…" at bounding box center [291, 266] width 315 height 21
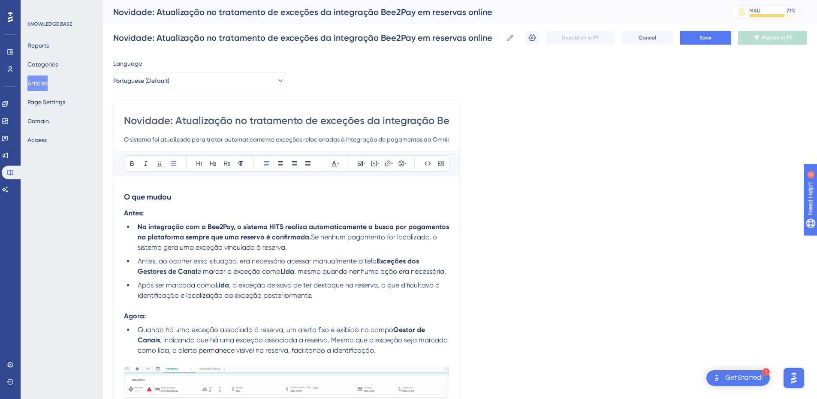
click at [361, 297] on li "Após ser marcada como Lida , a exceção deixava de ter destaque na reserva, o qu…" at bounding box center [291, 290] width 315 height 21
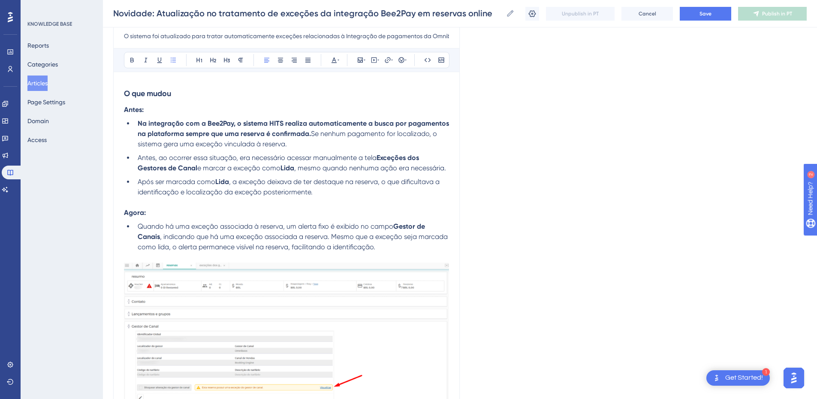
drag, startPoint x: 139, startPoint y: 227, endPoint x: 395, endPoint y: 247, distance: 257.4
click at [395, 247] on li "Quando há uma exceção associada à reserva, um alerta fixo é exibido no campo Ge…" at bounding box center [291, 236] width 315 height 31
click at [400, 247] on li "Quando há uma exceção associada à reserva, um alerta fixo é exibido no campo Ge…" at bounding box center [291, 236] width 315 height 31
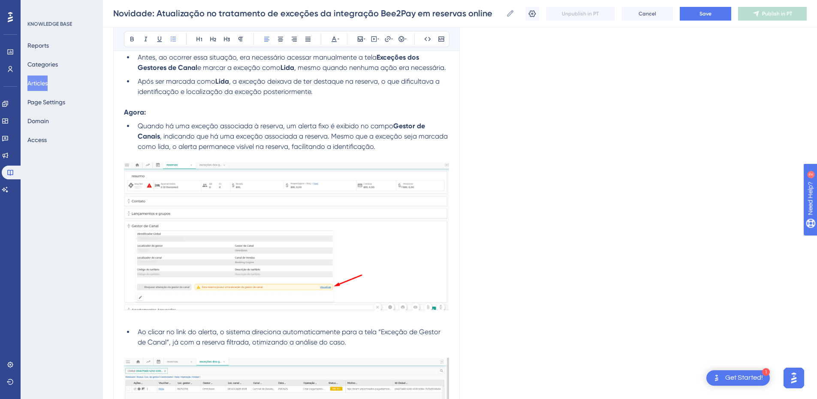
scroll to position [400, 0]
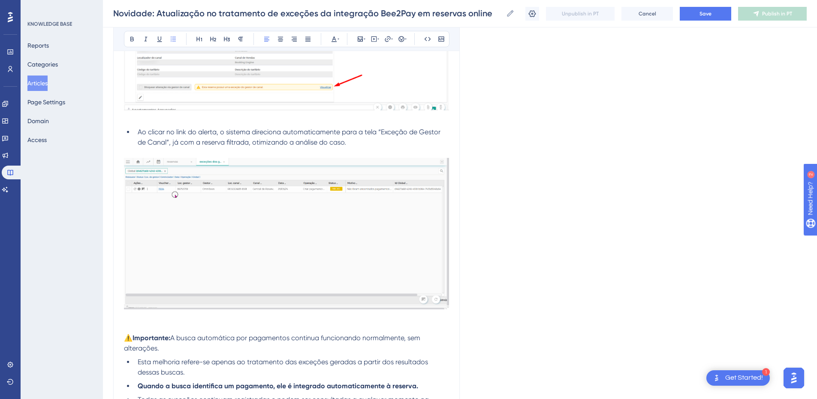
click at [216, 130] on span "Ao clicar no link do alerta, o sistema direciona automaticamente para a tela “E…" at bounding box center [290, 137] width 305 height 18
click at [417, 130] on span "Ao clicar no link do alerta na reserva, o sistema direciona automaticamente par…" at bounding box center [291, 137] width 306 height 18
click at [202, 142] on span "Ao clicar no link do alerta na reserva, o sistema direciona automaticamente par…" at bounding box center [294, 137] width 313 height 18
drag, startPoint x: 413, startPoint y: 130, endPoint x: 200, endPoint y: 141, distance: 213.6
click at [200, 141] on span "Ao clicar no link do alerta na reserva, o sistema direciona automaticamente par…" at bounding box center [294, 137] width 313 height 18
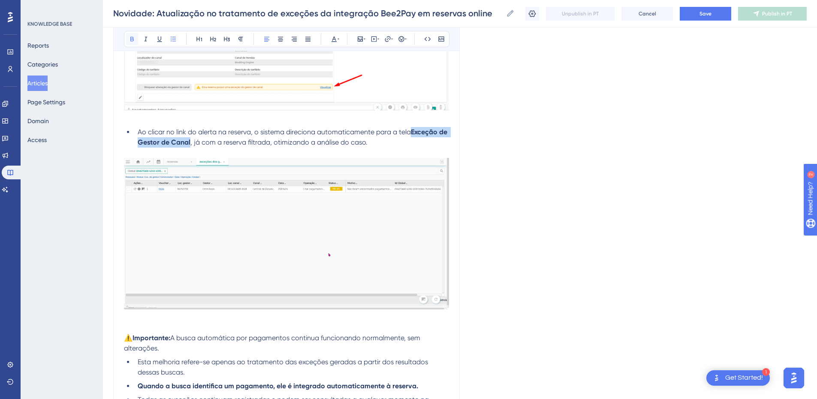
click at [130, 39] on icon at bounding box center [131, 39] width 3 height 5
click at [289, 145] on span ", já com a reserva filtrada, otimizando a análise do caso." at bounding box center [279, 142] width 177 height 8
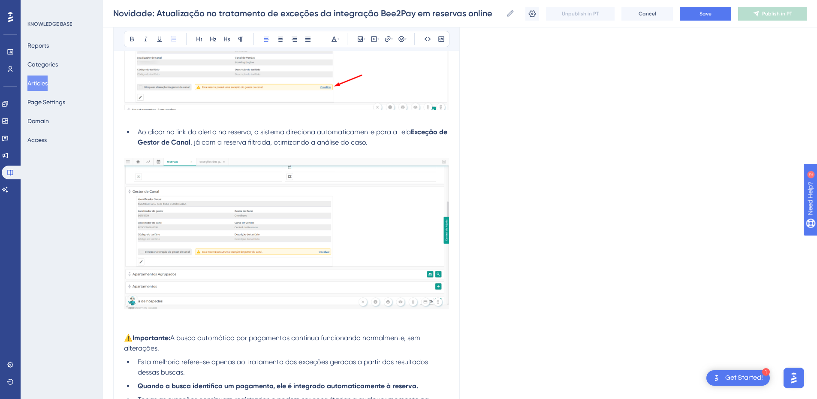
click at [412, 147] on li "Ao clicar no link do alerta na reserva, o sistema direciona automaticamente par…" at bounding box center [291, 137] width 315 height 21
drag, startPoint x: 386, startPoint y: 144, endPoint x: 280, endPoint y: 145, distance: 105.6
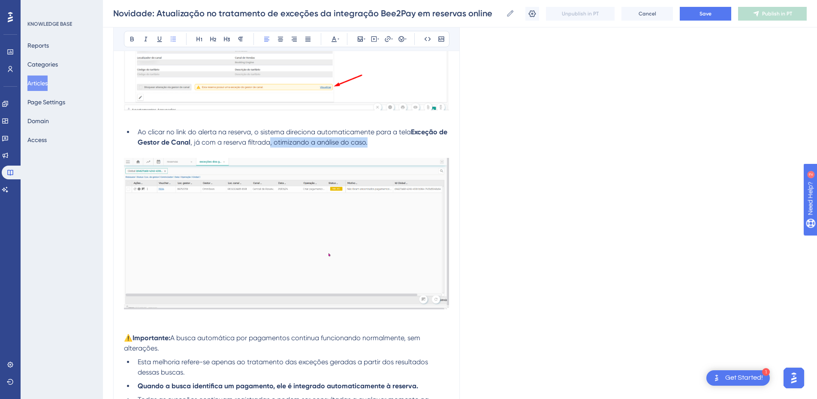
click at [280, 145] on li "Ao clicar no link do alerta na reserva, o sistema direciona automaticamente par…" at bounding box center [291, 137] width 315 height 21
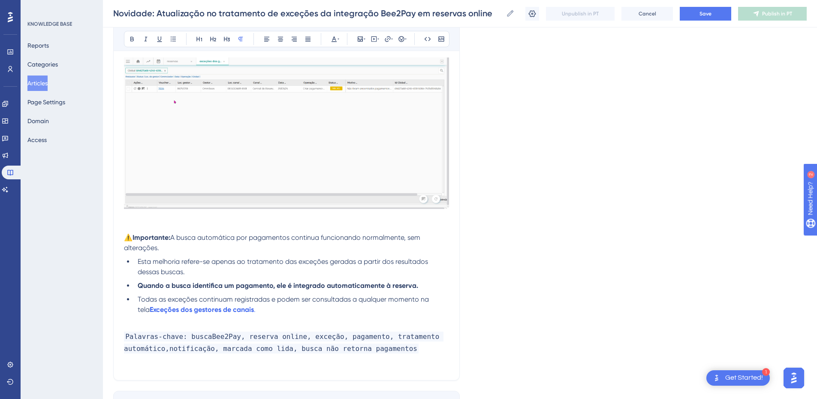
click at [136, 224] on p at bounding box center [286, 227] width 325 height 10
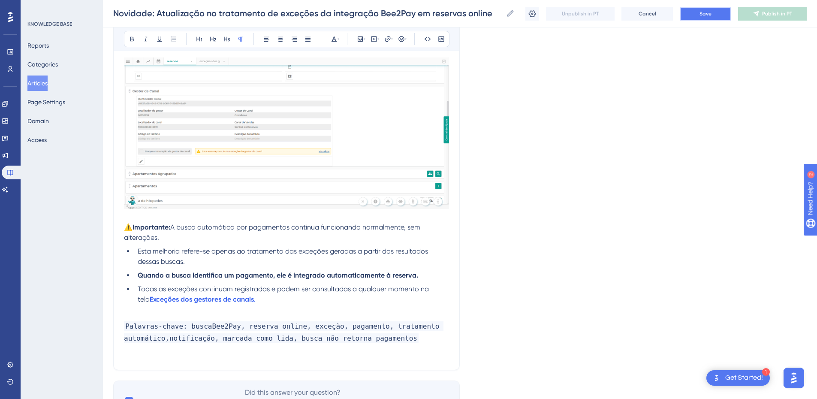
click at [699, 14] on button "Save" at bounding box center [705, 14] width 51 height 14
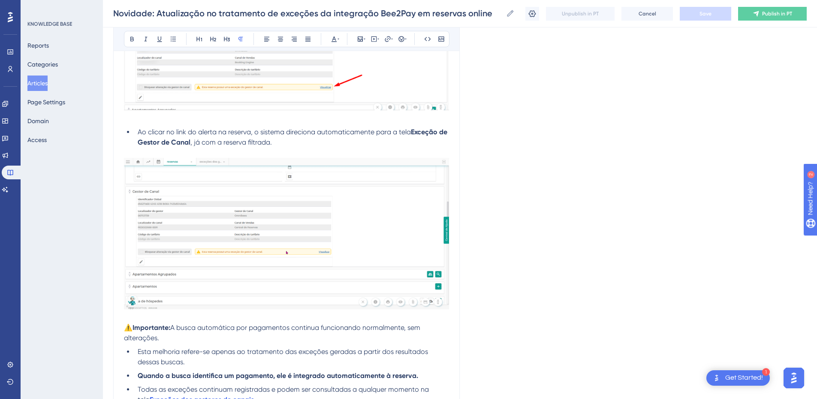
scroll to position [0, 0]
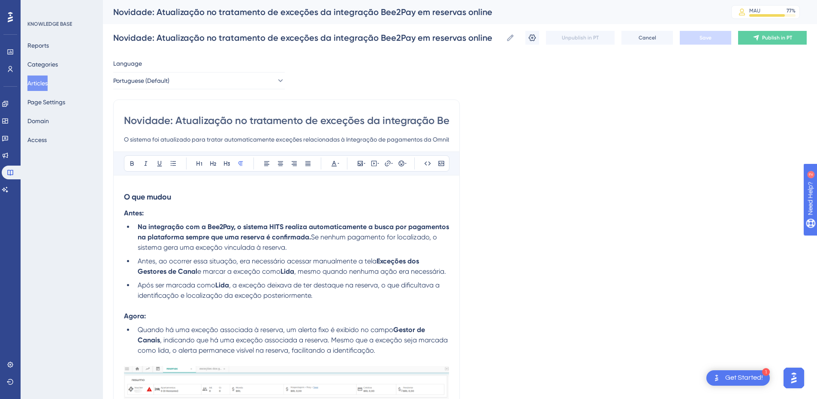
click at [46, 82] on button "Articles" at bounding box center [37, 83] width 20 height 15
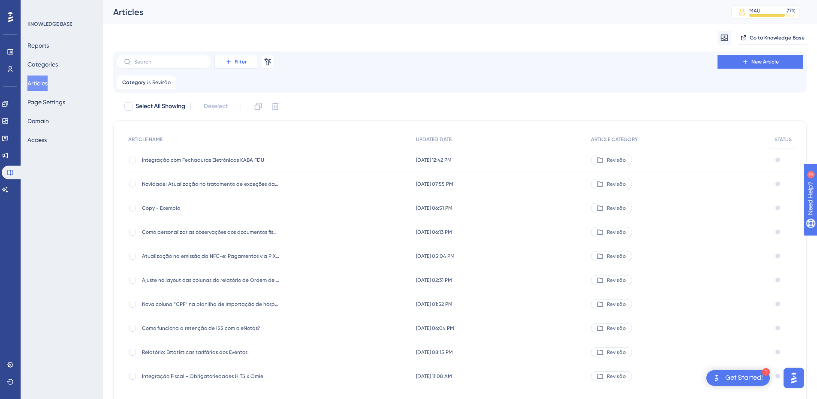
click at [239, 63] on span "Filter" at bounding box center [241, 61] width 12 height 7
click at [351, 59] on div "Filter Material ID Material ID Status Status Language Language Category Categor…" at bounding box center [460, 62] width 687 height 14
click at [153, 208] on span "Copy - Exemplo" at bounding box center [210, 208] width 137 height 7
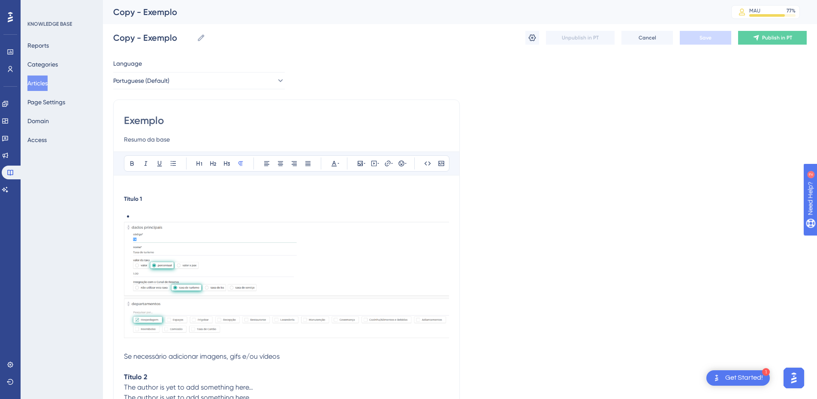
scroll to position [0, 0]
click at [43, 82] on button "Articles" at bounding box center [37, 83] width 20 height 15
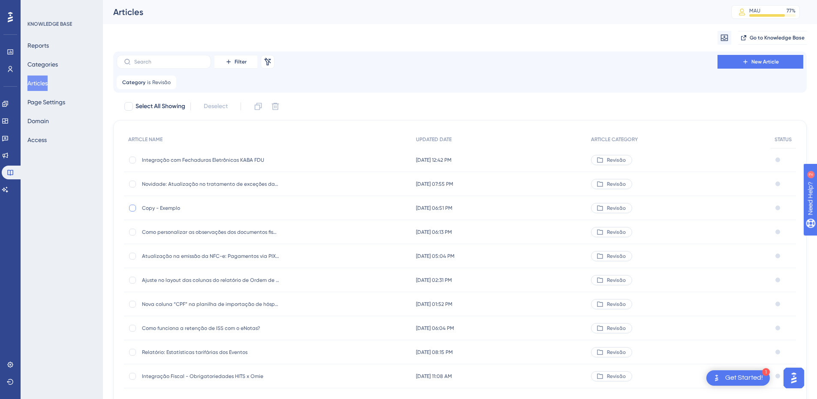
click at [131, 208] on div at bounding box center [132, 208] width 7 height 7
click at [276, 107] on icon at bounding box center [275, 106] width 7 height 7
checkbox input "false"
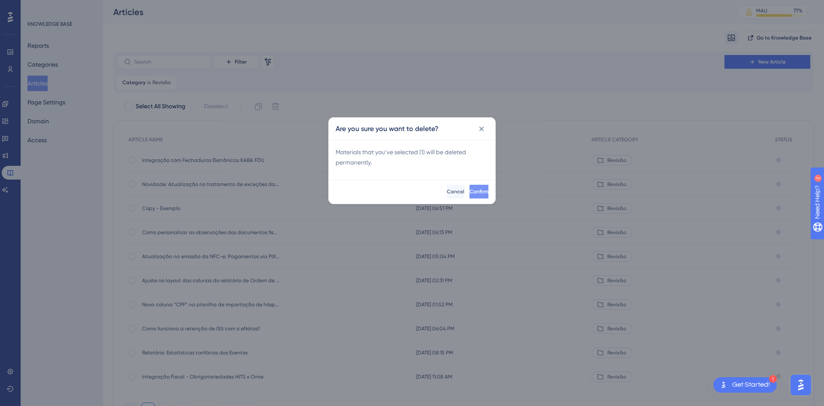
click at [469, 192] on span "Confirm" at bounding box center [478, 191] width 19 height 7
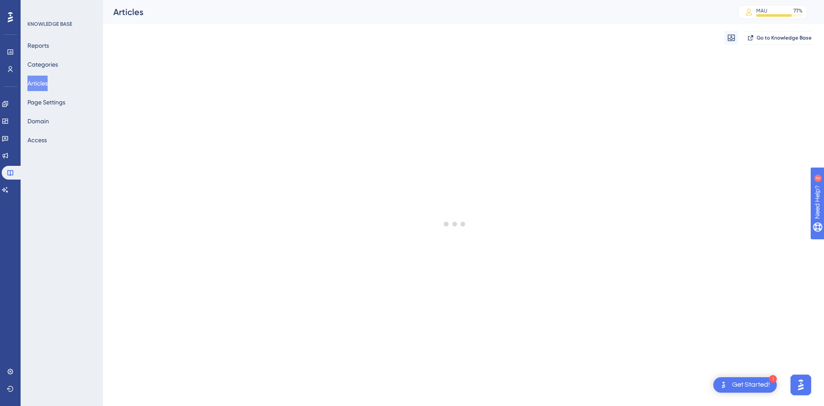
click at [45, 83] on button "Articles" at bounding box center [37, 83] width 20 height 15
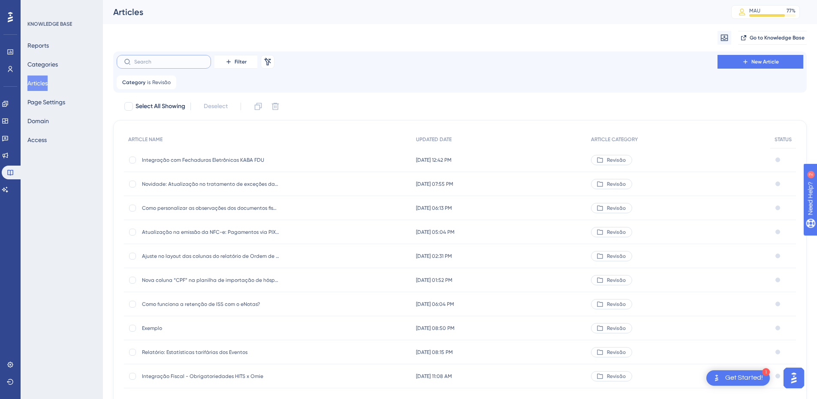
click at [148, 63] on input "text" at bounding box center [169, 62] width 70 height 6
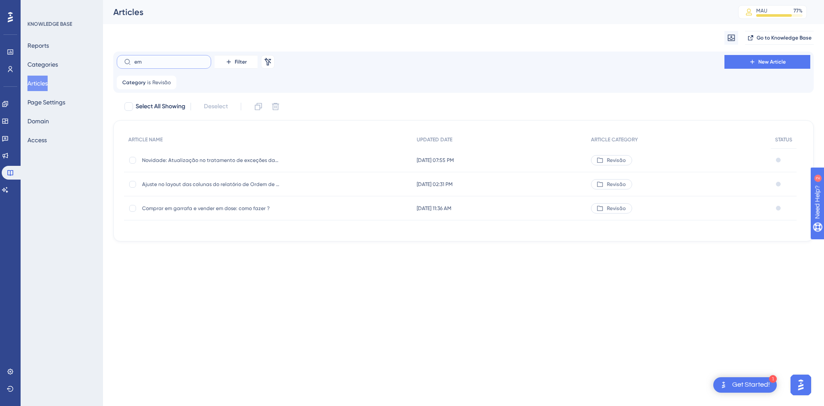
type input "em h"
checkbox input "true"
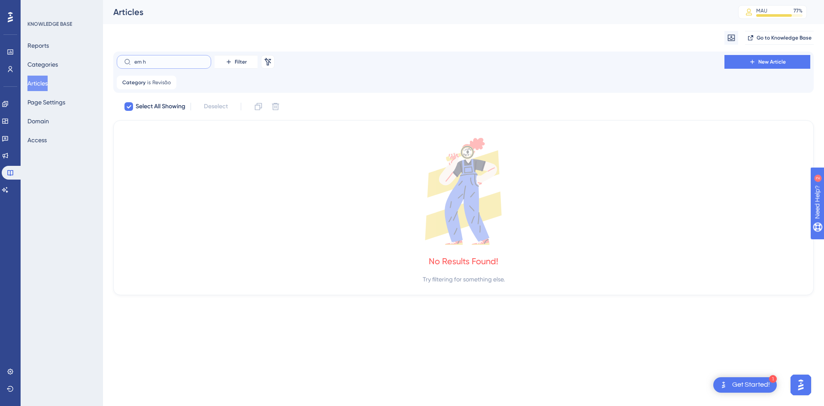
type input "em"
checkbox input "false"
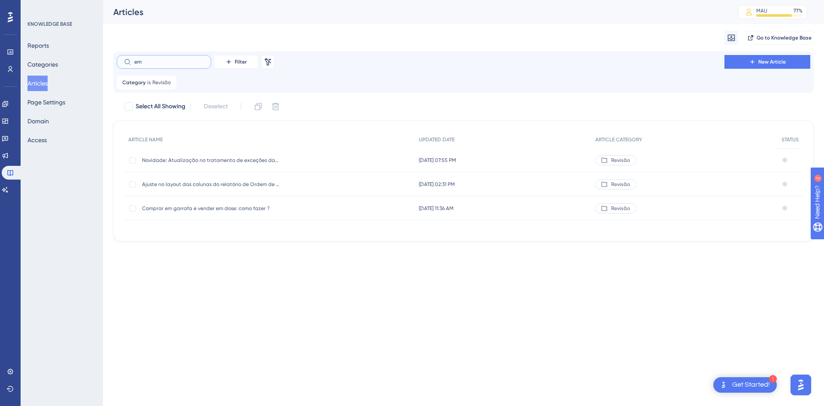
type input "e"
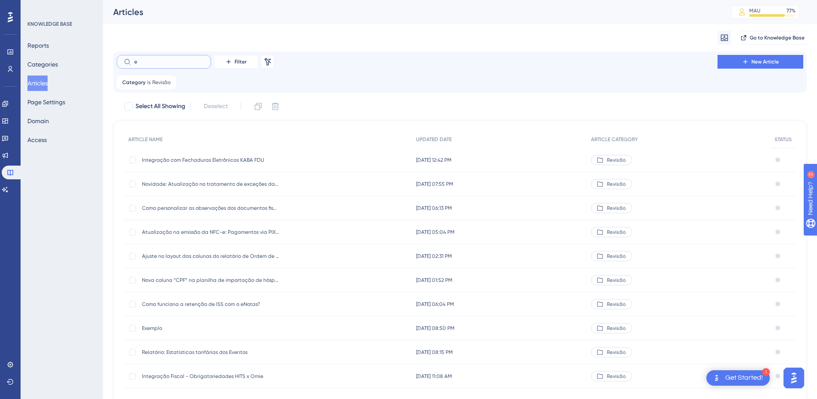
type input "ea"
checkbox input "true"
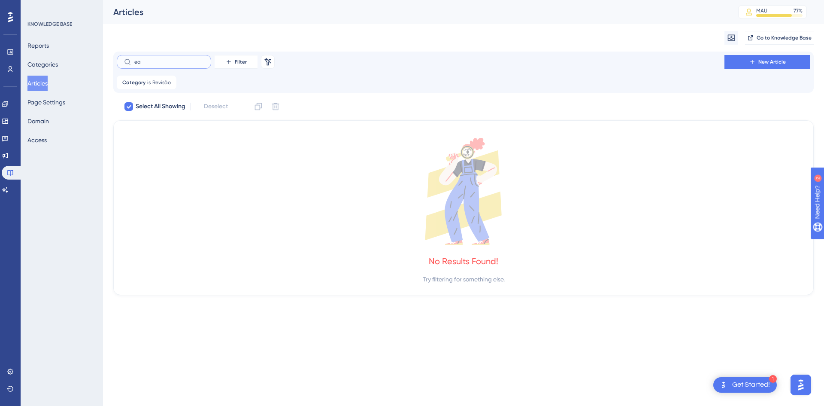
type input "e"
checkbox input "false"
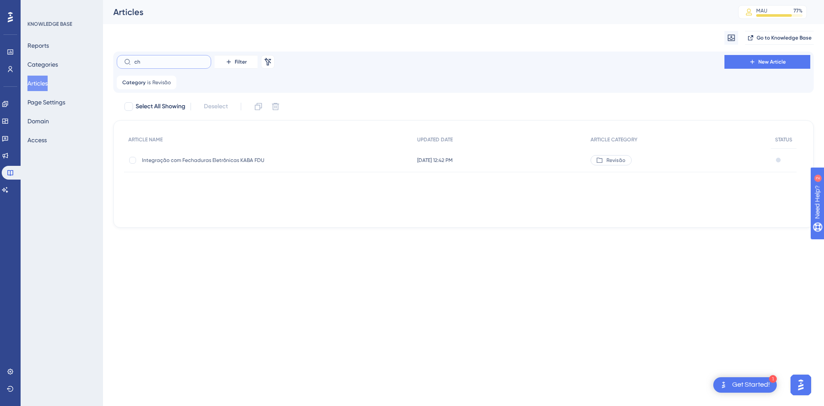
type input "che"
checkbox input "true"
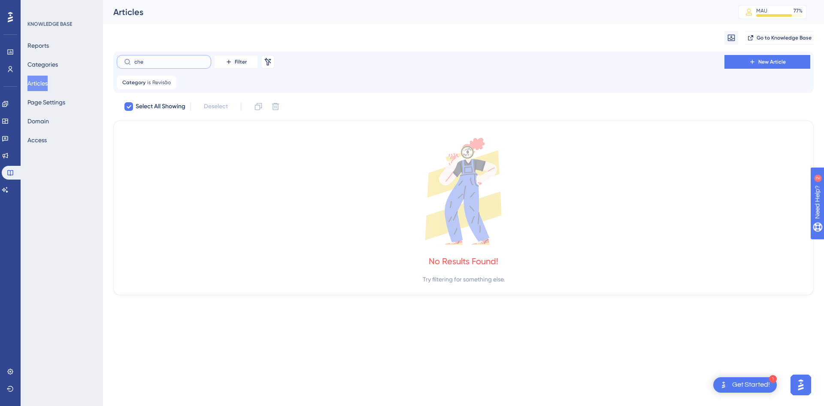
type input "ch"
checkbox input "false"
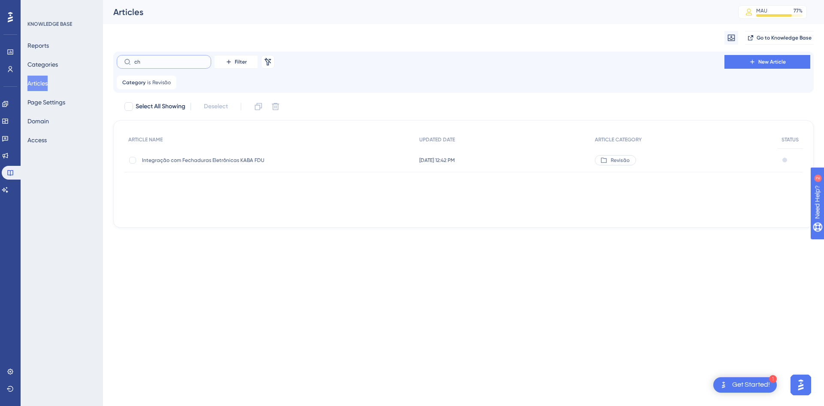
type input "c"
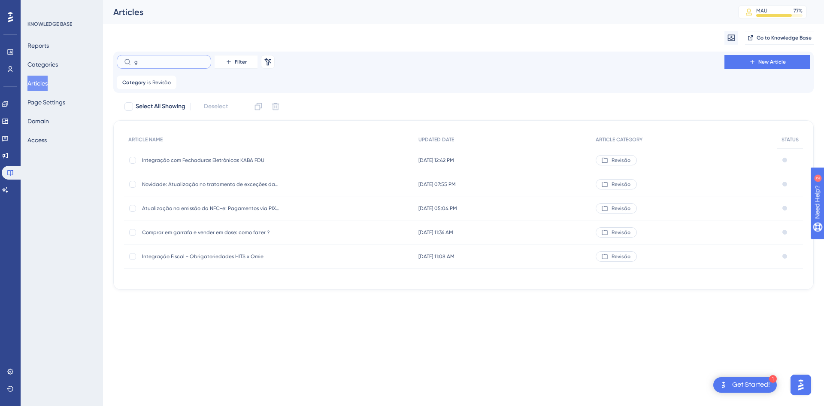
type input "gr"
drag, startPoint x: 161, startPoint y: 64, endPoint x: 126, endPoint y: 65, distance: 35.6
click at [126, 65] on label "gr" at bounding box center [164, 62] width 94 height 14
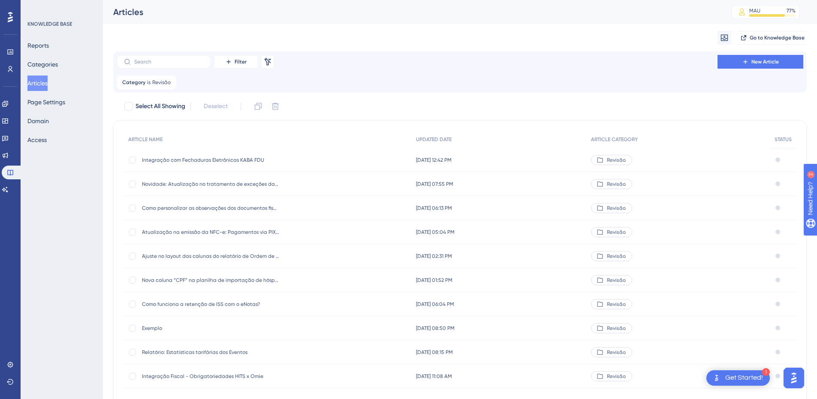
click at [131, 334] on div "Exemplo Exemplo" at bounding box center [268, 328] width 288 height 24
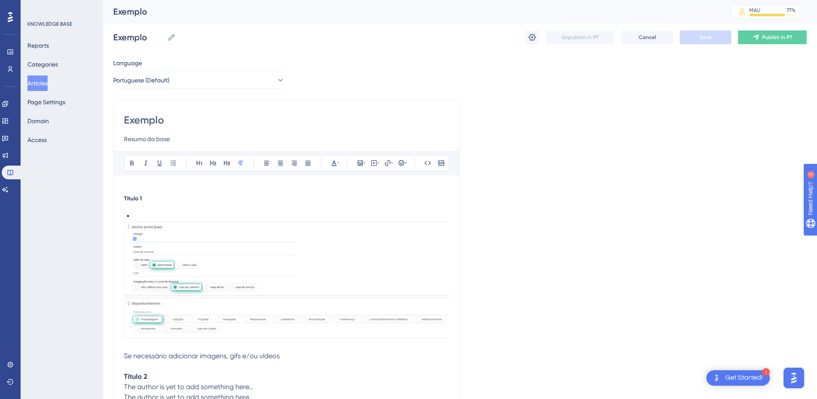
click at [48, 78] on button "Articles" at bounding box center [37, 83] width 20 height 15
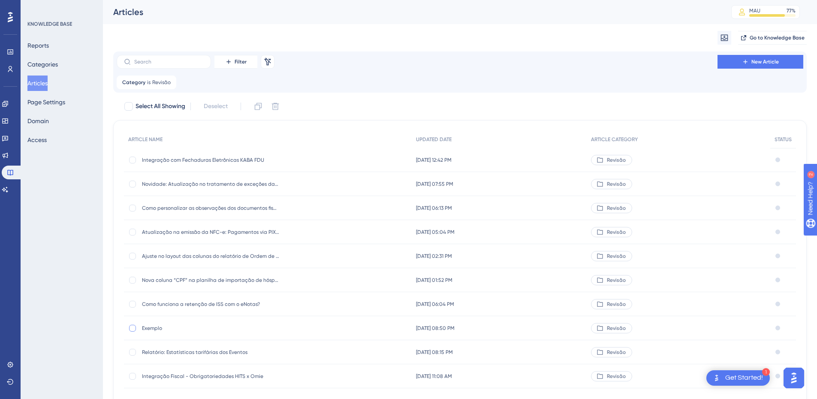
click at [133, 331] on div at bounding box center [132, 328] width 7 height 7
click at [262, 103] on icon at bounding box center [258, 106] width 9 height 9
checkbox input "false"
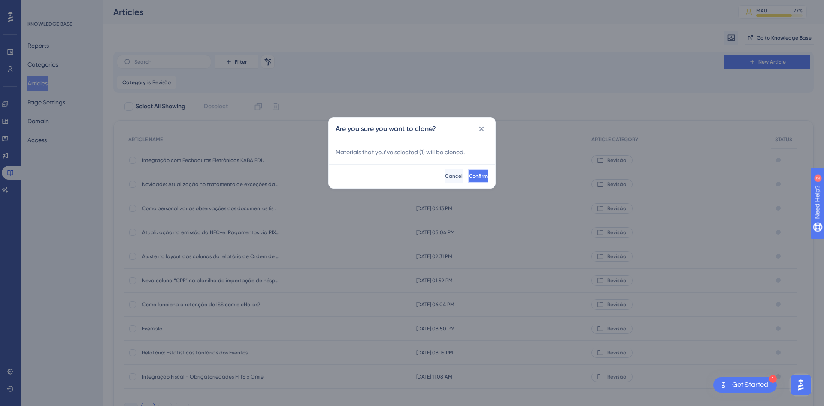
click at [469, 173] on span "Confirm" at bounding box center [478, 176] width 19 height 7
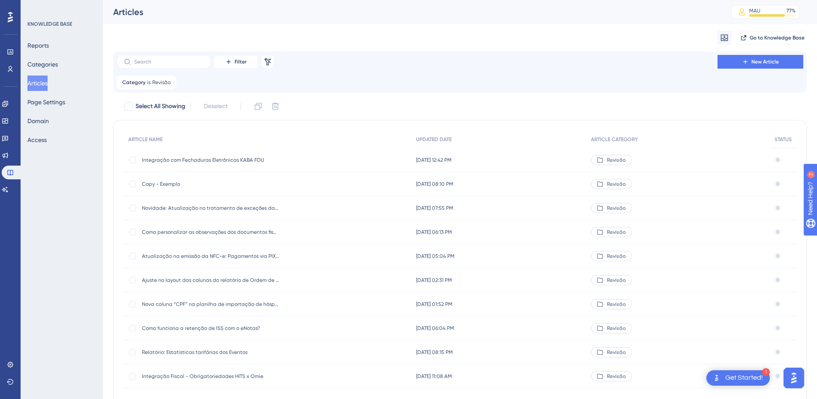
click at [151, 182] on span "Copy - Exemplo" at bounding box center [210, 184] width 137 height 7
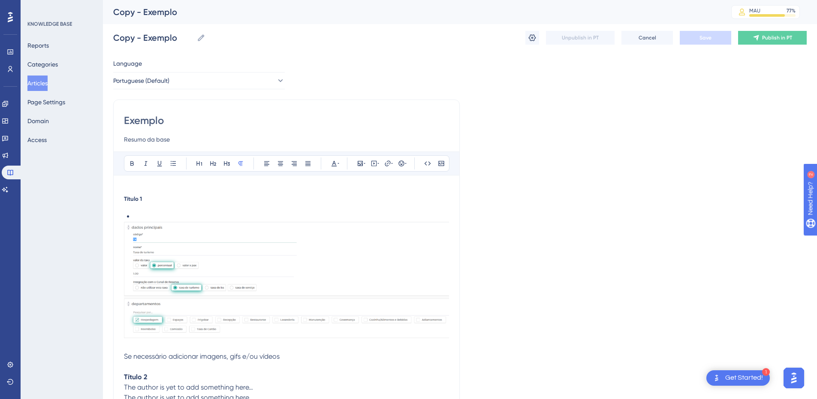
scroll to position [0, 0]
click at [137, 36] on input "Copy - Exemplo" at bounding box center [153, 37] width 80 height 12
paste input "nfirmação de cobrança de Early Check-in no Check-in em Grup"
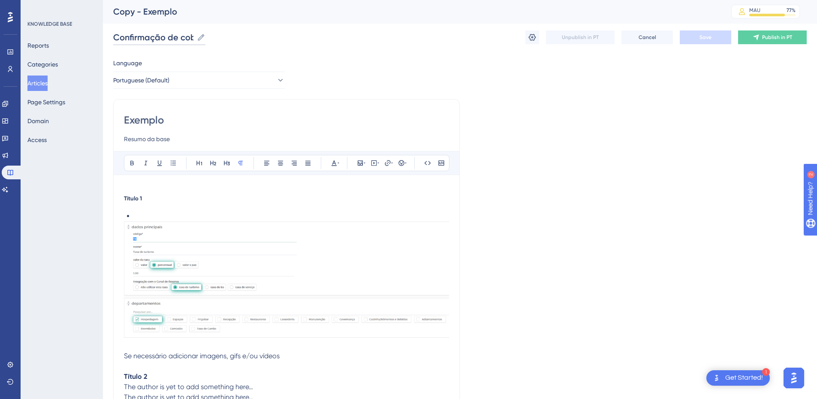
scroll to position [0, 0]
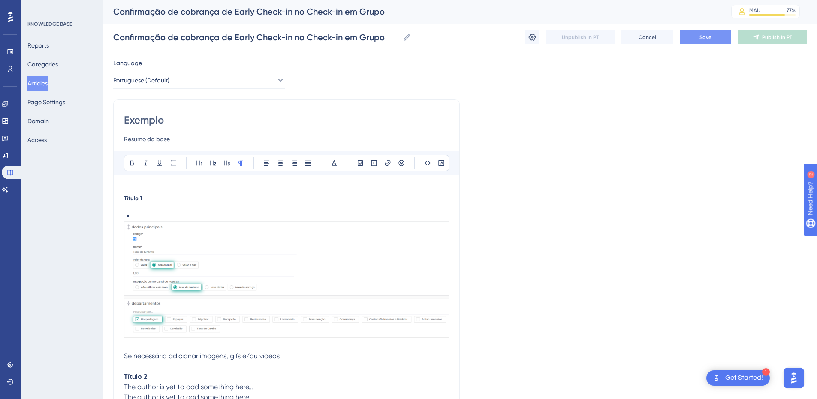
click at [703, 39] on span "Save" at bounding box center [706, 37] width 12 height 7
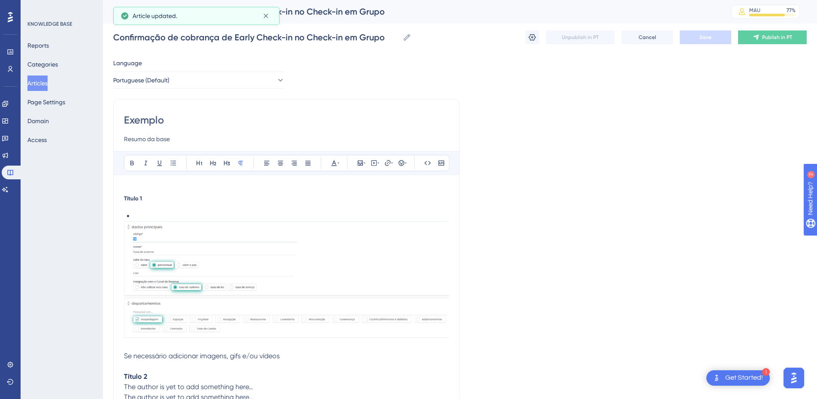
click at [0, 0] on div "Performance Users Engagement Widgets Feedback Product Updates Knowledge Base AI…" at bounding box center [0, 0] width 0 height 0
click at [115, 39] on input "Confirmação de cobrança de Early Check-in no Check-in em Grupo" at bounding box center [256, 37] width 286 height 12
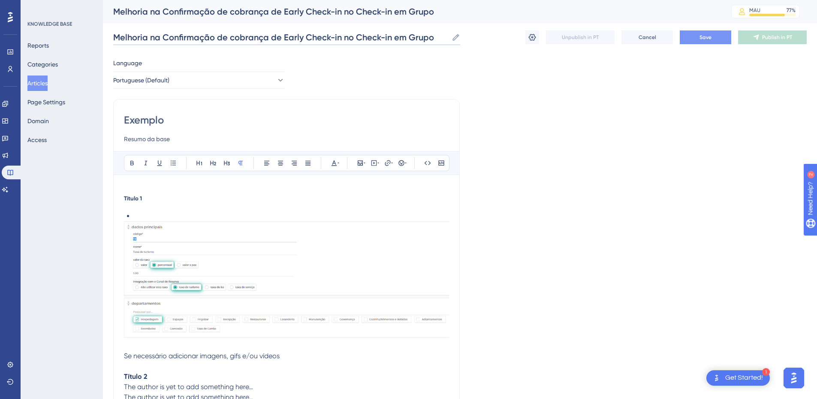
click at [166, 37] on input "Melhoria na Confirmação de cobrança de Early Check-in no Check-in em Grupo" at bounding box center [280, 37] width 335 height 12
click at [257, 37] on input "Melhoria na confirmação de cobrança de Early Check-in no Check-in em Grupo" at bounding box center [279, 37] width 333 height 12
drag, startPoint x: 229, startPoint y: 38, endPoint x: 150, endPoint y: 36, distance: 79.0
click at [150, 36] on input "Melhoria na confirmação de cobrança de Early Check-in no Check-in em Grupo" at bounding box center [279, 37] width 333 height 12
type input "Melhoria cobrança de Early Check-in no Check-in em Grupo"
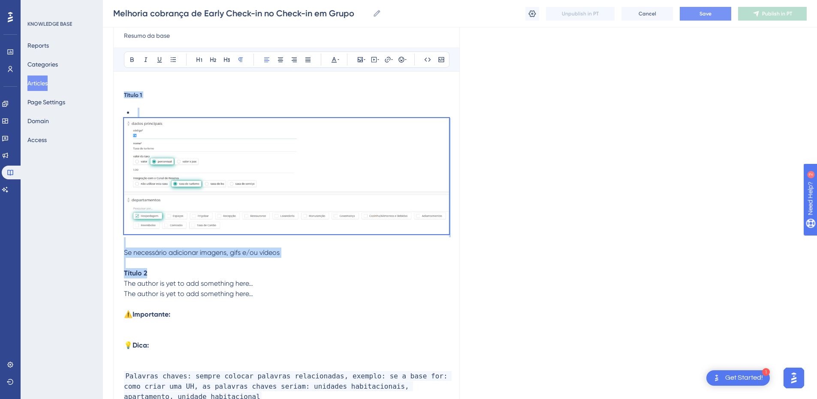
scroll to position [203, 0]
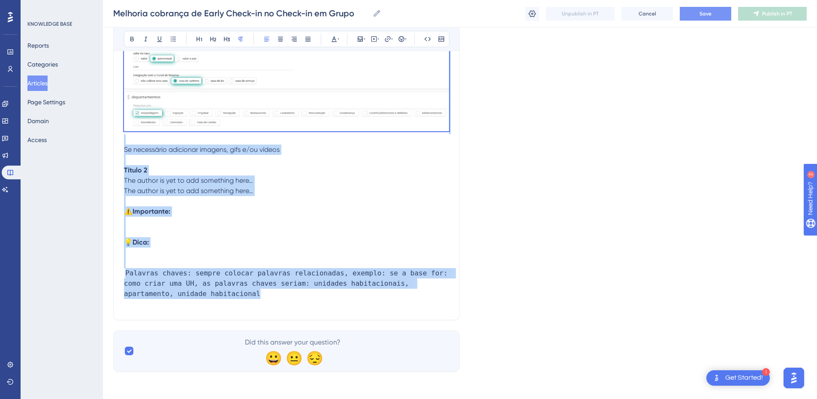
drag, startPoint x: 124, startPoint y: 197, endPoint x: 203, endPoint y: 297, distance: 127.4
click at [203, 297] on div "Título 1 Se necessário adicionar imagens, gifs e/ou vídeos Título 2 The author …" at bounding box center [286, 153] width 325 height 330
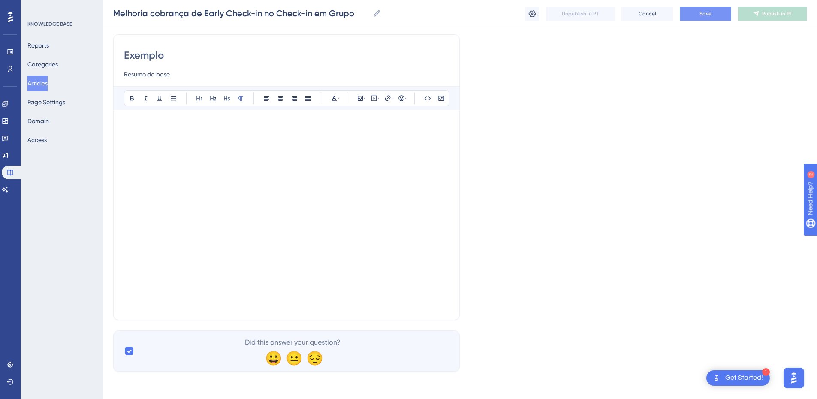
scroll to position [62, 0]
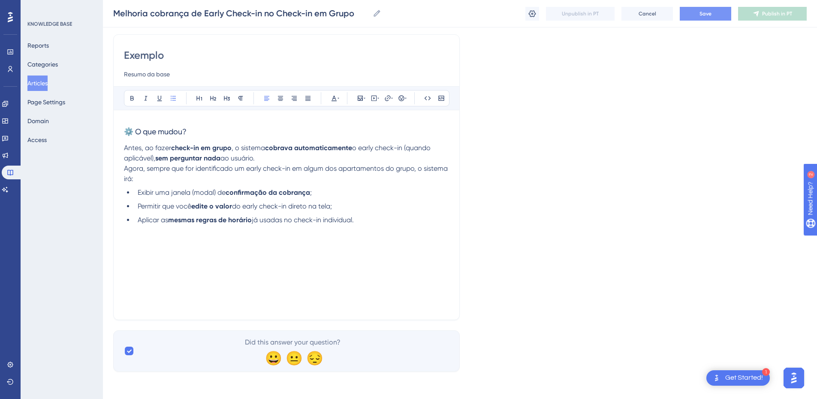
click at [136, 133] on span "⚙️ O que mudou?" at bounding box center [155, 131] width 63 height 9
click at [147, 130] on span "O que mudou?" at bounding box center [149, 131] width 51 height 9
click at [130, 94] on button at bounding box center [132, 98] width 12 height 12
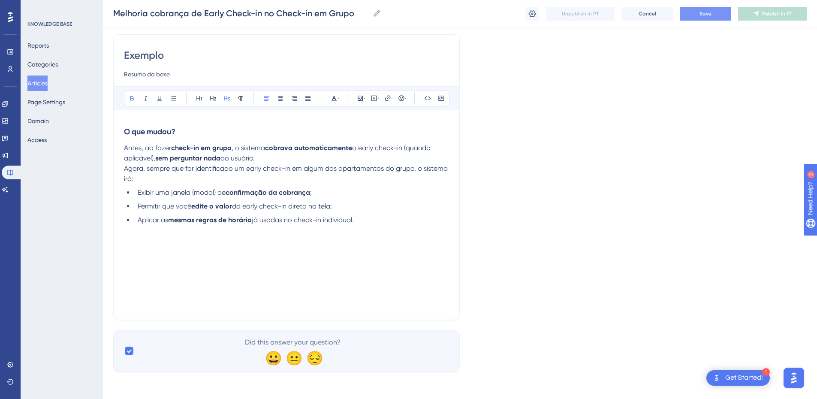
click at [223, 131] on h3 "O que mudou?" at bounding box center [286, 132] width 325 height 22
click at [270, 155] on p "Antes, ao fazer check-in em grupo , o sistema cobrava automaticamente o early c…" at bounding box center [286, 153] width 325 height 21
drag, startPoint x: 193, startPoint y: 193, endPoint x: 215, endPoint y: 194, distance: 22.8
click at [215, 194] on span "Exibir uma janela (modal) de" at bounding box center [182, 192] width 88 height 8
click at [197, 191] on span "Exibir uma janela ) de" at bounding box center [171, 192] width 66 height 8
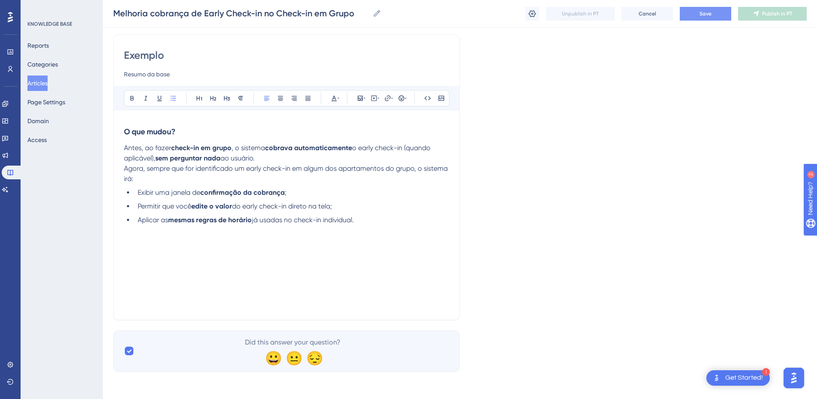
click at [393, 212] on ul "Exibir uma janela de confirmação da cobrança ; Permitir que você edite o valor …" at bounding box center [286, 207] width 325 height 38
click at [170, 239] on span "Como funciona na prática?" at bounding box center [167, 240] width 87 height 8
click at [131, 97] on icon at bounding box center [131, 98] width 3 height 5
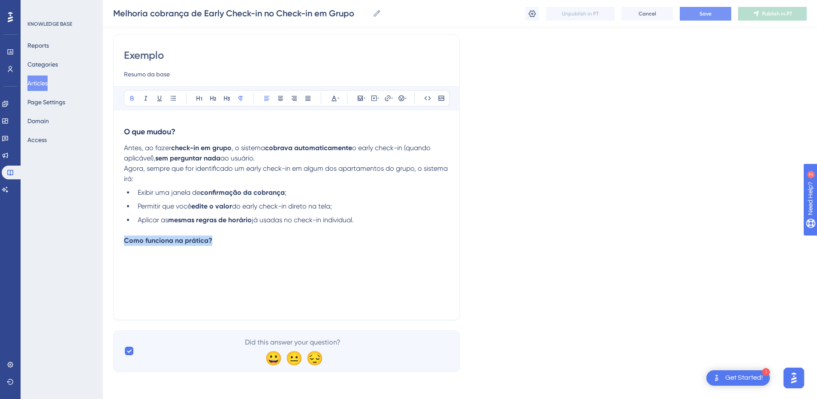
click at [254, 243] on p "Como funciona na prática?" at bounding box center [286, 241] width 325 height 10
click at [723, 14] on button "Save" at bounding box center [705, 14] width 51 height 14
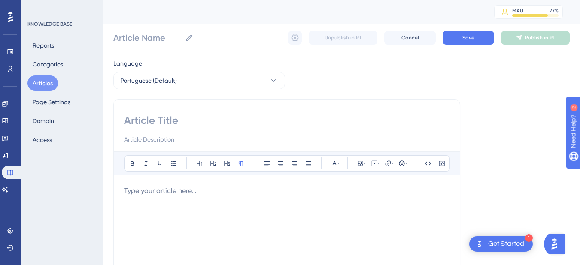
click at [52, 85] on button "Articles" at bounding box center [42, 83] width 30 height 15
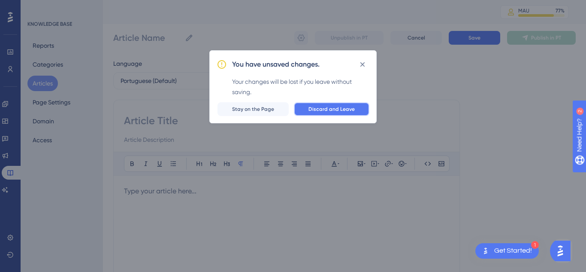
click at [325, 115] on button "Discard and Leave" at bounding box center [332, 109] width 76 height 14
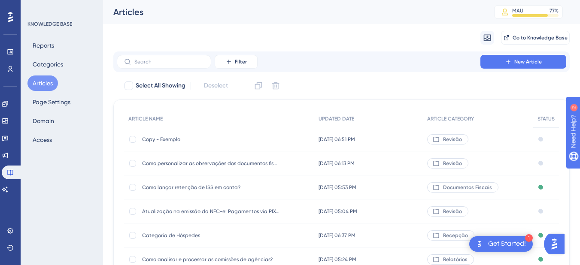
click at [147, 136] on span "Copy - Exemplo" at bounding box center [210, 139] width 137 height 7
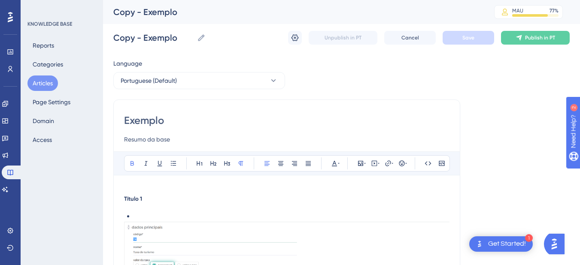
click at [49, 81] on button "Articles" at bounding box center [42, 83] width 30 height 15
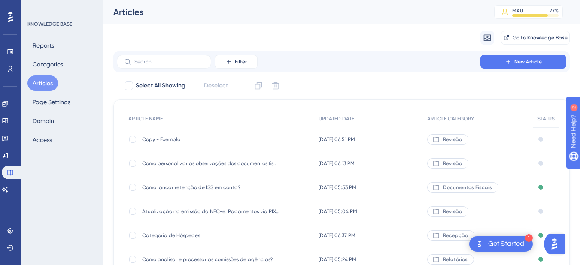
click at [42, 88] on button "Articles" at bounding box center [42, 83] width 30 height 15
click at [135, 142] on div at bounding box center [132, 139] width 7 height 7
click at [276, 90] on button at bounding box center [276, 86] width 14 height 14
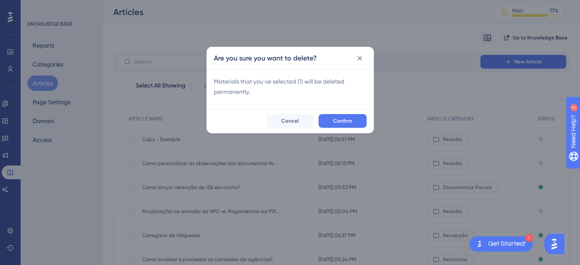
checkbox input "false"
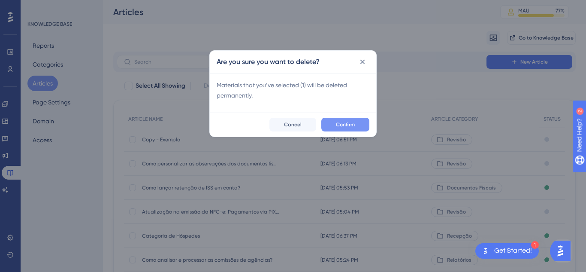
click at [357, 126] on button "Confirm" at bounding box center [345, 125] width 48 height 14
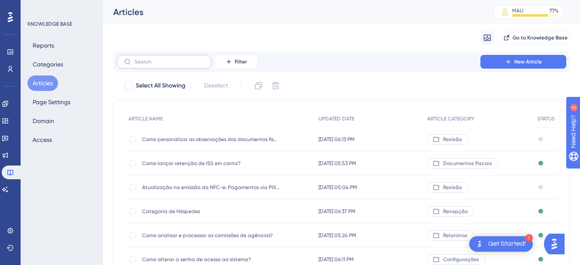
click at [154, 57] on label at bounding box center [164, 62] width 94 height 14
click at [154, 59] on input "text" at bounding box center [169, 62] width 70 height 6
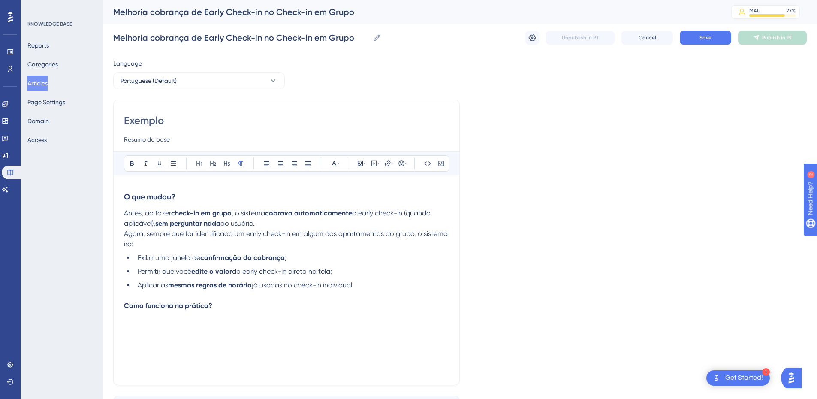
click at [200, 234] on span "Agora, sempre que for identificado um early check-in em algum dos apartamentos …" at bounding box center [287, 239] width 326 height 18
click at [150, 38] on input "Melhoria cobrança de Early Check-in no Check-in em Grupo" at bounding box center [241, 38] width 256 height 12
click at [142, 120] on input "Exemplo" at bounding box center [286, 121] width 325 height 14
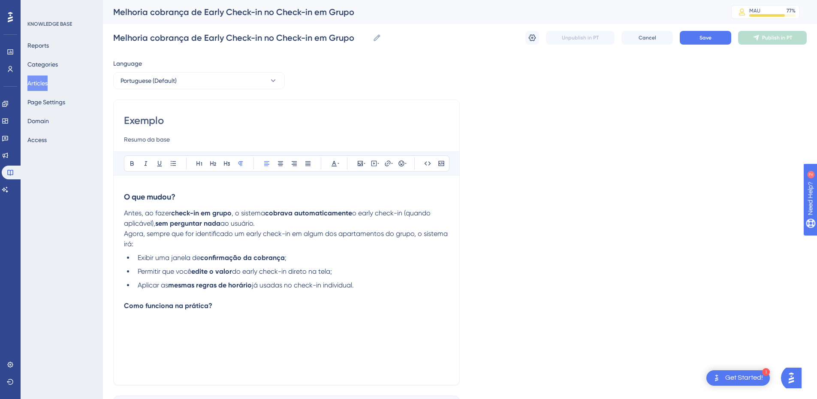
click at [142, 120] on input "Exemplo" at bounding box center [286, 121] width 325 height 14
paste input "Melhoria cobrança de Early Check-in no Check-in em Grup"
type input "Melhoria cobrança de Early Check-in no Check-in em Grupo"
click at [140, 133] on div "Melhoria cobrança de Early Check-in no Check-in em Grupo Resumo da base" at bounding box center [286, 129] width 325 height 31
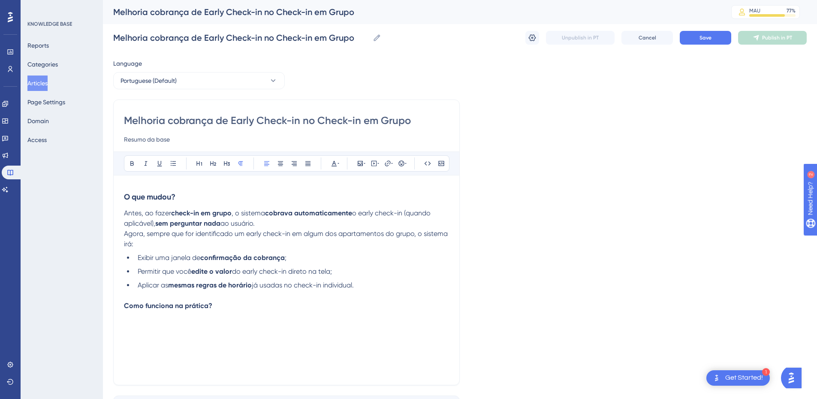
click at [140, 133] on div "Melhoria cobrança de Early Check-in no Check-in em Grupo Resumo da base" at bounding box center [286, 129] width 325 height 31
click at [142, 139] on input "Resumo da base" at bounding box center [286, 139] width 325 height 10
click at [214, 252] on div "O que mudou? Antes, ao fazer check-in em grupo , o sistema cobrava automaticame…" at bounding box center [286, 280] width 325 height 189
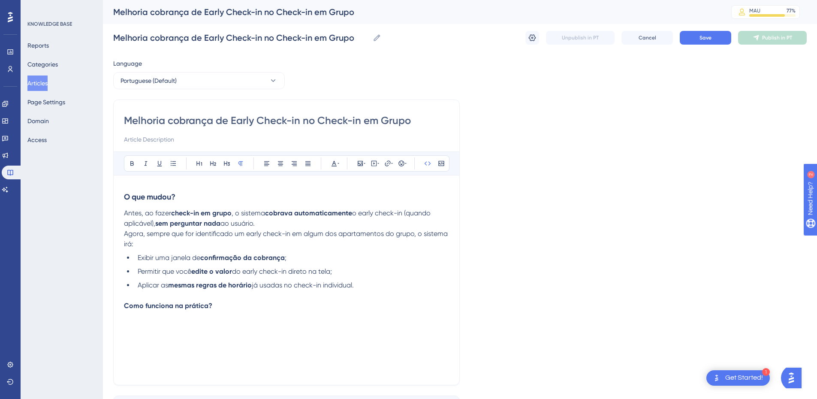
click at [154, 331] on div "O que mudou? Antes, ao fazer check-in em grupo , o sistema cobrava automaticame…" at bounding box center [286, 280] width 325 height 189
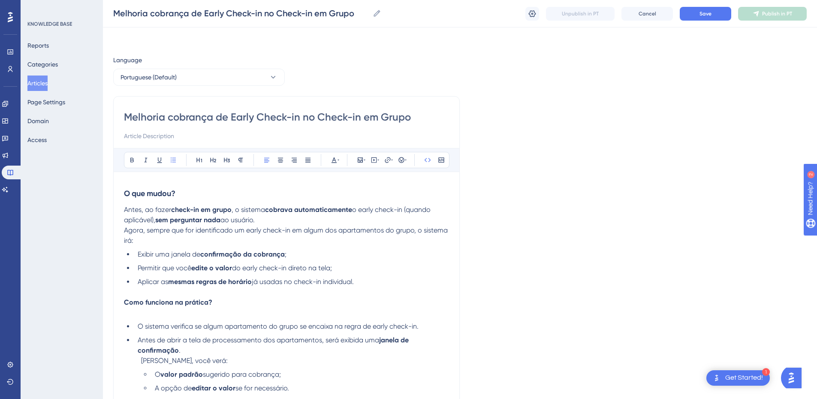
scroll to position [28, 0]
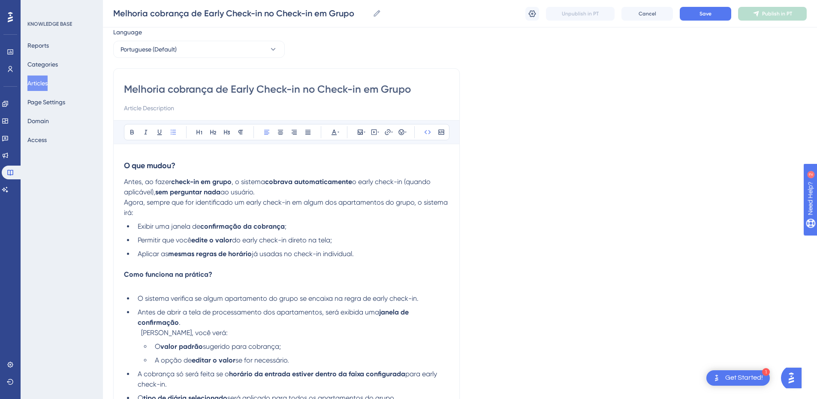
click at [175, 291] on div "O que mudou? Antes, ao fazer check-in em grupo , o sistema cobrava automaticame…" at bounding box center [286, 278] width 325 height 249
click at [704, 16] on span "Save" at bounding box center [706, 13] width 12 height 7
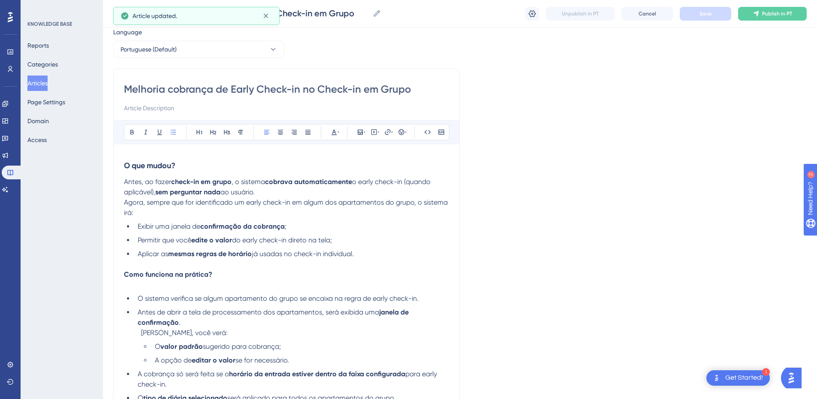
scroll to position [122, 0]
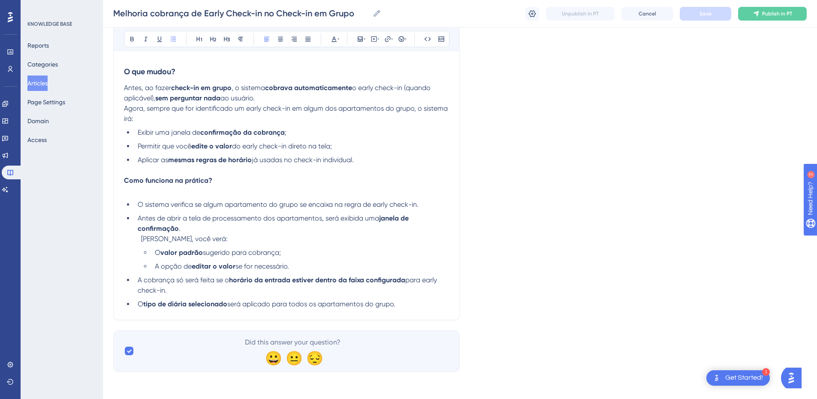
click at [410, 310] on div "Melhoria cobrança de Early Check-in no Check-in em Grupo Bold Italic Underline …" at bounding box center [286, 147] width 347 height 346
click at [411, 304] on li "O tipo de diária selecionado será aplicado para todos os apartamentos do grupo." at bounding box center [291, 304] width 315 height 10
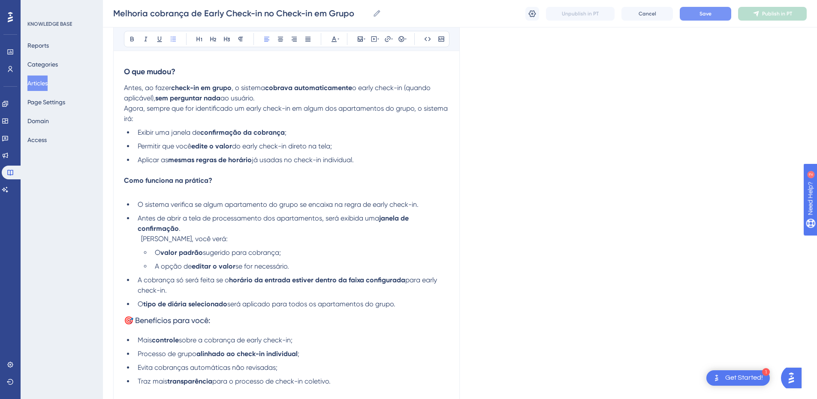
scroll to position [209, 0]
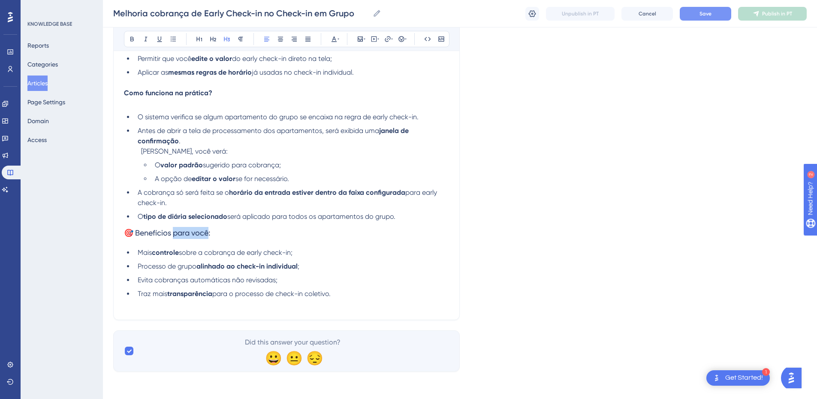
drag, startPoint x: 175, startPoint y: 236, endPoint x: 209, endPoint y: 236, distance: 34.8
click at [209, 236] on span "🎯 Benefícios para você:" at bounding box center [167, 232] width 86 height 9
click at [167, 233] on span "🎯 Benefícios da atualização:" at bounding box center [175, 232] width 103 height 9
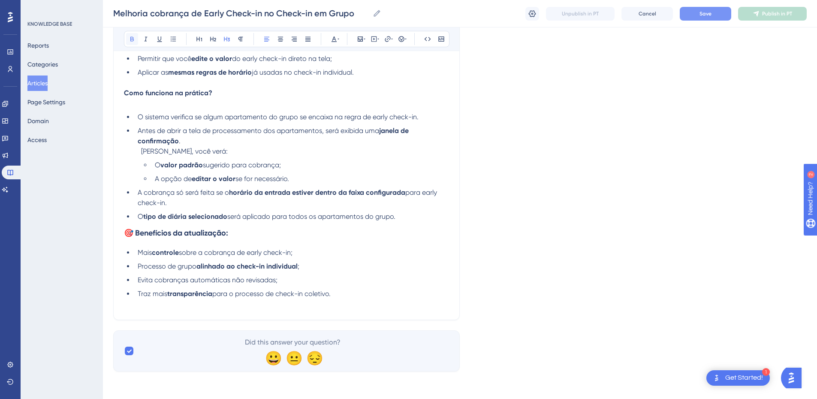
click at [130, 39] on icon at bounding box center [132, 39] width 7 height 7
click at [140, 240] on h3 "🎯 Benefícios da atualização:" at bounding box center [286, 233] width 325 height 22
click at [376, 297] on li "Traz mais transparência para o processo de check-in coletivo." at bounding box center [291, 294] width 315 height 10
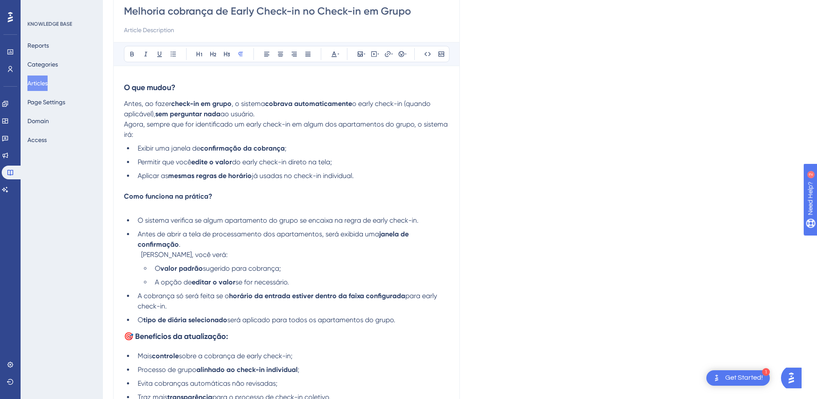
scroll to position [0, 0]
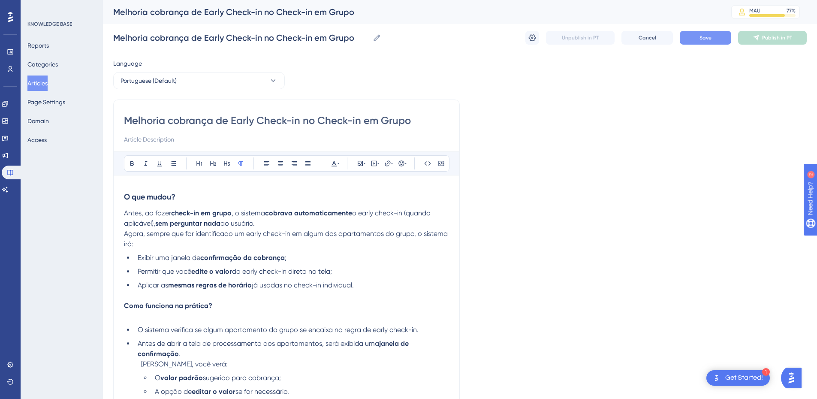
click at [160, 139] on input at bounding box center [286, 139] width 325 height 10
paste input "Com essa novidade, o check-in em grupo ficou ainda mais completo: agora é possí…"
drag, startPoint x: 150, startPoint y: 142, endPoint x: 457, endPoint y: 139, distance: 307.3
click at [457, 139] on div "Melhoria cobrança de Early Check-in no Check-in em Grupo Com essa novidade, o c…" at bounding box center [286, 327] width 347 height 454
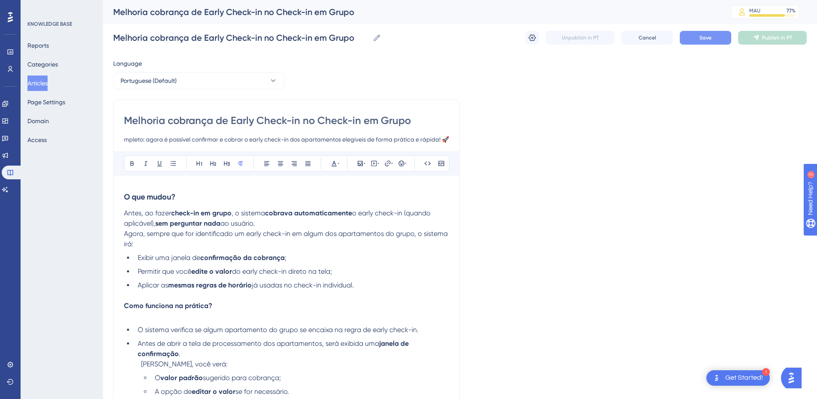
click at [303, 142] on input "Com essa novidade, o check-in em grupo ficou ainda mais completo: agora é possí…" at bounding box center [286, 139] width 325 height 10
click at [348, 140] on input "Com essa novidade, o check-in em grupo ficou ainda mais completo: agora é possí…" at bounding box center [286, 139] width 325 height 10
type input "Com essa novidade, o check-in em grupo ficou ainda mais completo: agora é possí…"
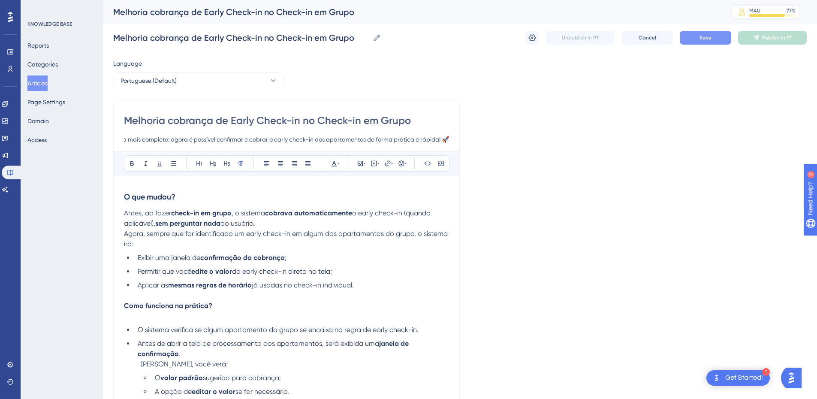
click at [181, 204] on h3 "O que mudou?" at bounding box center [286, 197] width 325 height 22
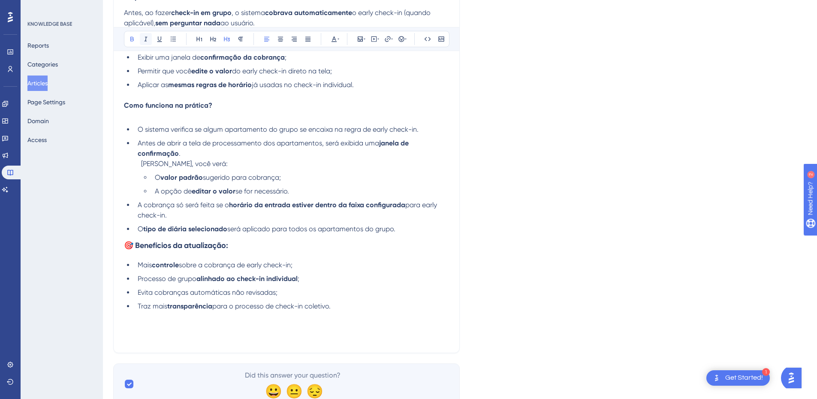
scroll to position [0, 0]
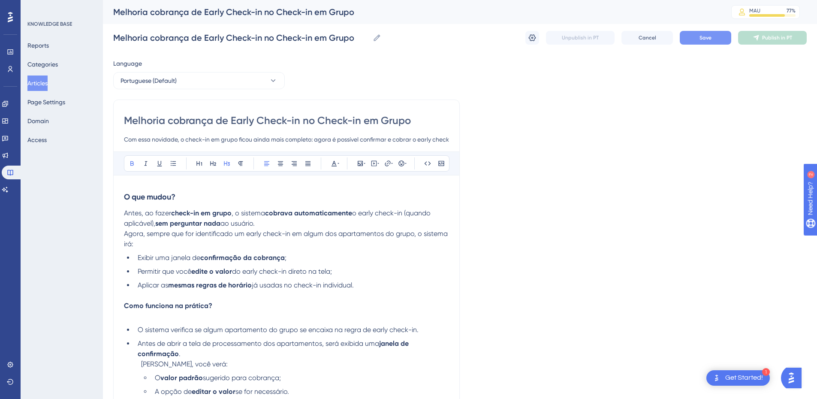
click at [145, 197] on strong "O que mudou?" at bounding box center [149, 196] width 51 height 9
click at [148, 314] on p at bounding box center [286, 316] width 325 height 10
click at [148, 310] on p "Como funciona na prática?" at bounding box center [286, 306] width 325 height 10
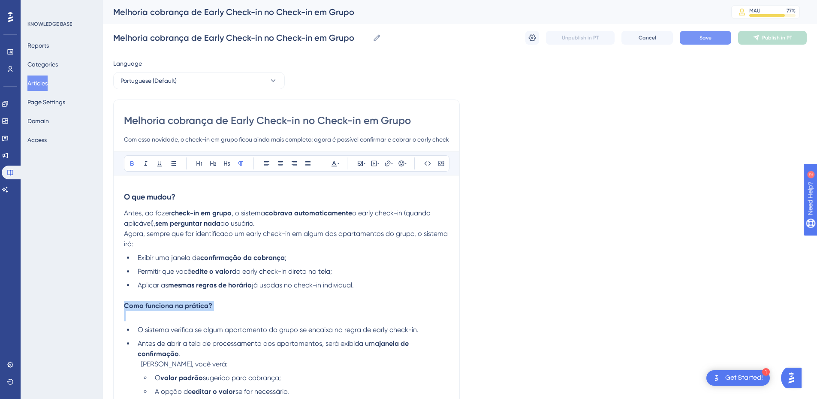
click at [148, 310] on p "Como funciona na prática?" at bounding box center [286, 306] width 325 height 10
click at [233, 158] on button at bounding box center [227, 163] width 12 height 12
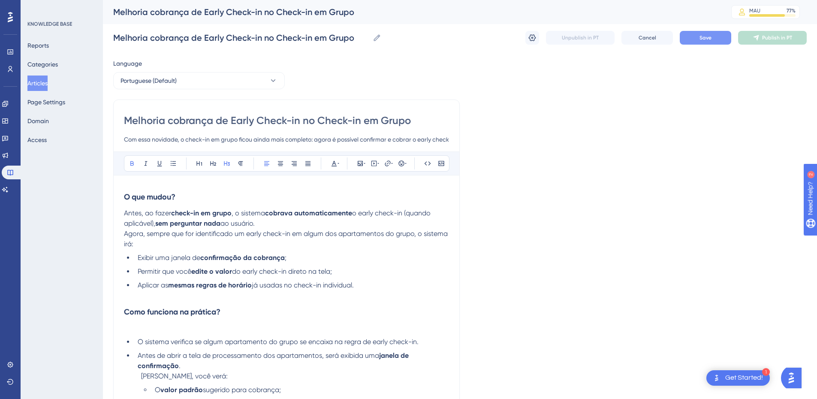
click at [136, 338] on li "O sistema verifica se algum apartamento do grupo se encaixa na regra de early c…" at bounding box center [291, 342] width 315 height 10
click at [136, 329] on p at bounding box center [286, 328] width 325 height 10
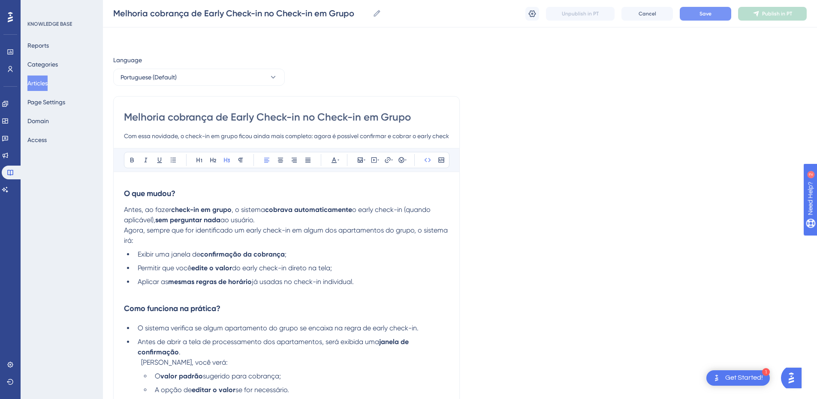
scroll to position [200, 0]
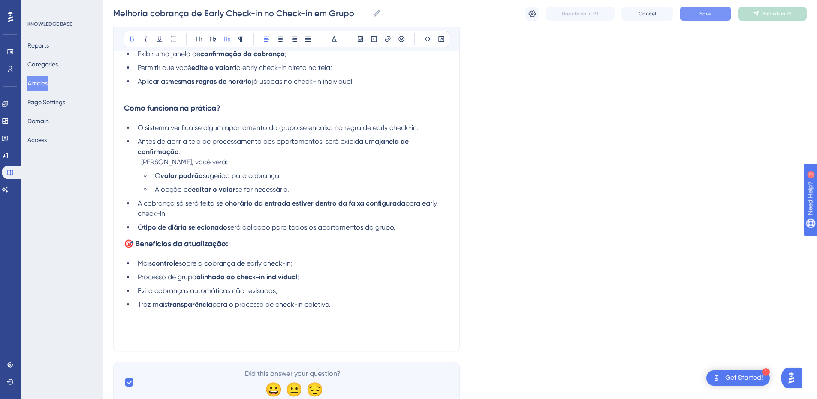
click at [145, 246] on strong "🎯 Benefícios da atualização:" at bounding box center [176, 243] width 104 height 9
click at [128, 243] on strong "🎯 Benefícios da atualização:" at bounding box center [176, 243] width 104 height 9
click at [168, 245] on strong "🎯 Benefícios da atualização:" at bounding box center [176, 243] width 104 height 9
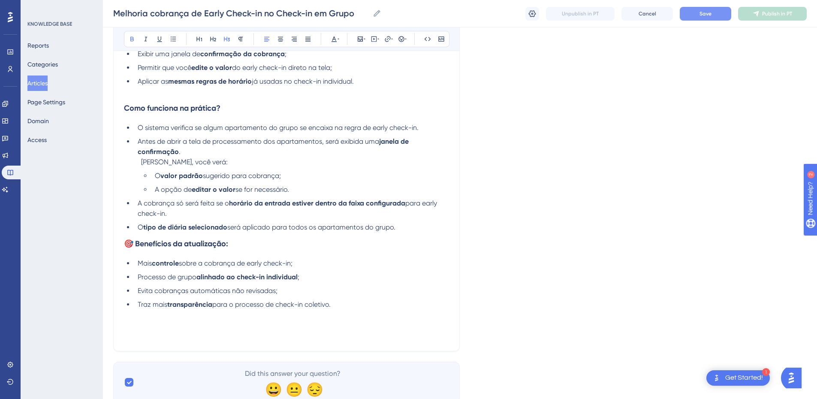
click at [136, 240] on strong "🎯 Benefícios da atualização:" at bounding box center [176, 243] width 104 height 9
click at [125, 242] on strong "🎯 Benefícios da atualização:" at bounding box center [176, 243] width 104 height 9
click at [430, 223] on li "O tipo de diária selecionado será aplicado para todos os apartamentos do grupo." at bounding box center [291, 227] width 315 height 10
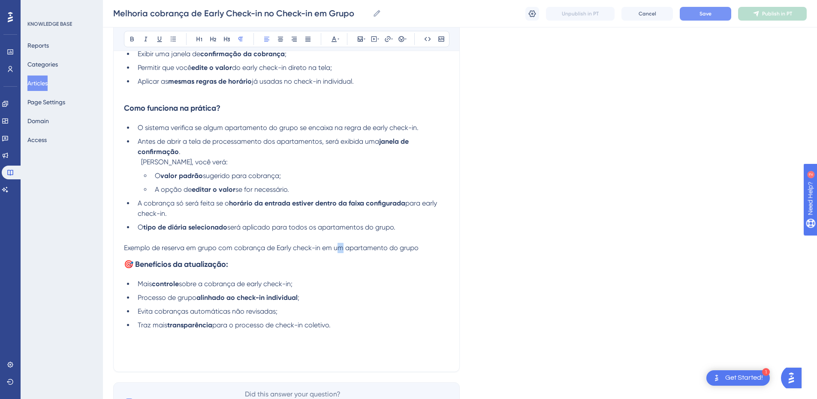
click at [341, 248] on span "Exemplo de reserva em grupo com cobrança de Early check-in em um apartamento do…" at bounding box center [271, 248] width 295 height 8
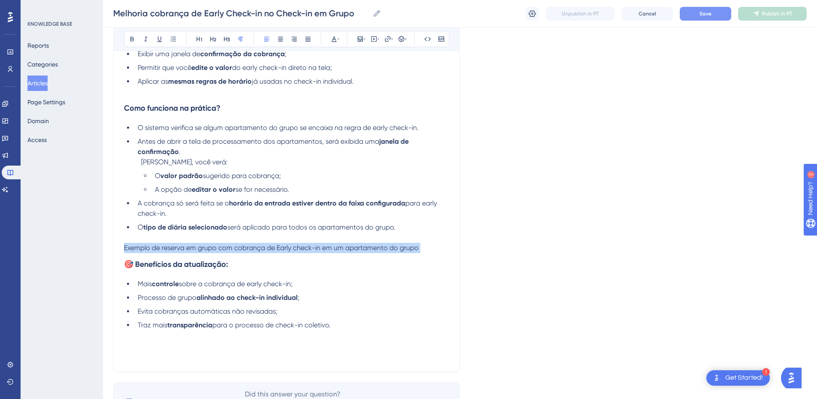
click at [341, 248] on span "Exemplo de reserva em grupo com cobrança de Early check-in em um apartamento do…" at bounding box center [271, 248] width 295 height 8
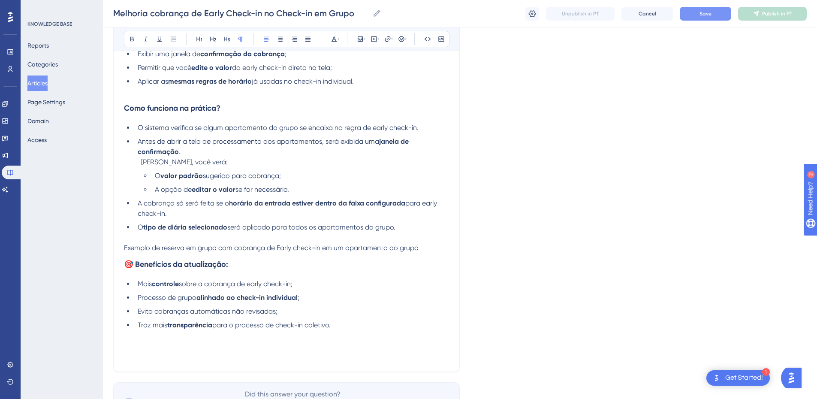
click at [151, 244] on span "Exemplo de reserva em grupo com cobrança de Early check-in em um apartamento do…" at bounding box center [271, 248] width 295 height 8
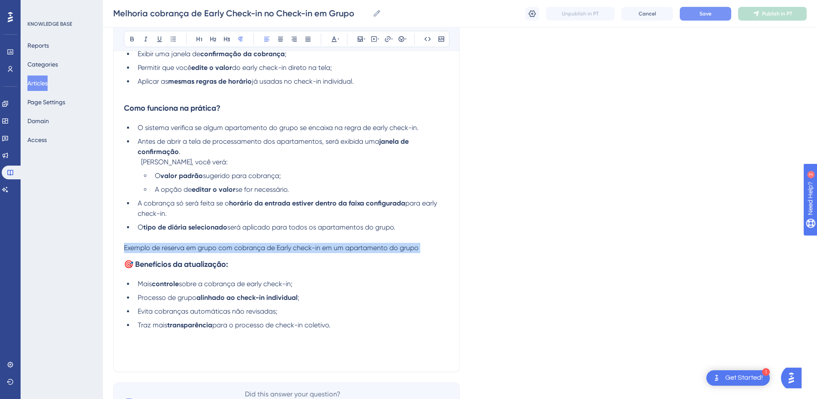
click at [151, 244] on span "Exemplo de reserva em grupo com cobrança de Early check-in em um apartamento do…" at bounding box center [271, 248] width 295 height 8
drag, startPoint x: 196, startPoint y: 248, endPoint x: 134, endPoint y: 251, distance: 61.5
click at [134, 251] on p "🏨 Exemplo prático:" at bounding box center [286, 248] width 325 height 10
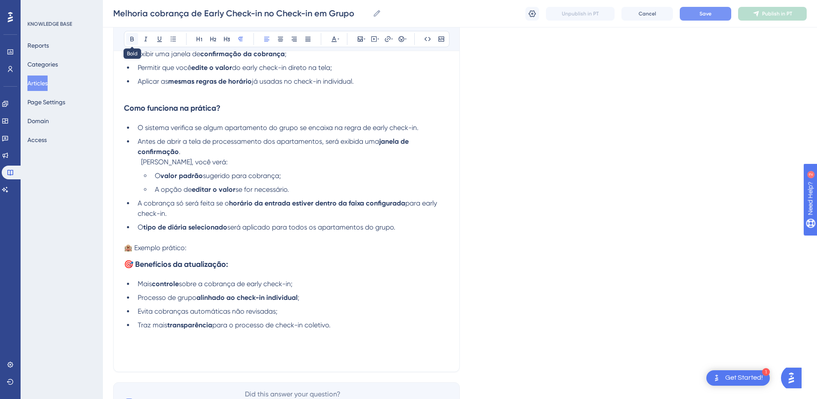
click at [129, 39] on icon at bounding box center [132, 39] width 7 height 7
click at [142, 239] on p at bounding box center [286, 238] width 325 height 10
click at [129, 245] on span "🏨" at bounding box center [128, 248] width 9 height 8
click at [135, 247] on strong "Exemplo prático:" at bounding box center [160, 248] width 54 height 8
click at [193, 248] on p "Exemplo prático:" at bounding box center [286, 248] width 325 height 10
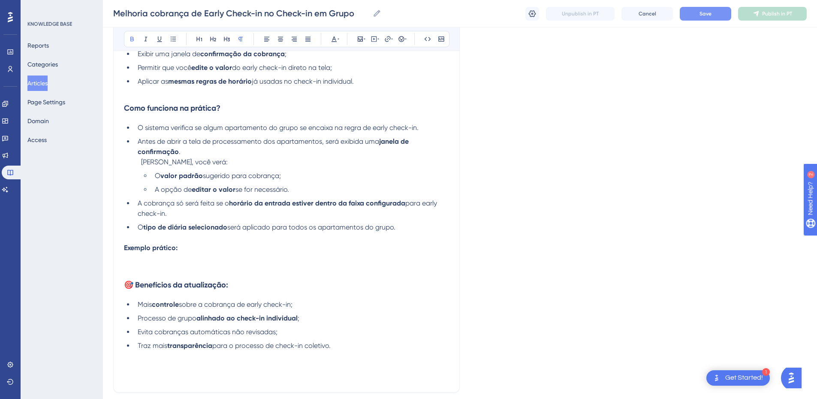
click at [698, 21] on div "Melhoria cobrança de Early Check-in no Check-in em Grupo Melhoria cobrança de E…" at bounding box center [460, 13] width 715 height 27
click at [699, 16] on button "Save" at bounding box center [705, 14] width 51 height 14
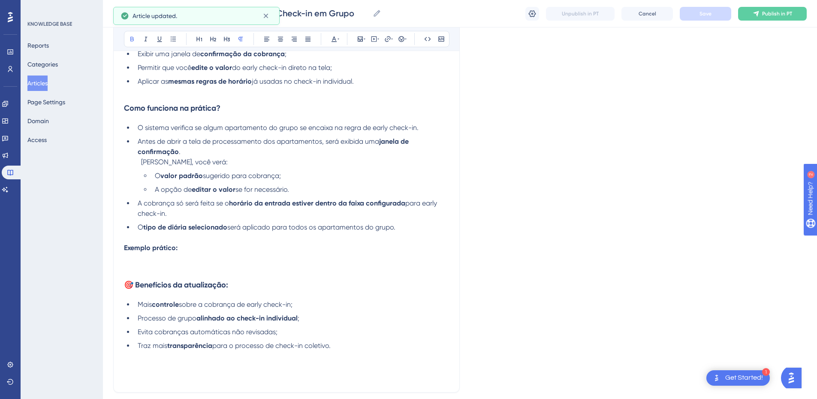
click at [159, 270] on p at bounding box center [286, 268] width 325 height 10
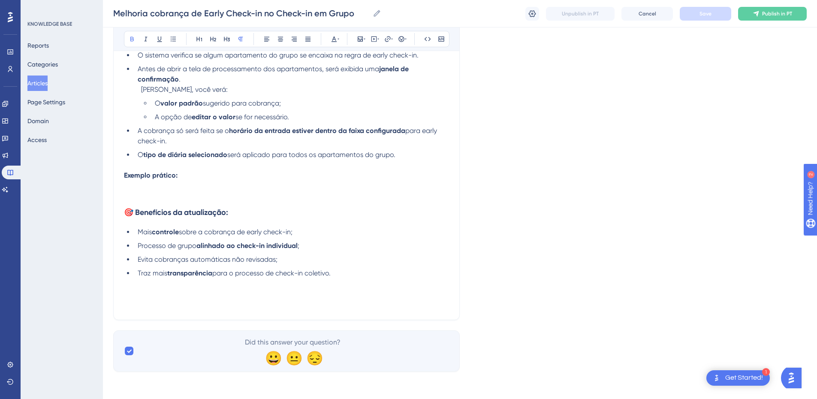
click at [141, 300] on p at bounding box center [286, 304] width 325 height 10
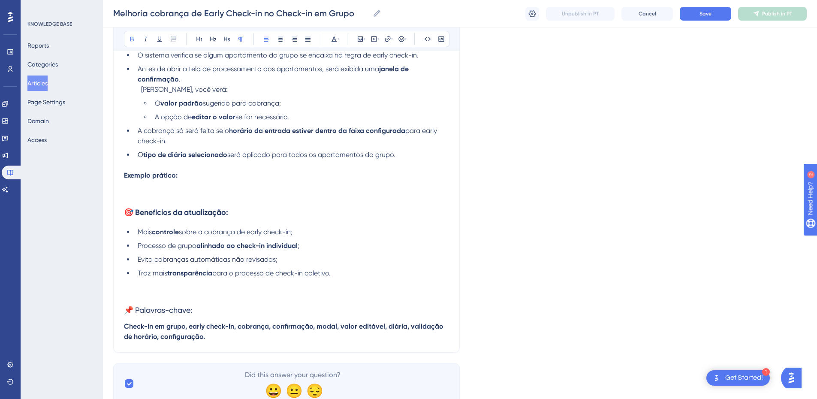
click at [124, 327] on strong "Check-in em grupo, early check-in, cobrança, confirmação, modal, valor editável…" at bounding box center [284, 331] width 321 height 18
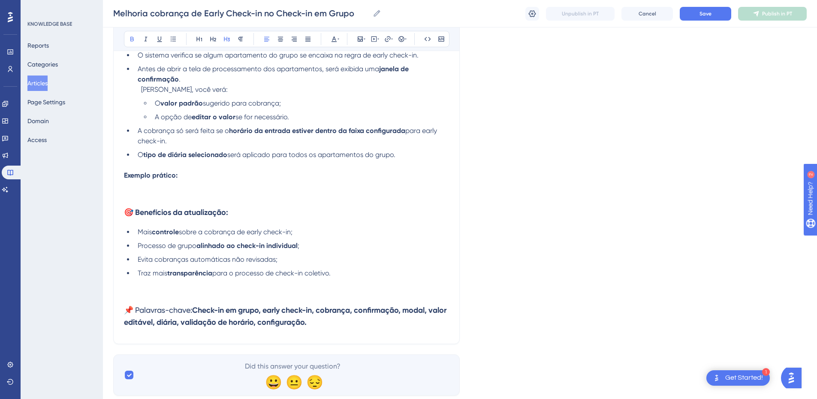
click at [234, 315] on strong "Check-in em grupo, early check-in, cobrança, confirmação, modal, valor editável…" at bounding box center [286, 316] width 324 height 21
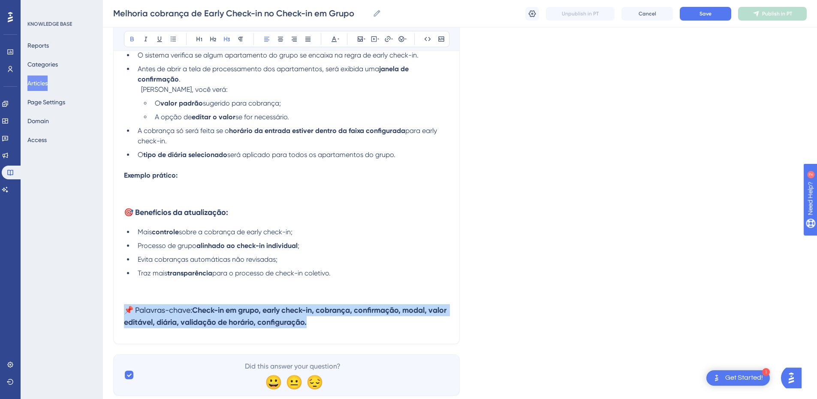
click at [234, 315] on strong "Check-in em grupo, early check-in, cobrança, confirmação, modal, valor editável…" at bounding box center [286, 316] width 324 height 21
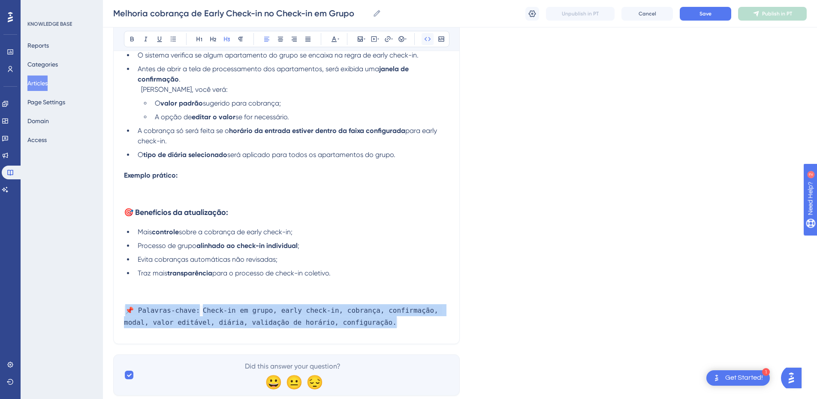
click at [427, 41] on icon at bounding box center [427, 39] width 7 height 7
click at [139, 313] on span "📌 Palavras-chave:" at bounding box center [163, 311] width 78 height 10
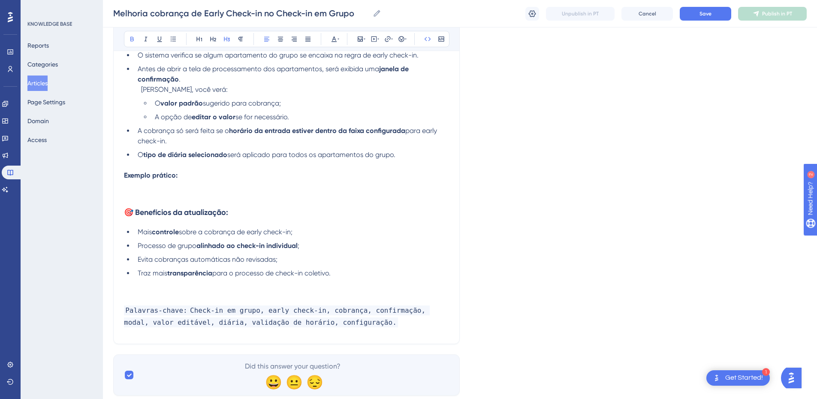
click at [182, 316] on h3 "Palavras-chave: Check-in em grupo, early check-in, cobrança, confirmação, modal…" at bounding box center [286, 316] width 325 height 34
click at [169, 300] on h3 "Palavras-chave: Check-in em grupo, early check-in, cobrança, confirmação, modal…" at bounding box center [286, 316] width 325 height 34
